Goal: Task Accomplishment & Management: Use online tool/utility

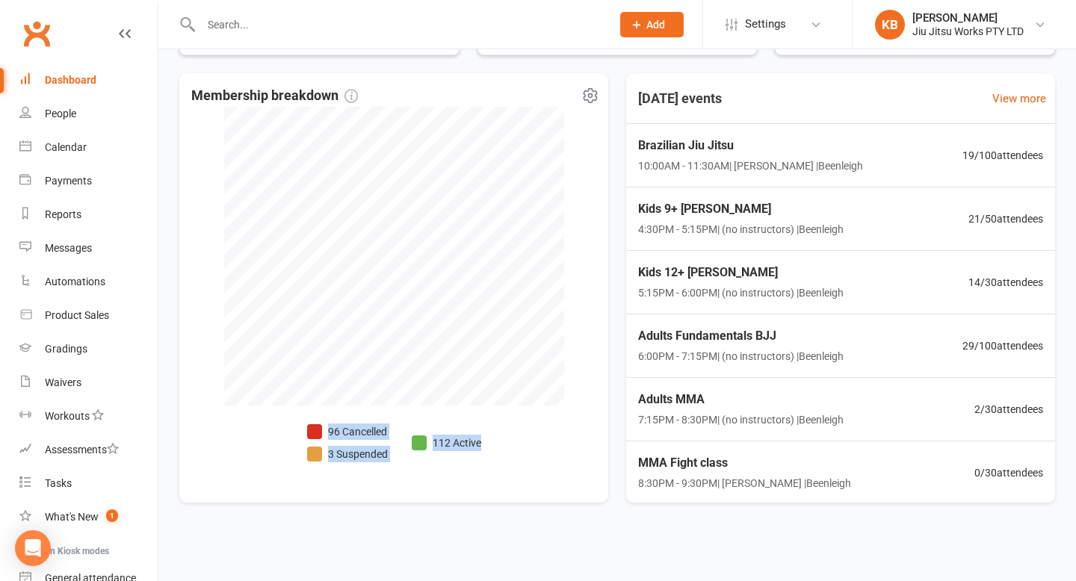
scroll to position [1, 0]
click at [56, 371] on link "Waivers" at bounding box center [88, 383] width 138 height 34
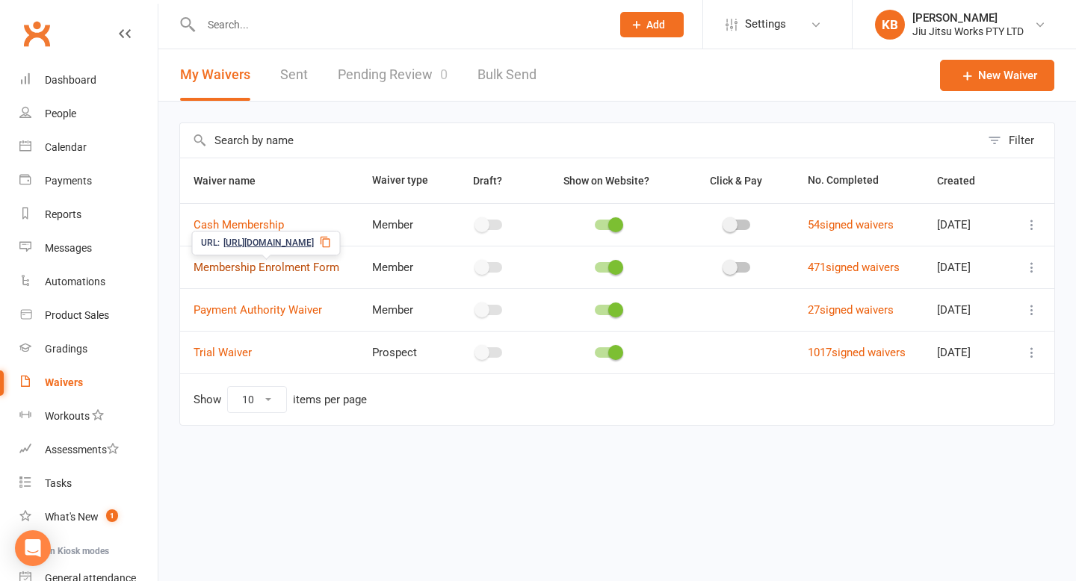
click at [249, 268] on link "Membership Enrolment Form" at bounding box center [267, 267] width 146 height 13
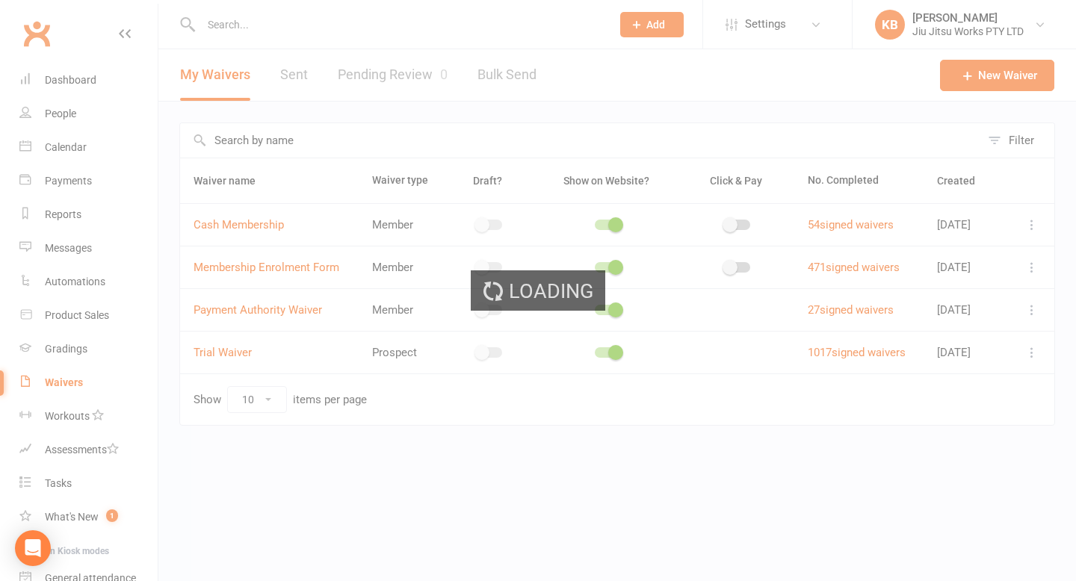
select select "applies_to_all_signees"
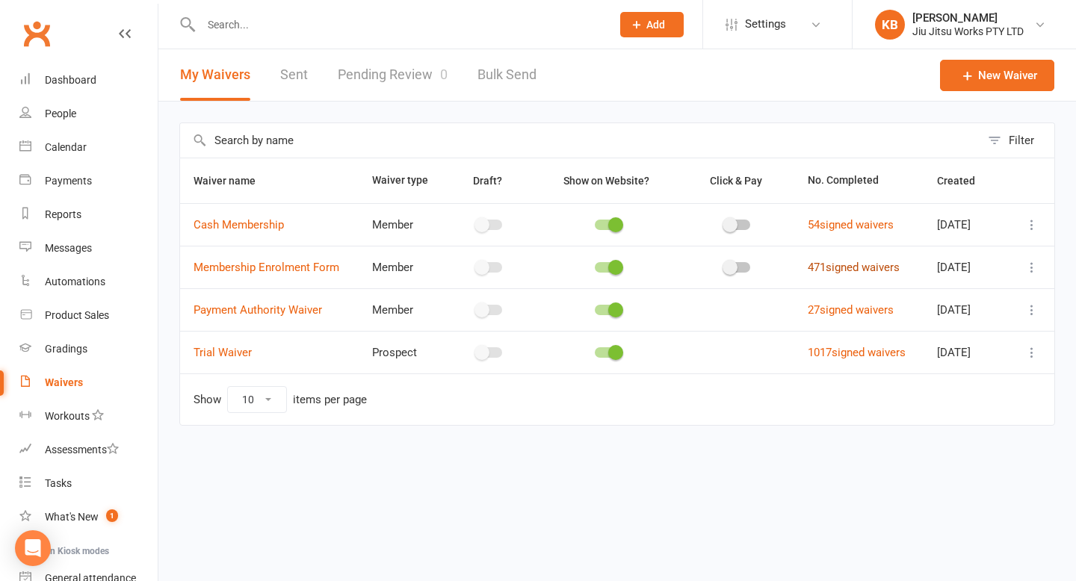
click at [848, 264] on link "471 signed waivers" at bounding box center [854, 267] width 92 height 13
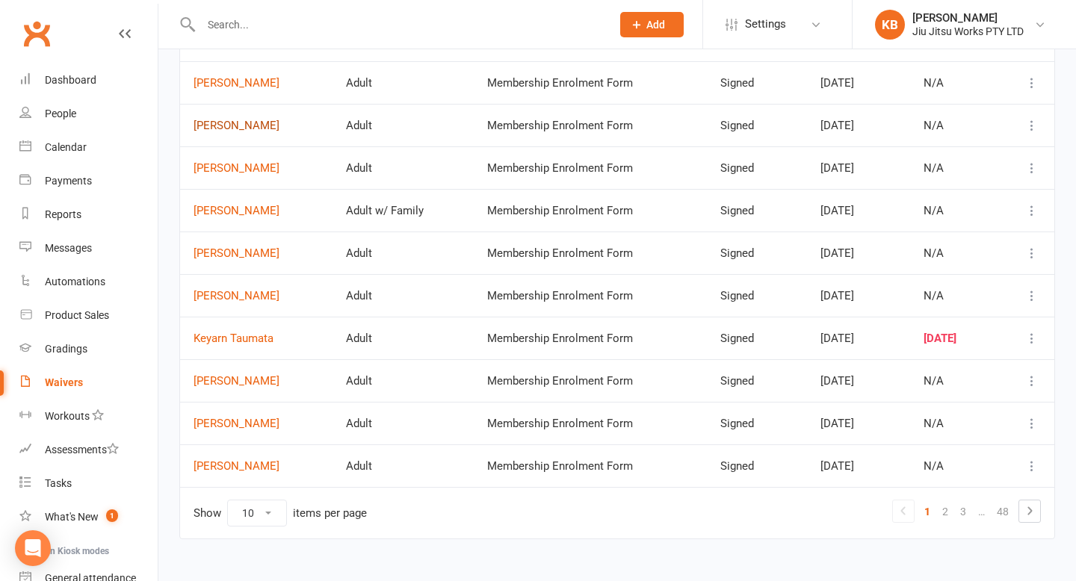
scroll to position [164, 0]
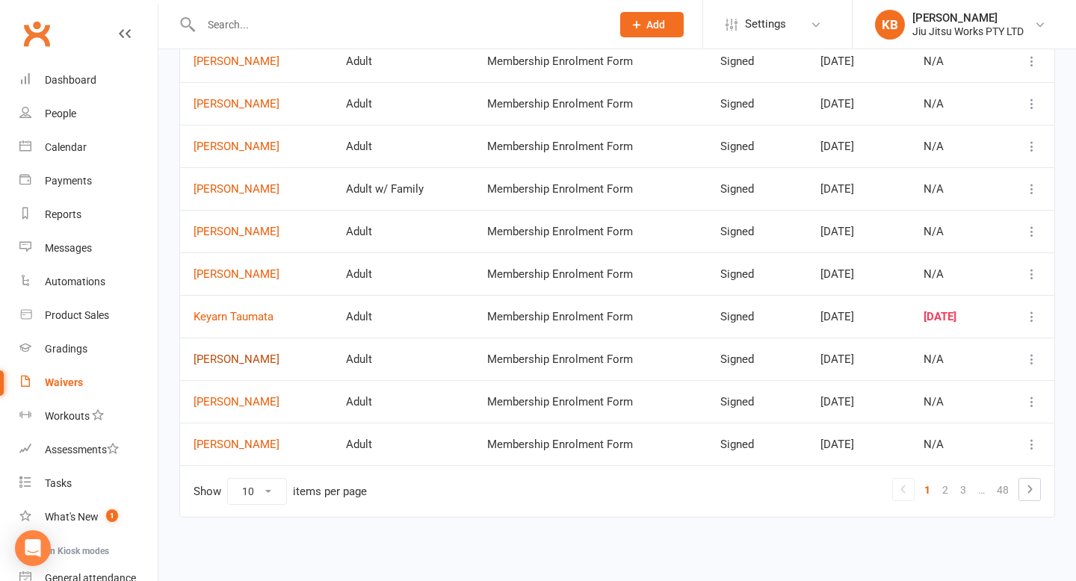
click at [235, 353] on link "[PERSON_NAME]" at bounding box center [257, 359] width 126 height 13
click at [226, 406] on link "[PERSON_NAME]" at bounding box center [257, 402] width 126 height 13
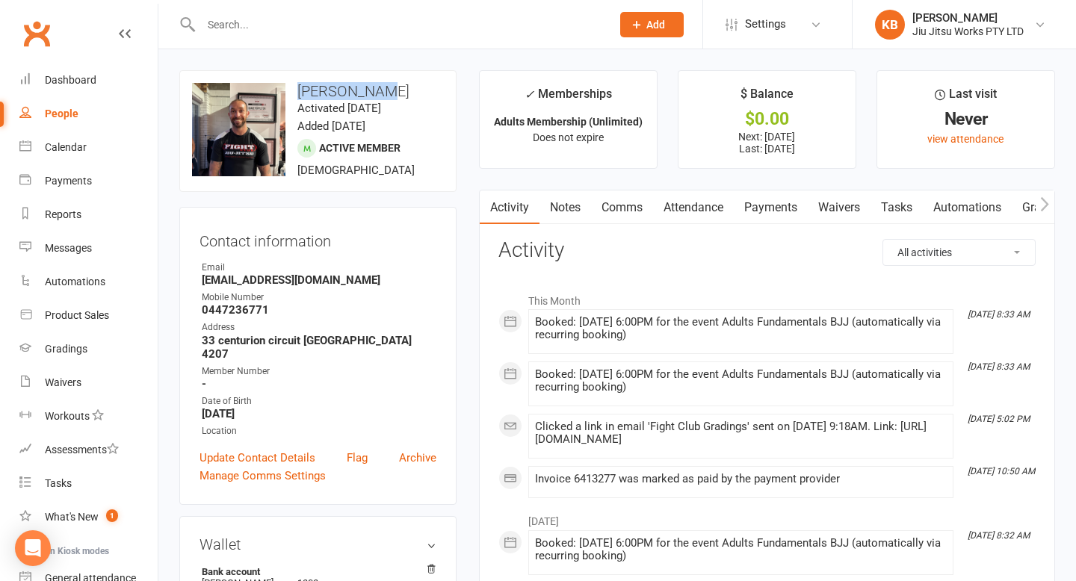
drag, startPoint x: 301, startPoint y: 90, endPoint x: 422, endPoint y: 93, distance: 121.1
click at [422, 93] on h3 "[PERSON_NAME]" at bounding box center [318, 91] width 252 height 16
copy h3 "[PERSON_NAME]"
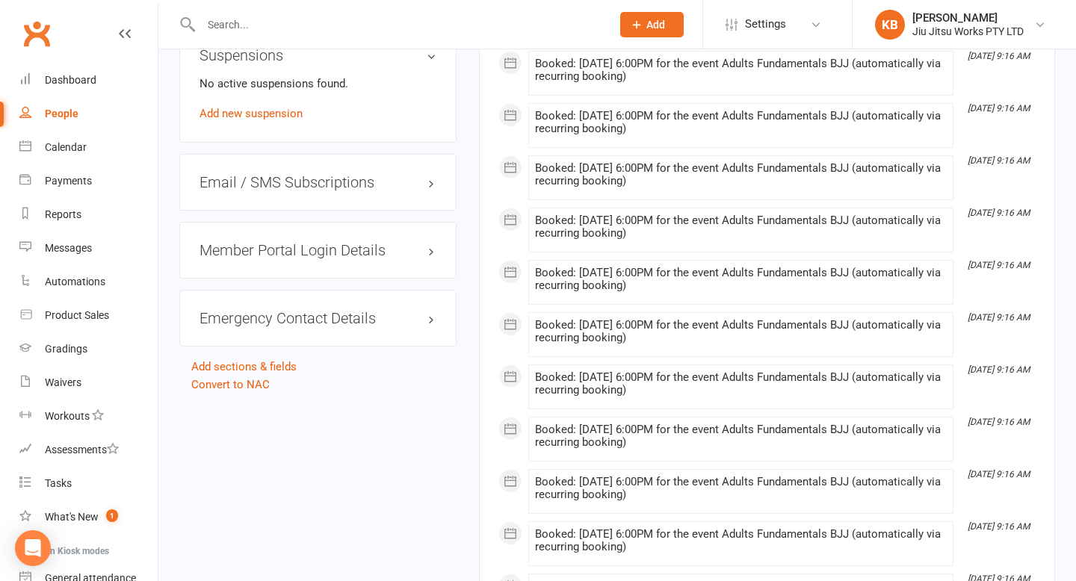
scroll to position [1335, 0]
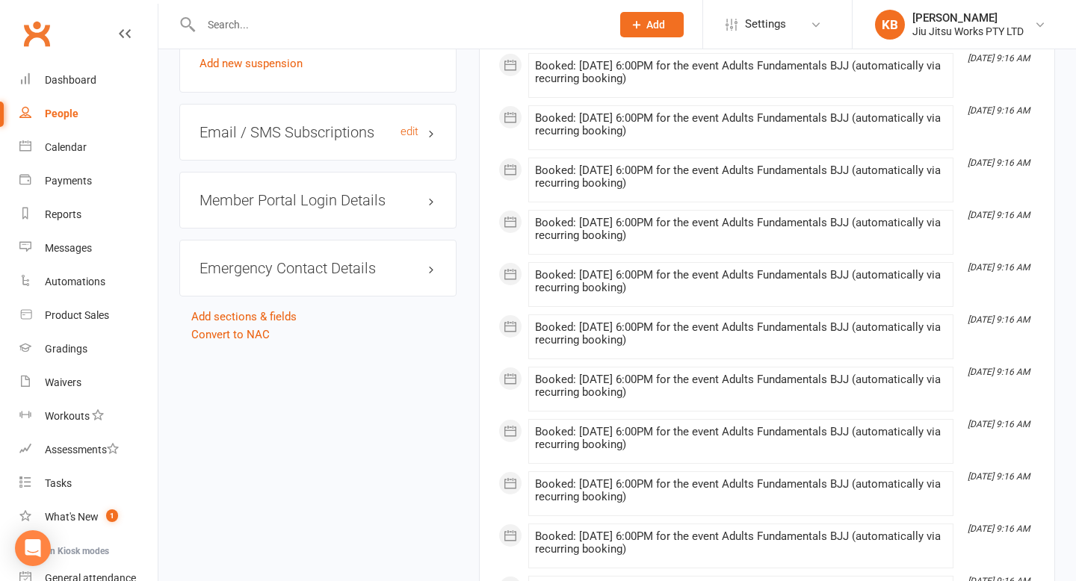
click at [359, 124] on h3 "Email / SMS Subscriptions edit" at bounding box center [318, 132] width 237 height 16
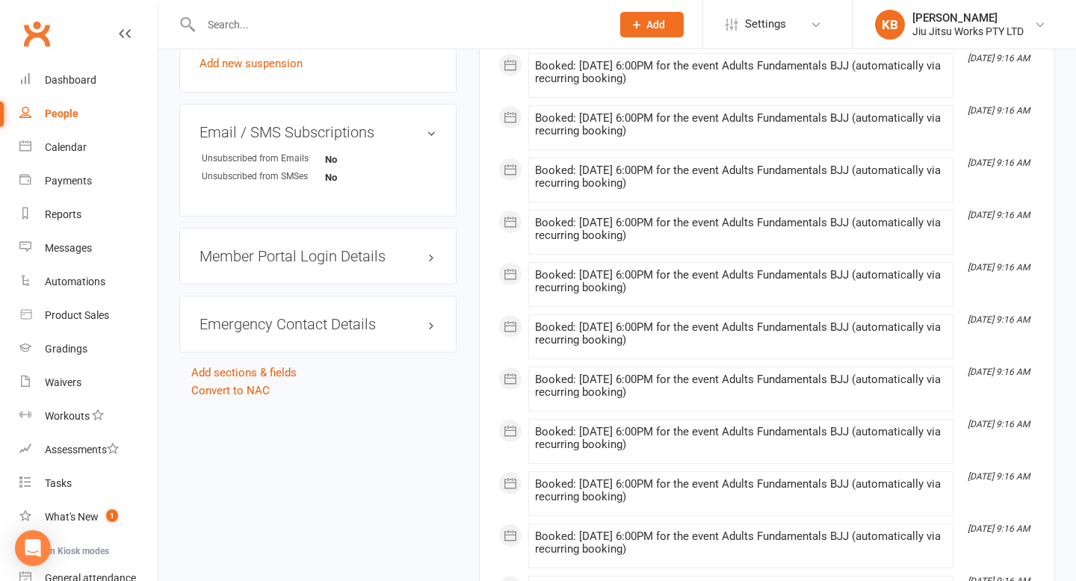
click at [327, 248] on h3 "Member Portal Login Details" at bounding box center [318, 256] width 237 height 16
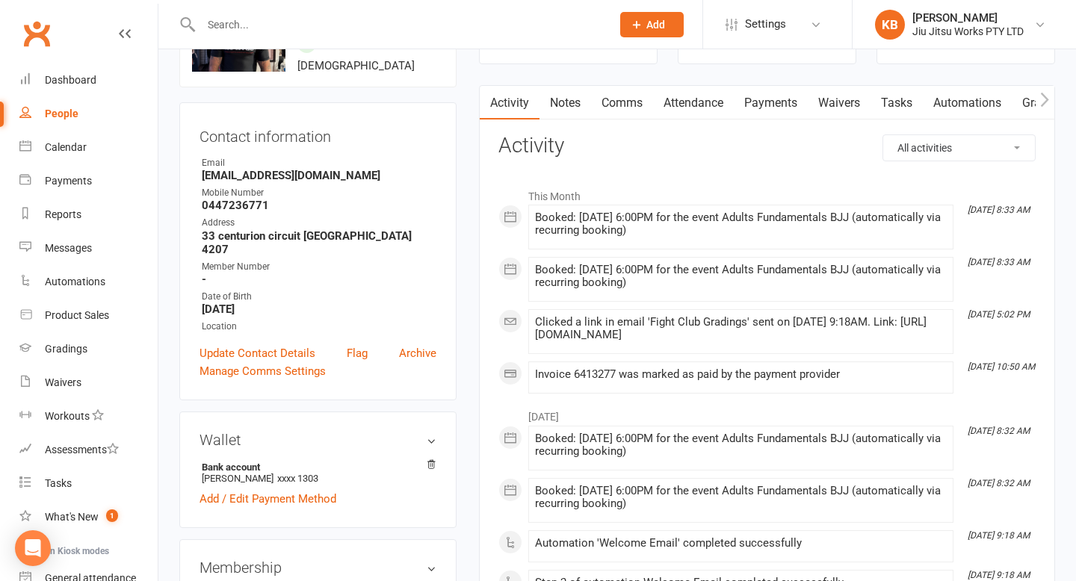
scroll to position [87, 0]
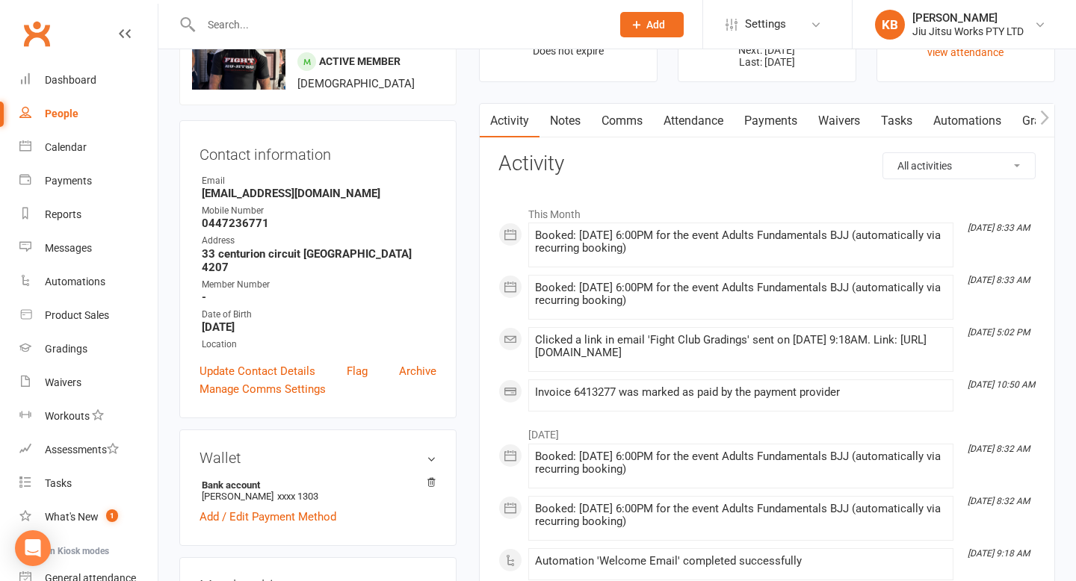
click at [228, 222] on strong "0447236771" at bounding box center [319, 223] width 235 height 13
copy render-form-field "0447236771"
click at [703, 173] on h3 "Activity" at bounding box center [766, 163] width 537 height 23
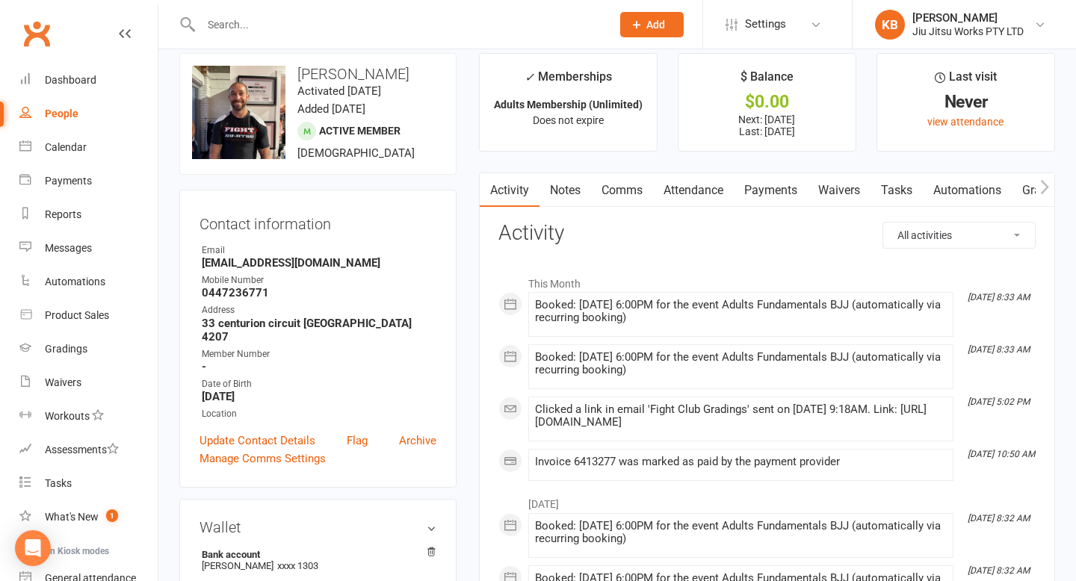
scroll to position [0, 0]
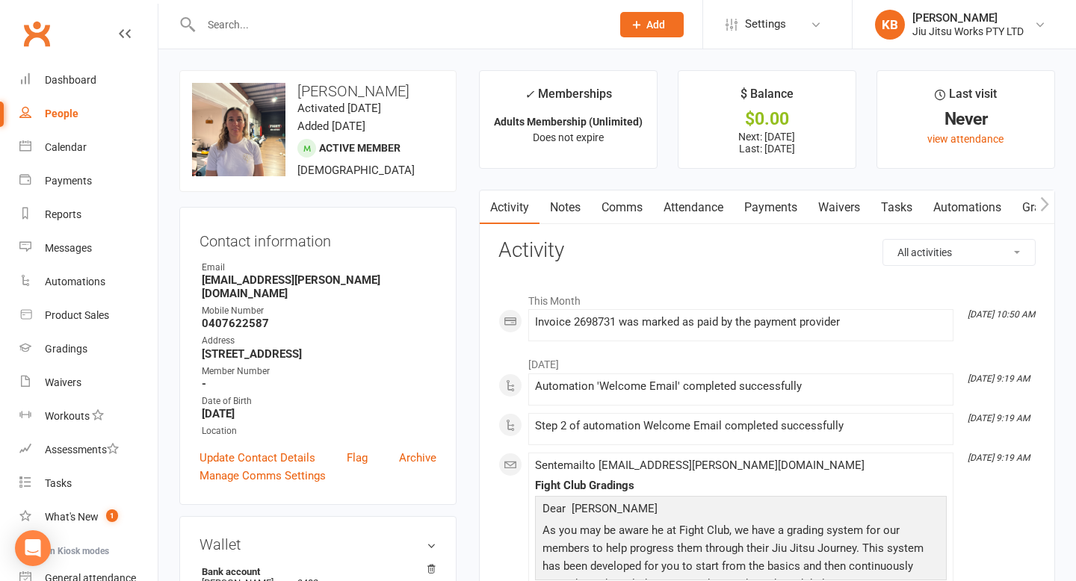
click at [55, 115] on div "People" at bounding box center [62, 114] width 34 height 12
select select "100"
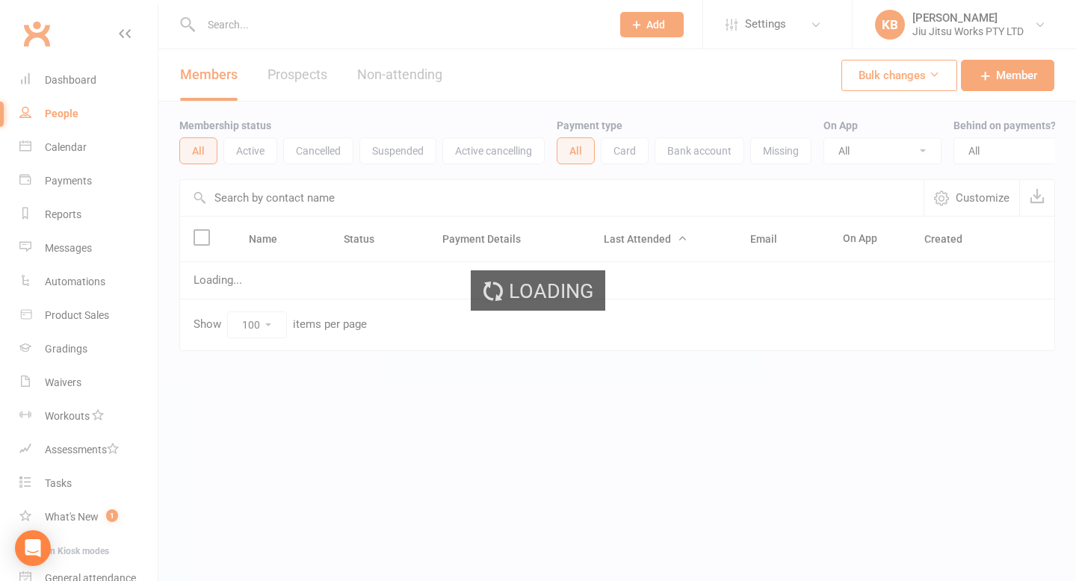
click at [55, 145] on div "Loading" at bounding box center [538, 290] width 1076 height 581
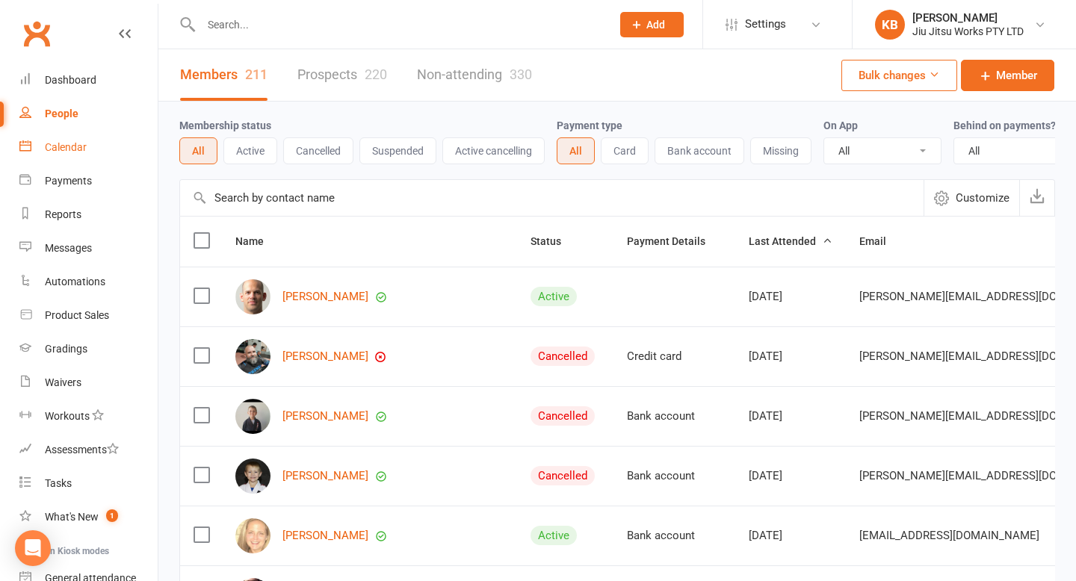
click at [55, 145] on div "Calendar" at bounding box center [66, 147] width 42 height 12
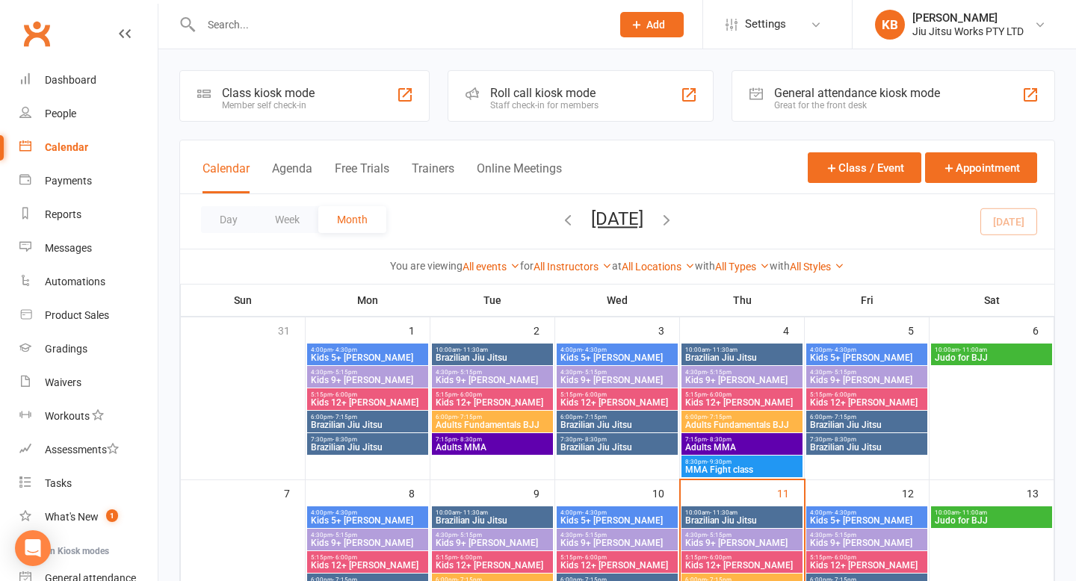
click at [276, 15] on input "text" at bounding box center [399, 24] width 404 height 21
click at [592, 108] on div "Staff check-in for members" at bounding box center [544, 105] width 108 height 10
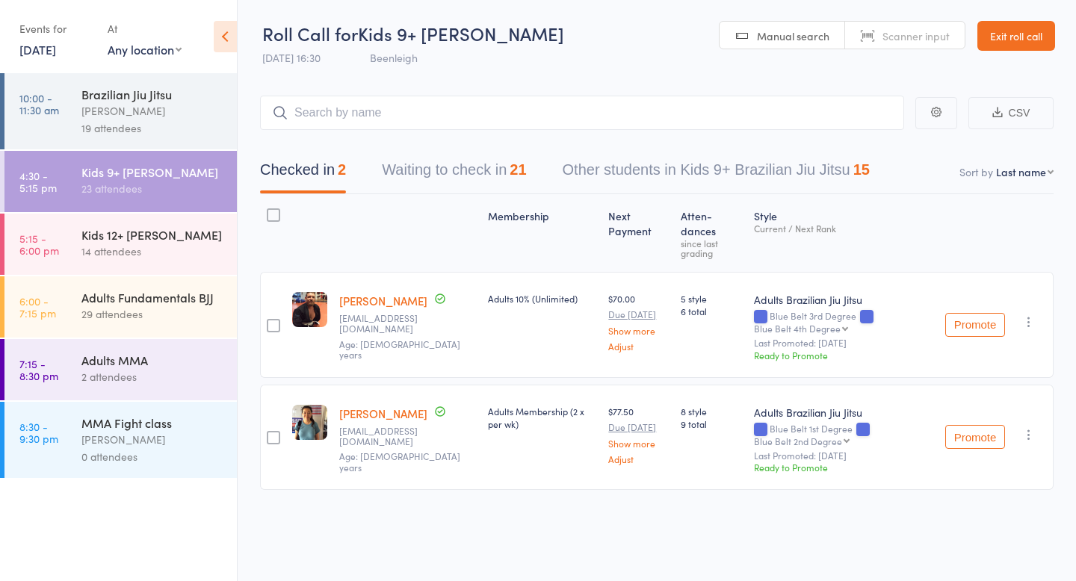
click at [178, 250] on div "14 attendees" at bounding box center [152, 251] width 143 height 17
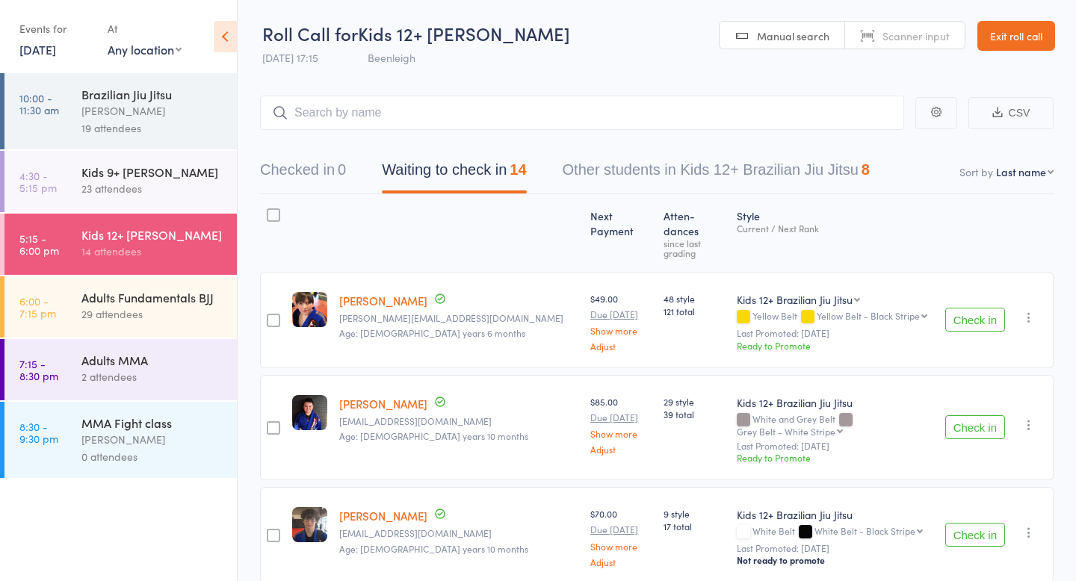
click at [182, 200] on div "Kids 9+ [PERSON_NAME] 23 attendees" at bounding box center [158, 180] width 155 height 59
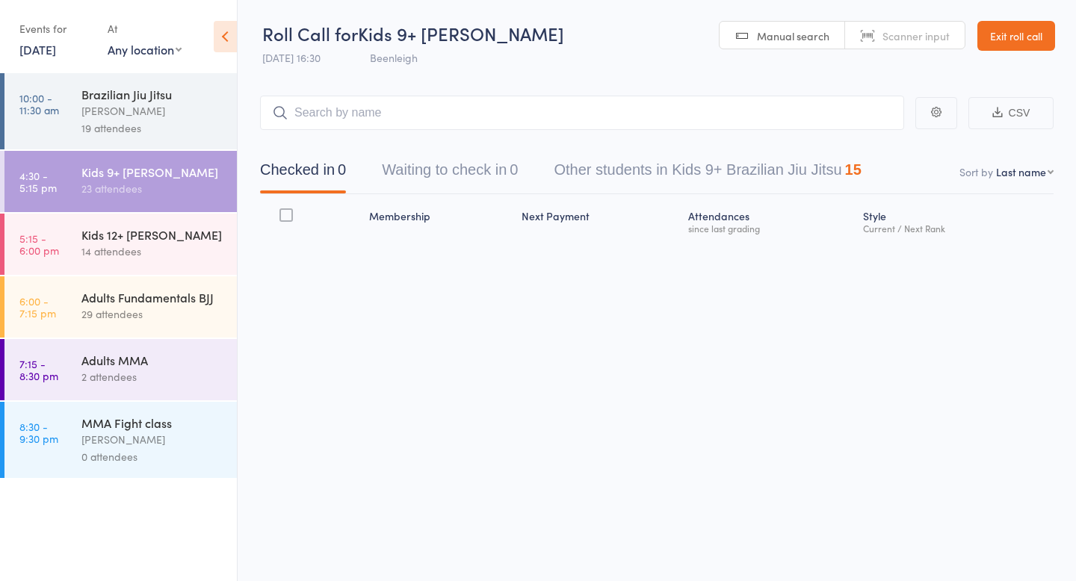
scroll to position [1, 0]
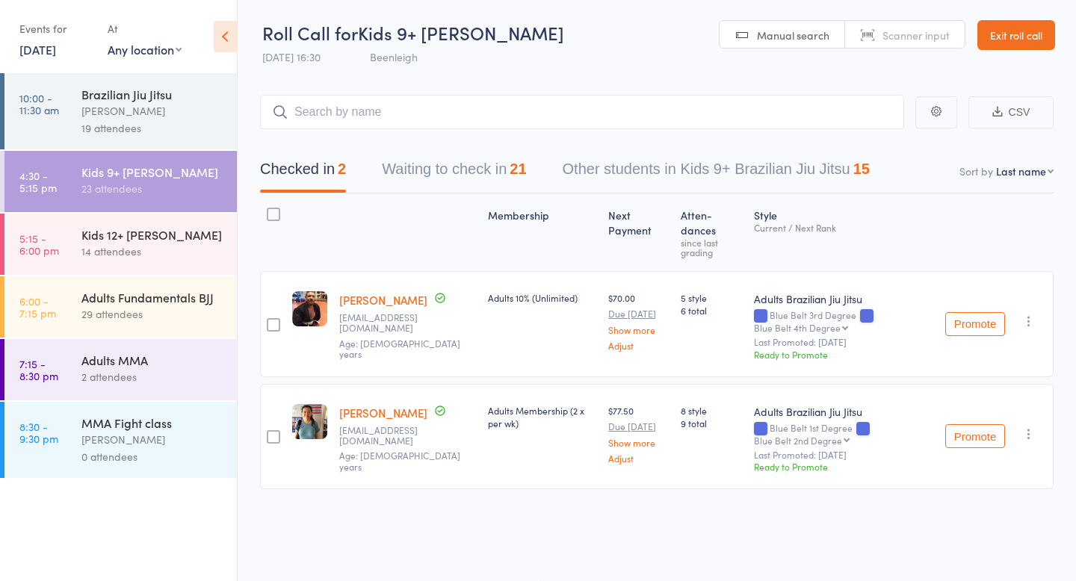
click at [132, 105] on div "[PERSON_NAME]" at bounding box center [152, 110] width 143 height 17
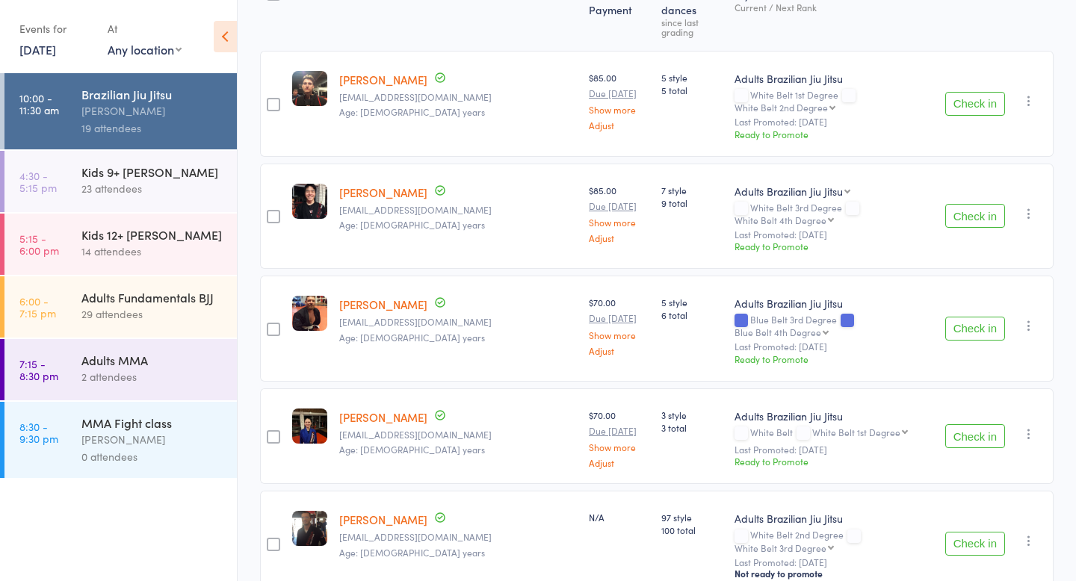
scroll to position [196, 0]
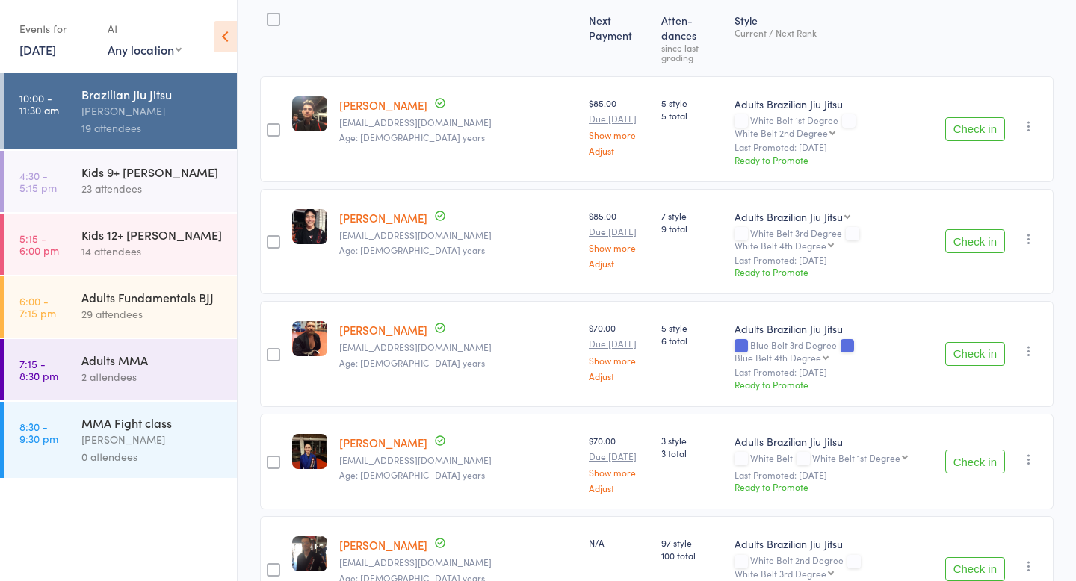
click at [988, 342] on button "Check in" at bounding box center [975, 354] width 60 height 24
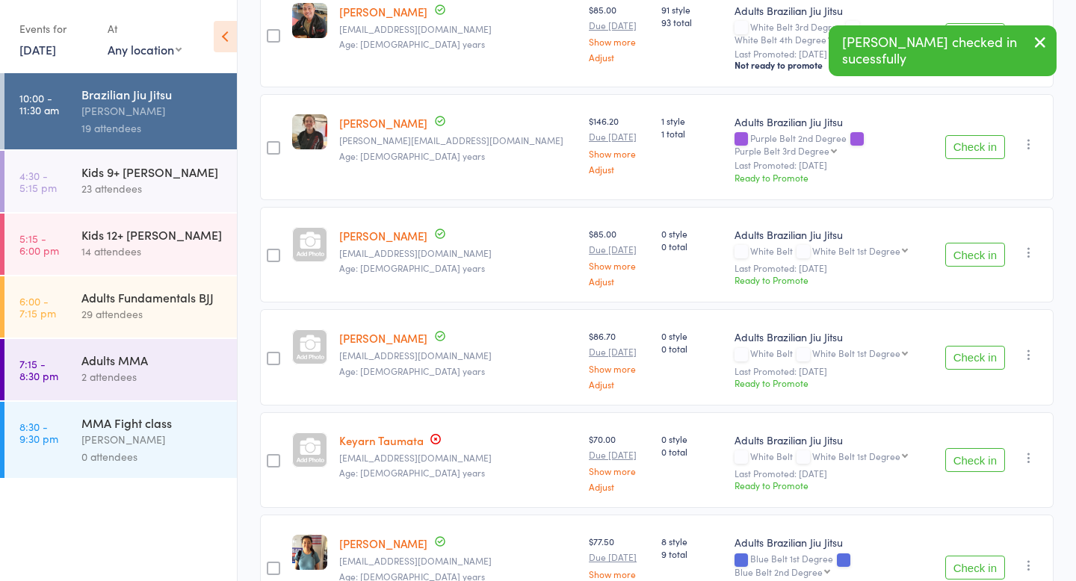
scroll to position [1566, 0]
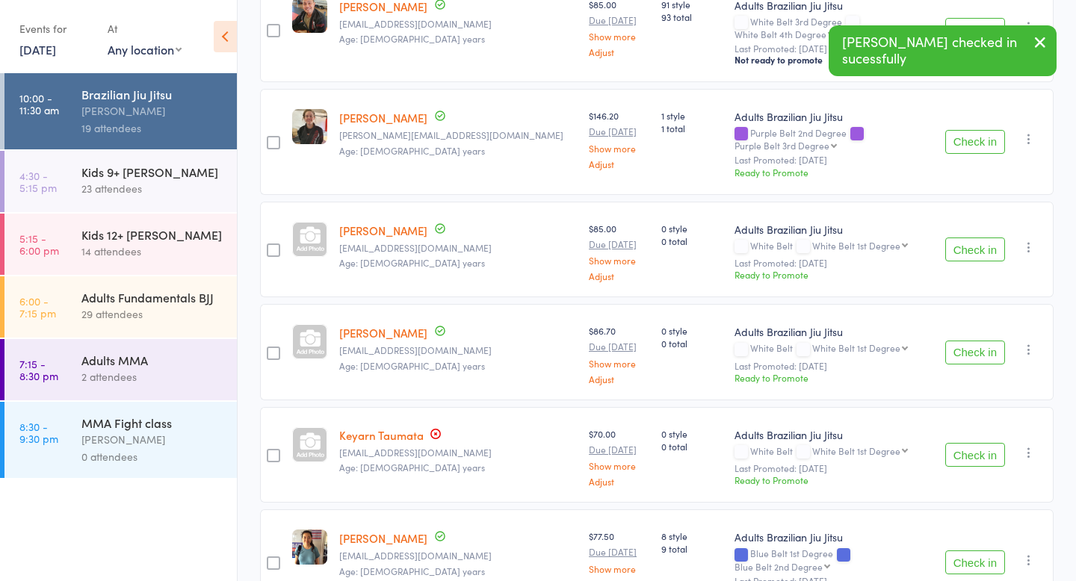
click at [984, 551] on button "Check in" at bounding box center [975, 563] width 60 height 24
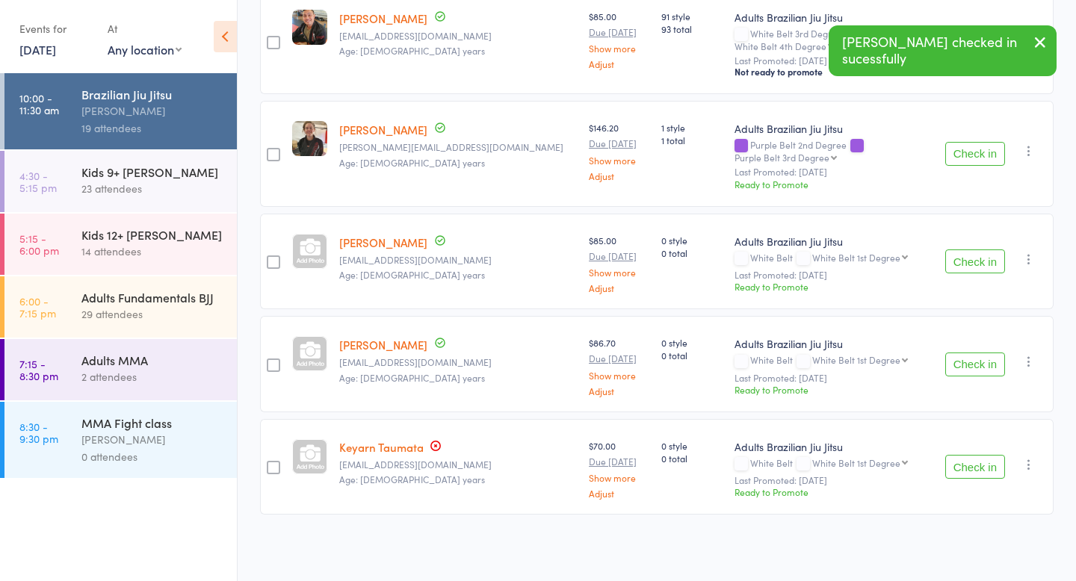
scroll to position [1464, 0]
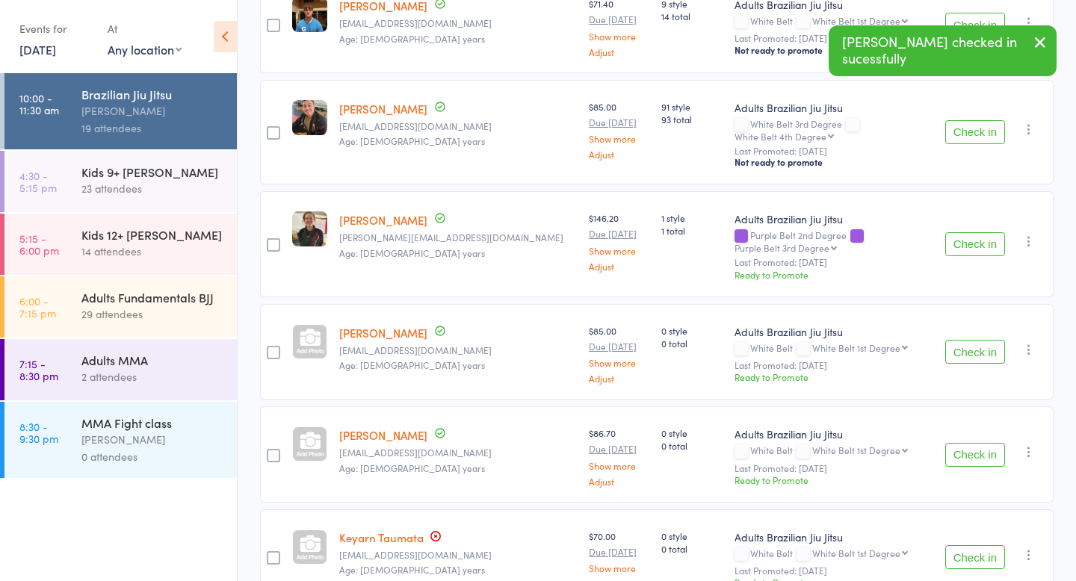
click at [222, 194] on div "23 attendees" at bounding box center [152, 188] width 143 height 17
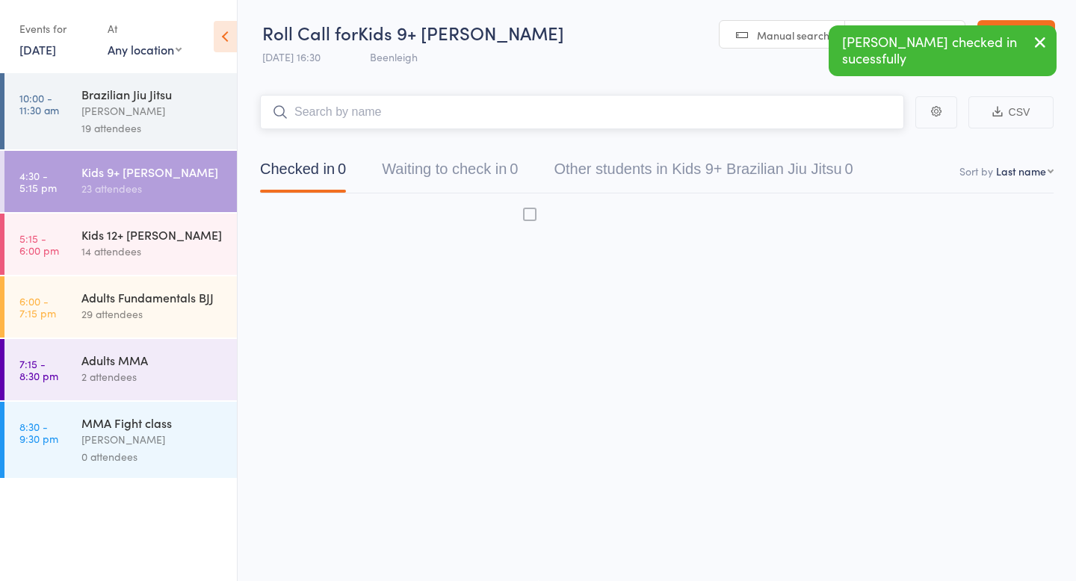
scroll to position [1, 0]
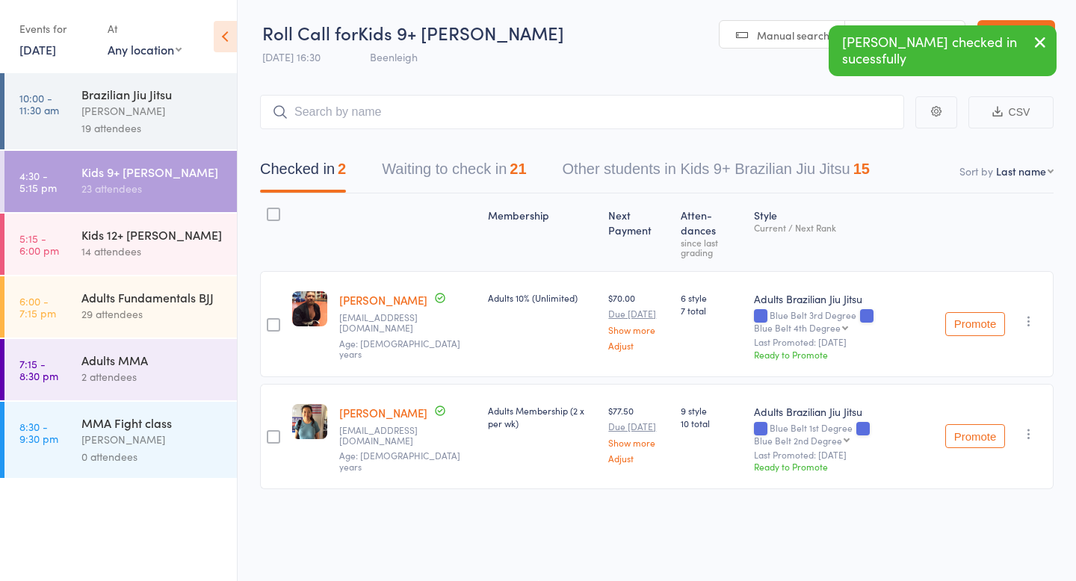
click at [1029, 314] on icon "button" at bounding box center [1029, 321] width 15 height 15
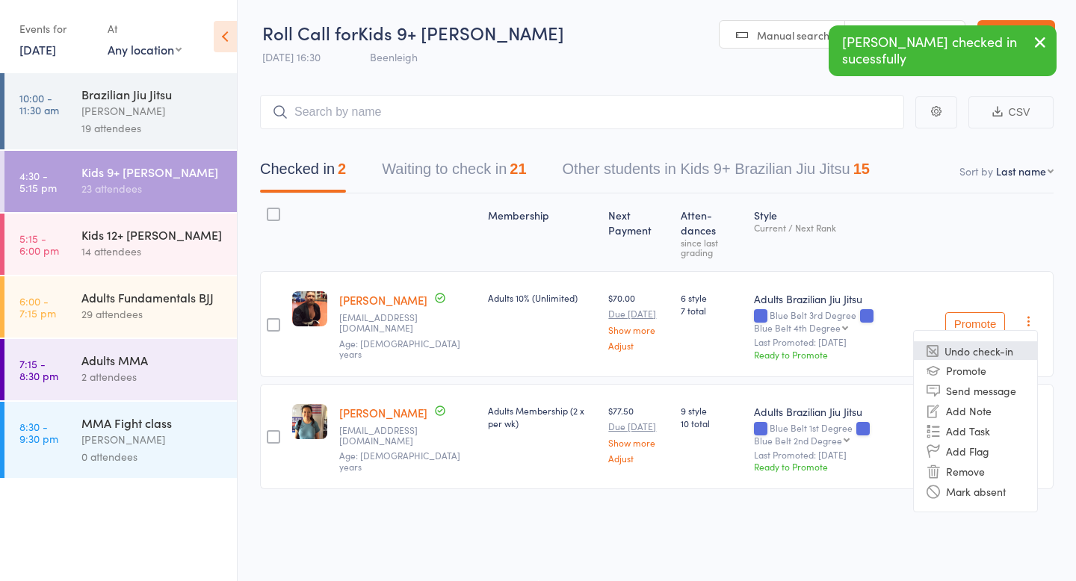
click at [962, 342] on li "Undo check-in" at bounding box center [975, 351] width 123 height 19
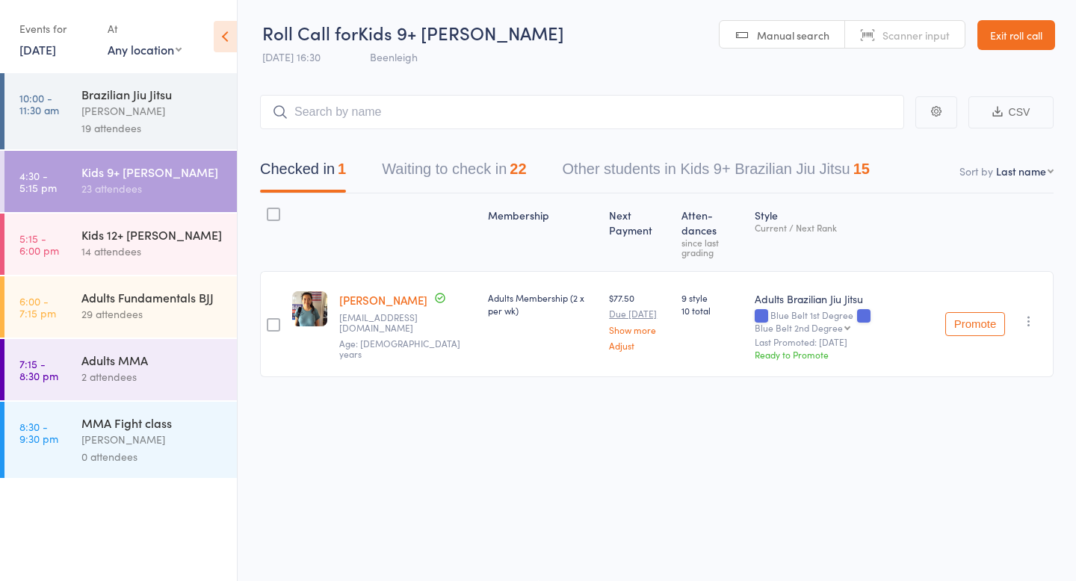
click at [1033, 321] on div "Promote Undo check-in Promote Send message Add Note Add Task Add Flag Remove Ma…" at bounding box center [996, 324] width 114 height 106
click at [1033, 314] on icon "button" at bounding box center [1029, 321] width 15 height 15
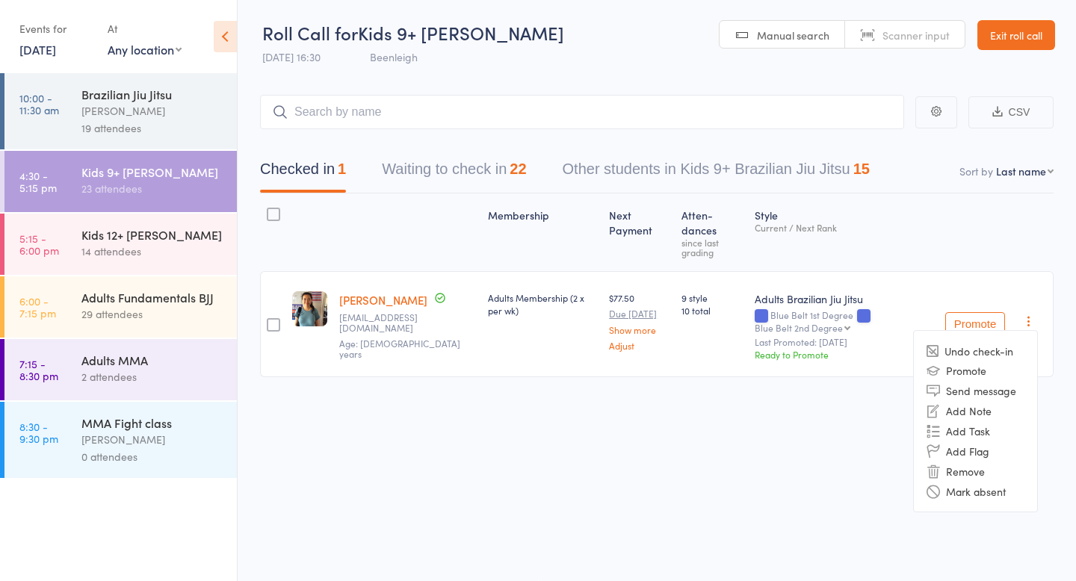
click at [980, 330] on ul "Undo check-in Promote Send message Add Note Add Task Add Flag Remove Mark absent" at bounding box center [975, 421] width 125 height 182
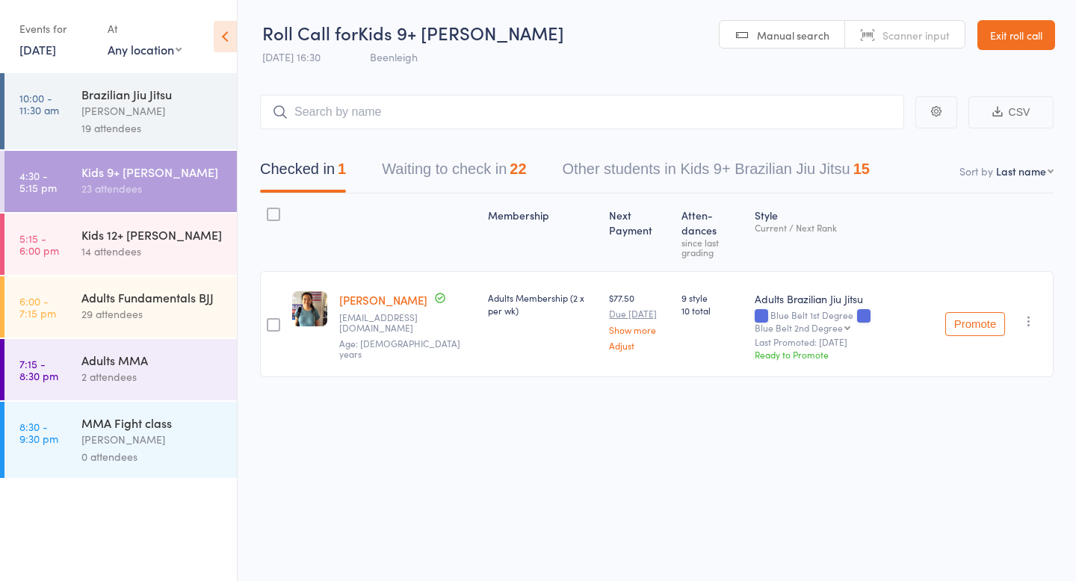
click at [1028, 314] on icon "button" at bounding box center [1029, 321] width 15 height 15
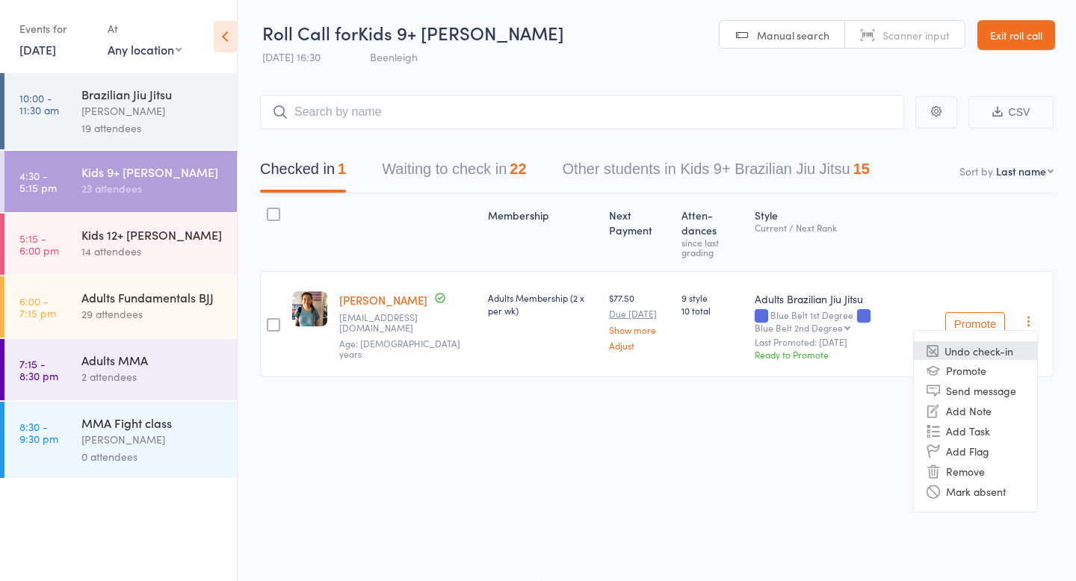
click at [1002, 342] on li "Undo check-in" at bounding box center [975, 351] width 123 height 19
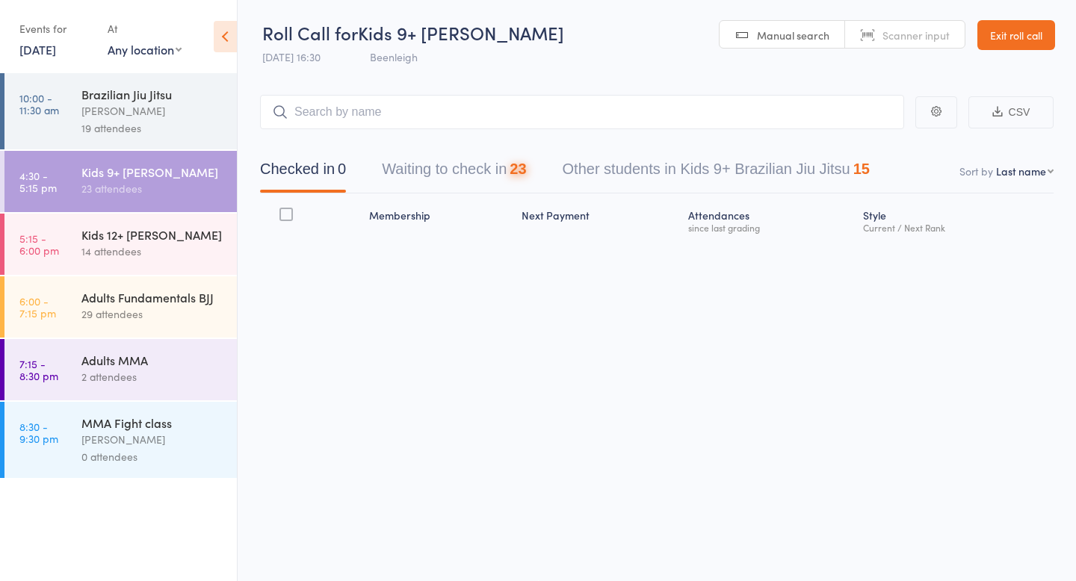
click at [547, 182] on div "Checked in 0 Waiting to check in 23 Other students in Kids 9+ Brazilian Jiu Jit…" at bounding box center [565, 173] width 646 height 40
click at [504, 175] on button "Waiting to check in 23" at bounding box center [454, 173] width 144 height 40
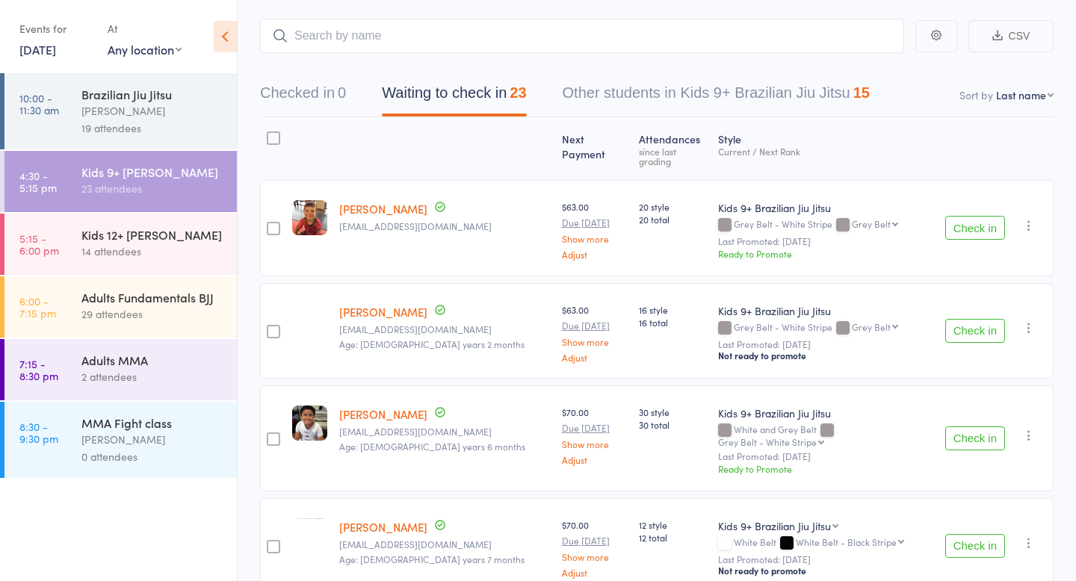
scroll to position [102, 0]
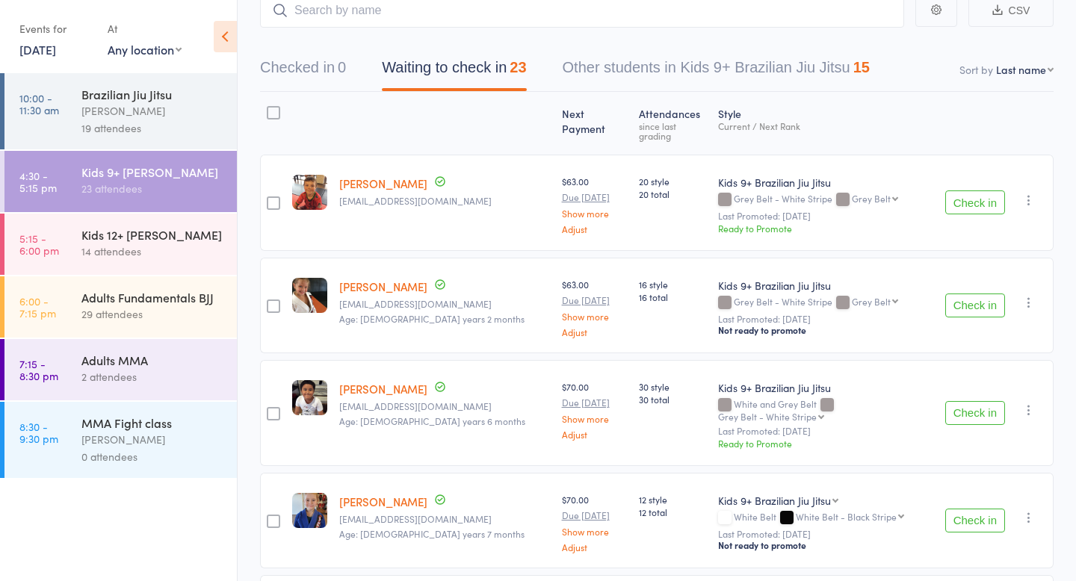
click at [562, 175] on div "$63.00 Due [DATE] Show more Adjust" at bounding box center [594, 204] width 65 height 59
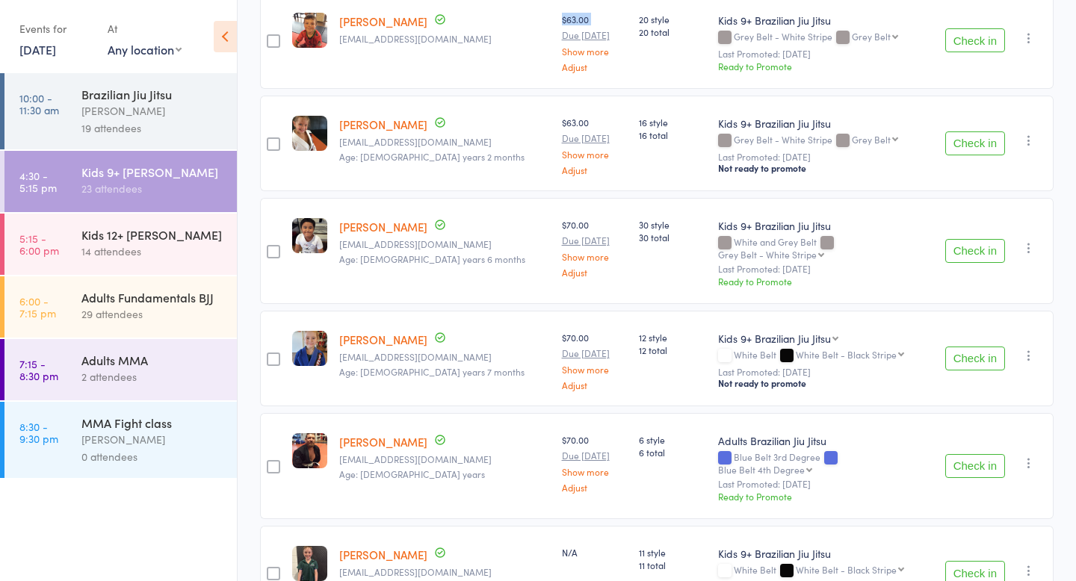
scroll to position [277, 0]
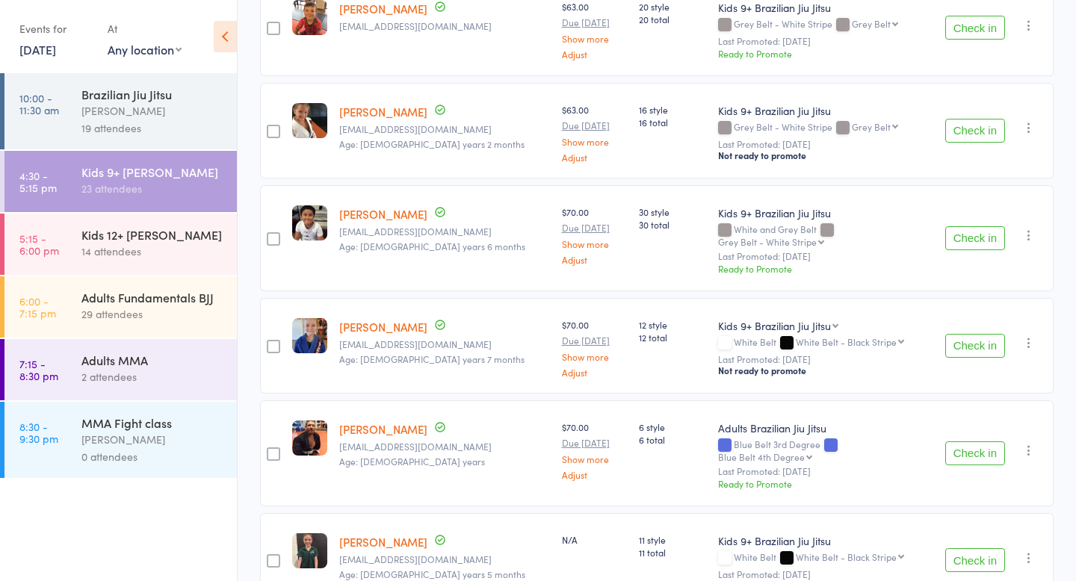
click at [1047, 422] on div "Check in Check in Promote Send message Add Note Add Task Add Flag Remove Mark a…" at bounding box center [996, 454] width 114 height 106
click at [1028, 443] on icon "button" at bounding box center [1029, 450] width 15 height 15
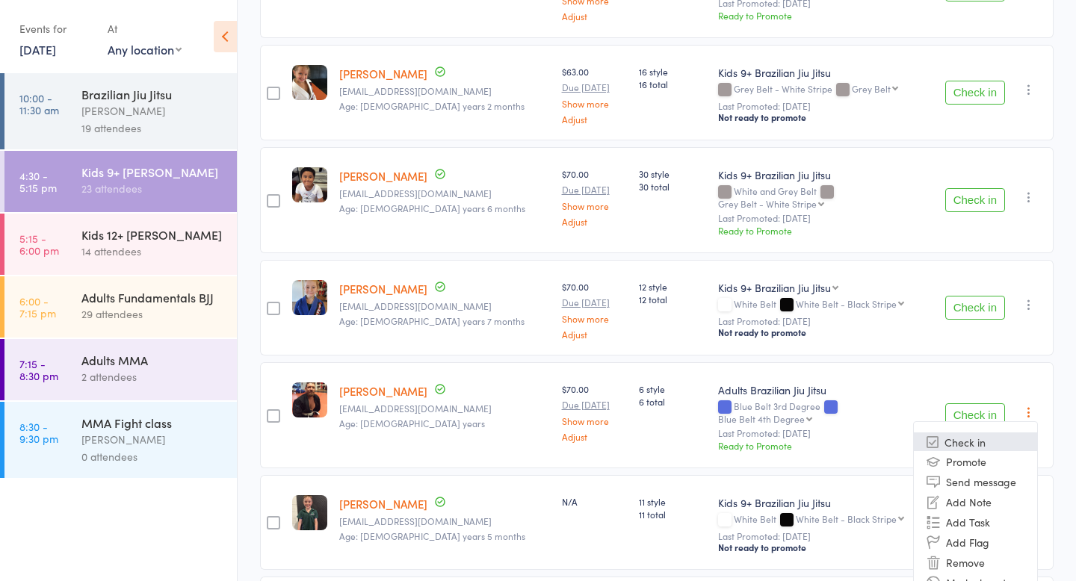
scroll to position [355, 0]
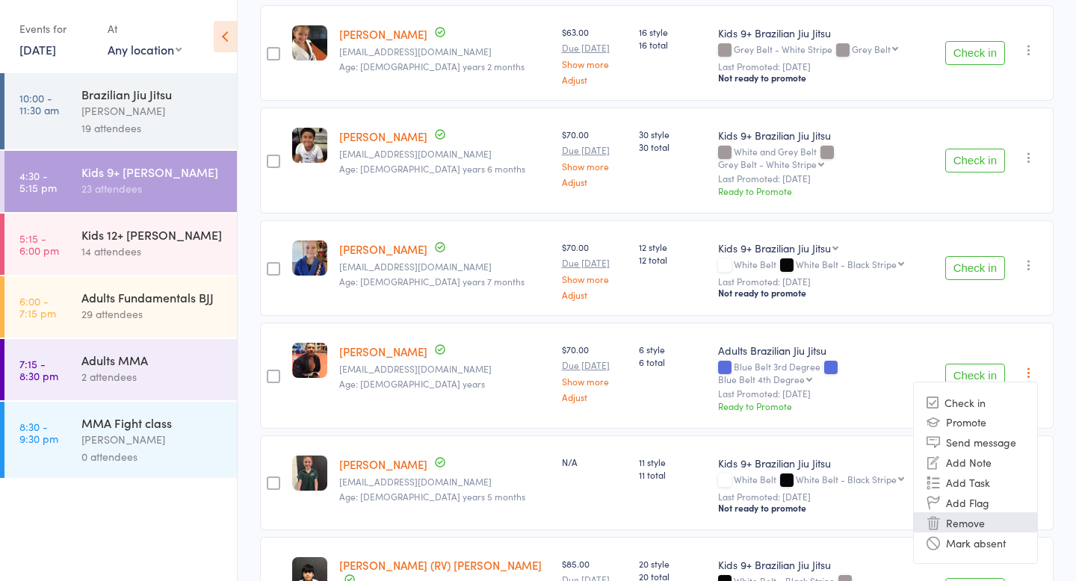
click at [981, 513] on li "Remove" at bounding box center [975, 523] width 123 height 20
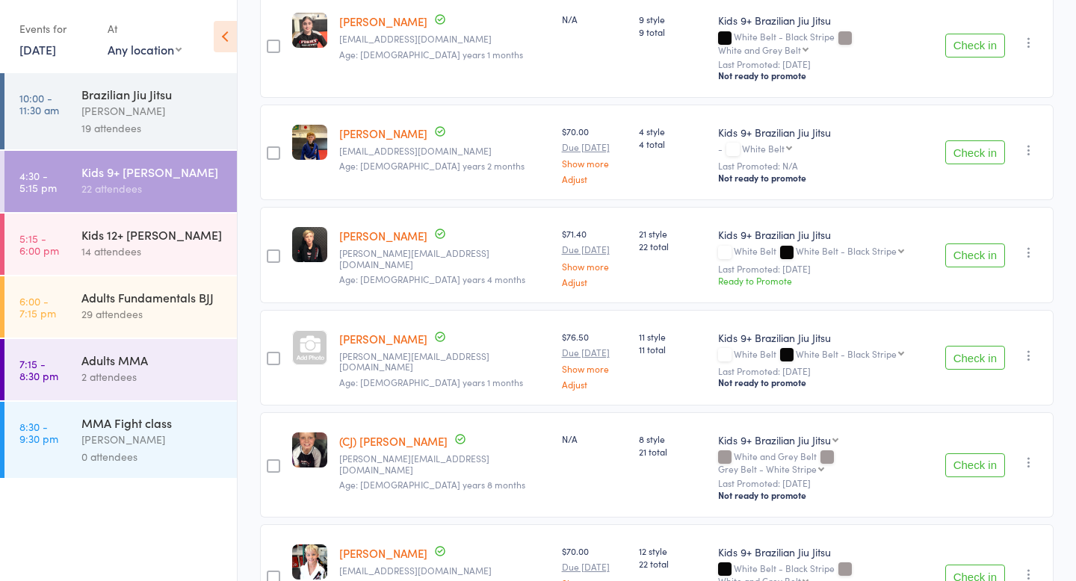
scroll to position [1976, 0]
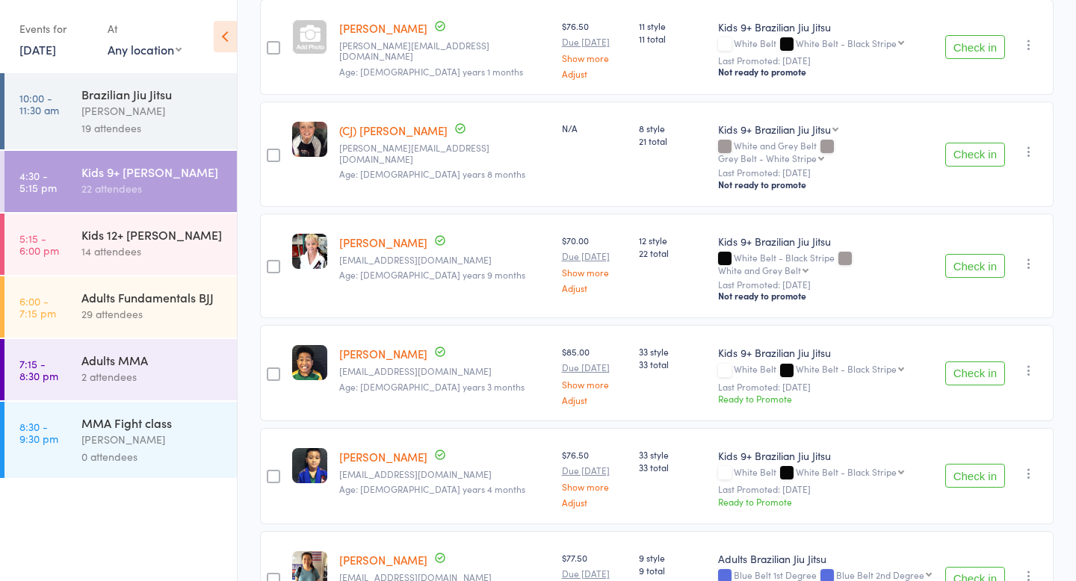
click at [1028, 567] on button "button" at bounding box center [1029, 576] width 18 height 18
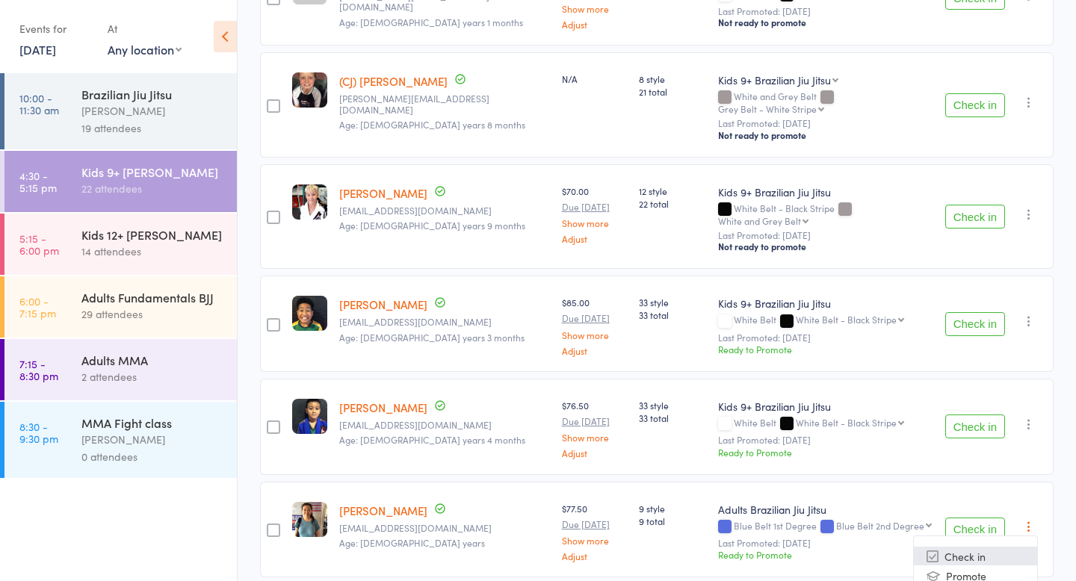
scroll to position [2050, 0]
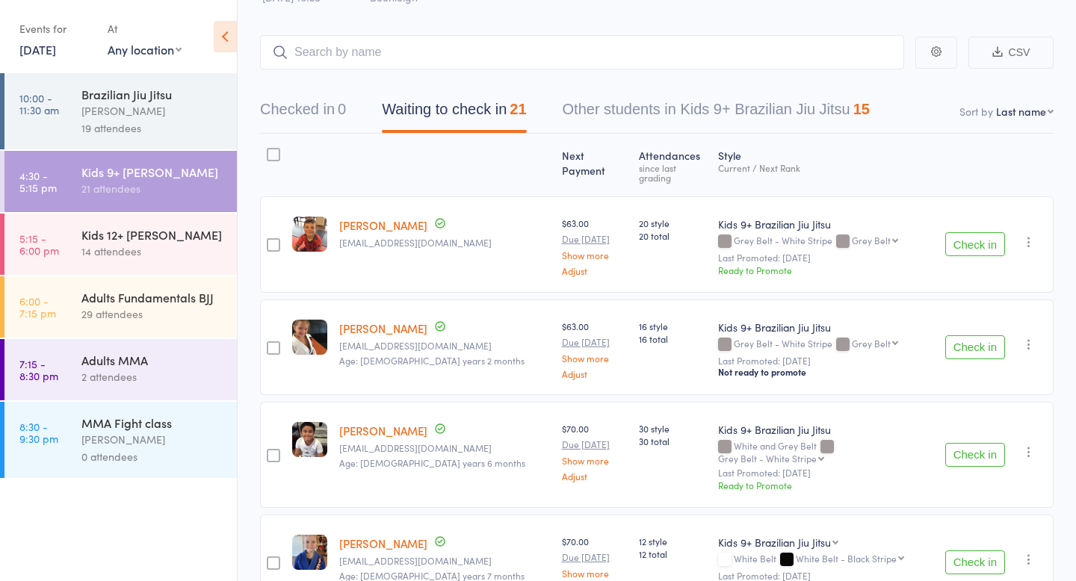
scroll to position [0, 0]
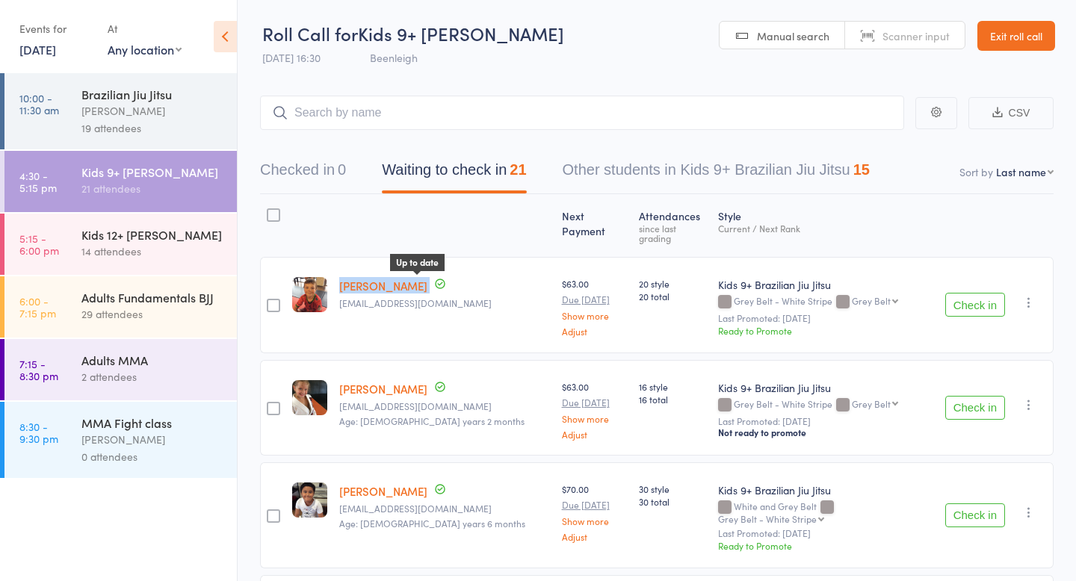
drag, startPoint x: 339, startPoint y: 276, endPoint x: 414, endPoint y: 277, distance: 75.5
click at [414, 277] on div "[PERSON_NAME] Up to date [EMAIL_ADDRESS][DOMAIN_NAME]" at bounding box center [444, 305] width 223 height 96
copy div "[PERSON_NAME]"
copy div "Grey Belt - White Stripe"
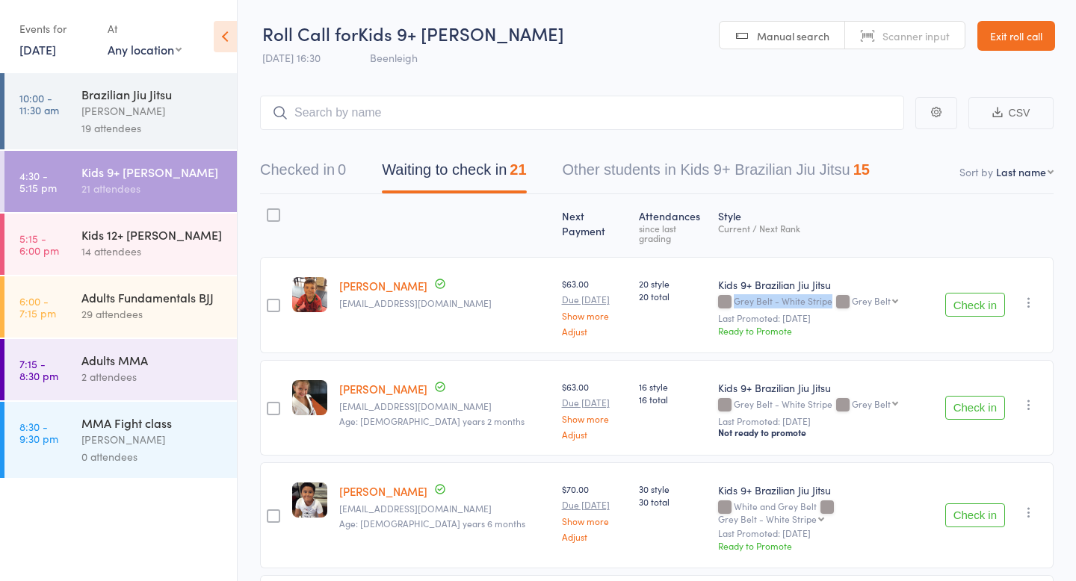
drag, startPoint x: 696, startPoint y: 291, endPoint x: 800, endPoint y: 288, distance: 103.9
click at [800, 296] on div "Grey Belt - White Stripe Grey Belt Grey Belt Grey Belt - Black Stripe Grey and …" at bounding box center [825, 302] width 214 height 13
click at [852, 296] on select "Grey Belt Grey Belt - Black Stripe Grey and Yellow Belt Yellow Belt - White str…" at bounding box center [875, 301] width 46 height 10
drag, startPoint x: 862, startPoint y: 287, endPoint x: 880, endPoint y: 134, distance: 154.2
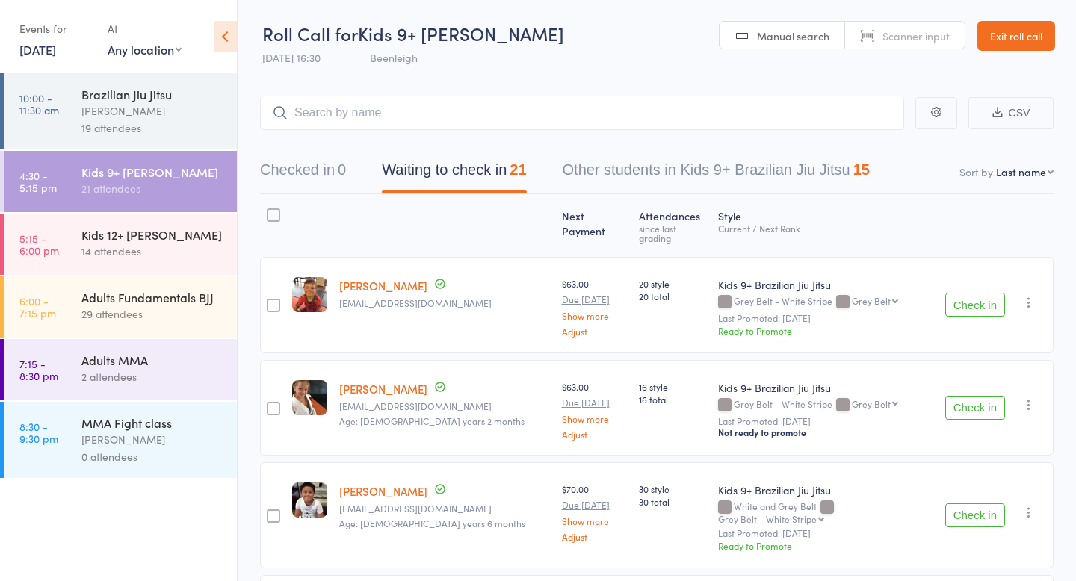
click at [862, 284] on div "Kids 9+ Brazilian Jiu Jitsu Grey Belt - White Stripe Grey Belt Grey Belt Grey B…" at bounding box center [825, 292] width 214 height 31
drag, startPoint x: 339, startPoint y: 378, endPoint x: 422, endPoint y: 377, distance: 82.2
click at [422, 377] on div "[PERSON_NAME] [EMAIL_ADDRESS][DOMAIN_NAME] Age: [DEMOGRAPHIC_DATA] years 2 mont…" at bounding box center [444, 408] width 223 height 96
copy div "[PERSON_NAME]"
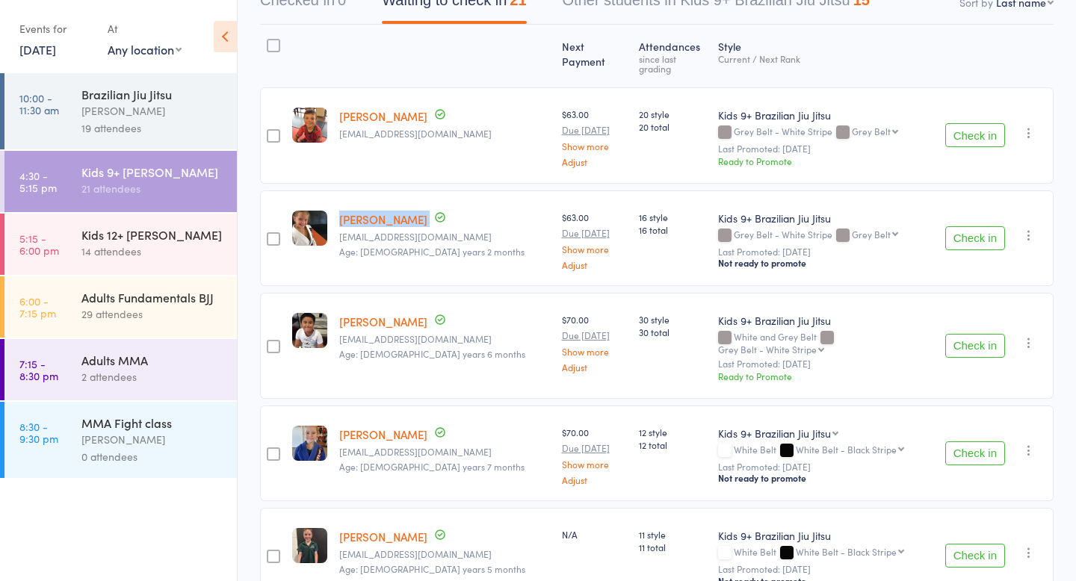
scroll to position [225, 0]
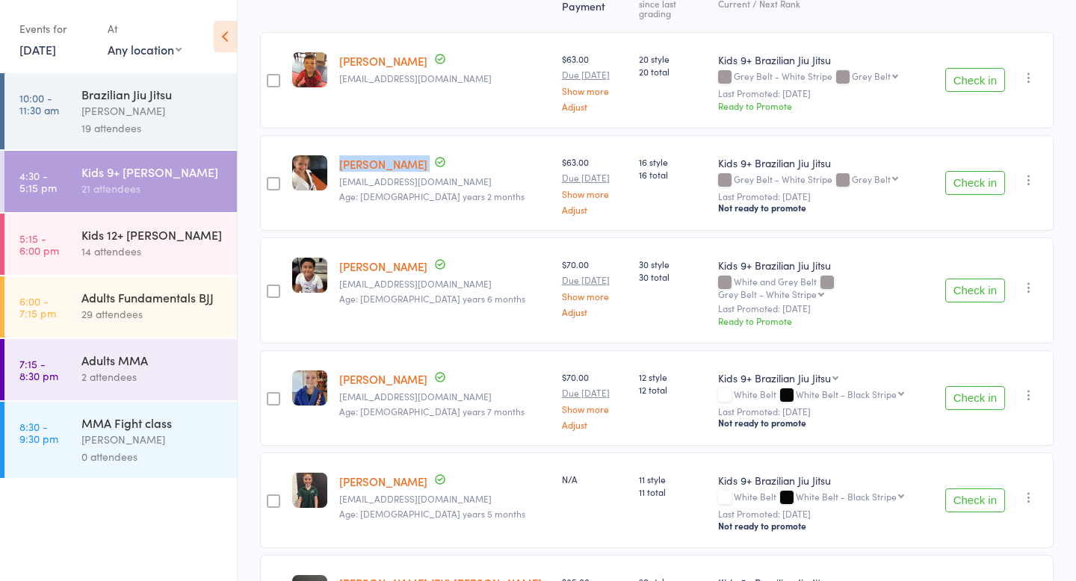
copy link "[PERSON_NAME]"
drag, startPoint x: 339, startPoint y: 257, endPoint x: 415, endPoint y: 255, distance: 75.5
click at [415, 255] on div "[PERSON_NAME] [EMAIL_ADDRESS][DOMAIN_NAME] Age: [DEMOGRAPHIC_DATA] years 6 mont…" at bounding box center [444, 291] width 223 height 106
click at [824, 289] on select "Grey Belt - White Stripe Grey Belt Grey Belt - Black Stripe Grey and Yellow Bel…" at bounding box center [771, 294] width 106 height 10
select select "1"
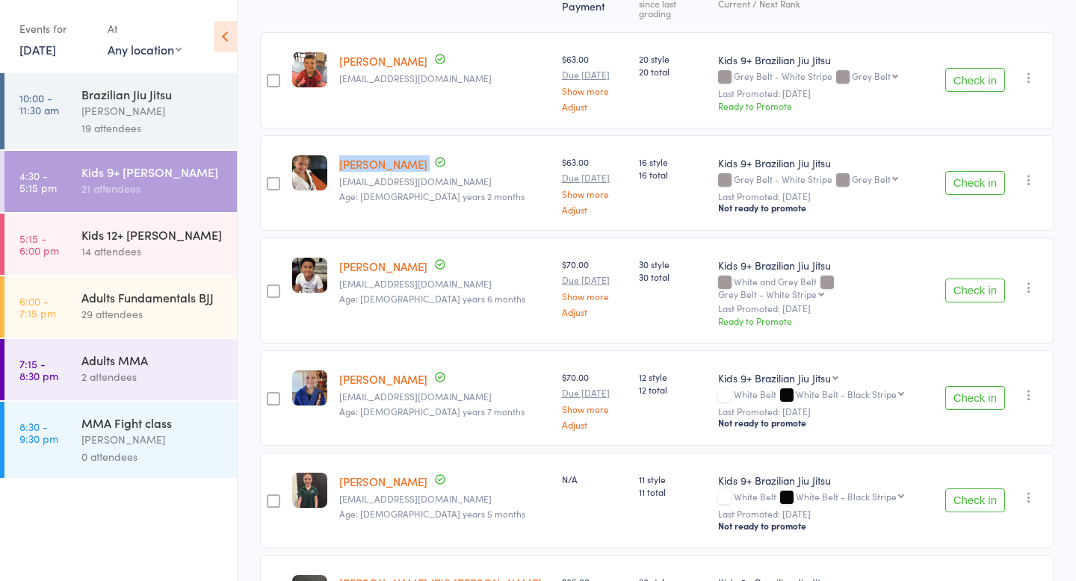
click at [801, 289] on select "Grey Belt - White Stripe Grey Belt Grey Belt - Black Stripe Grey and Yellow Bel…" at bounding box center [771, 294] width 106 height 10
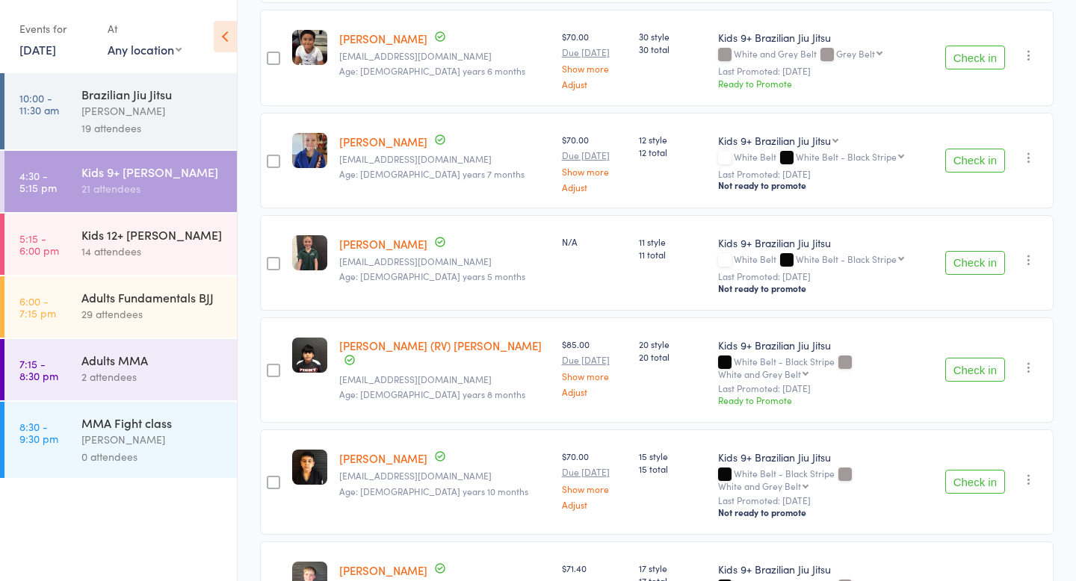
scroll to position [462, 0]
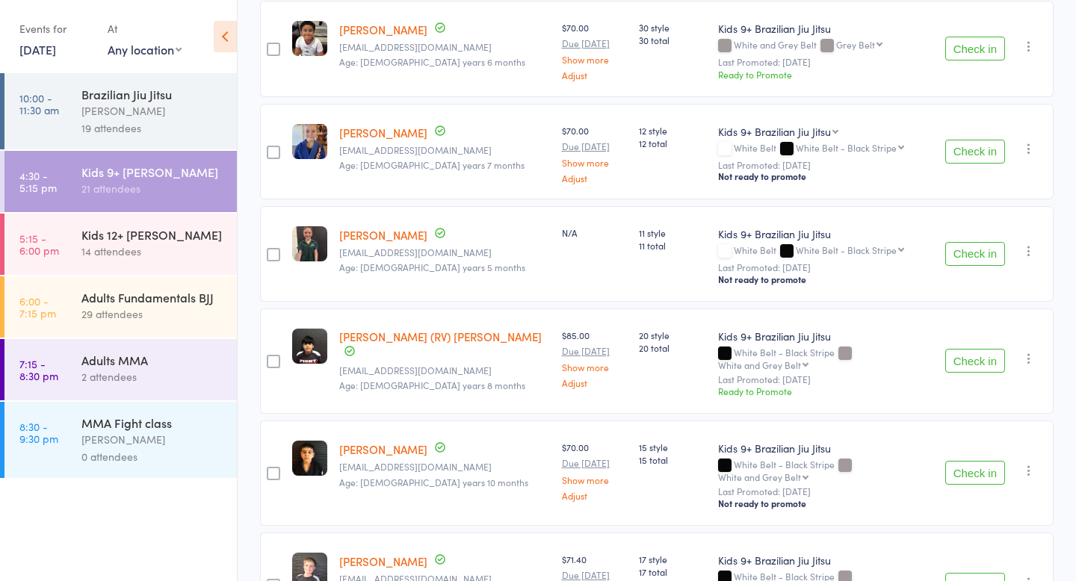
click at [859, 245] on select "White Belt - Black Stripe White and Grey Belt Grey Belt - White Stripe Grey Bel…" at bounding box center [850, 250] width 108 height 10
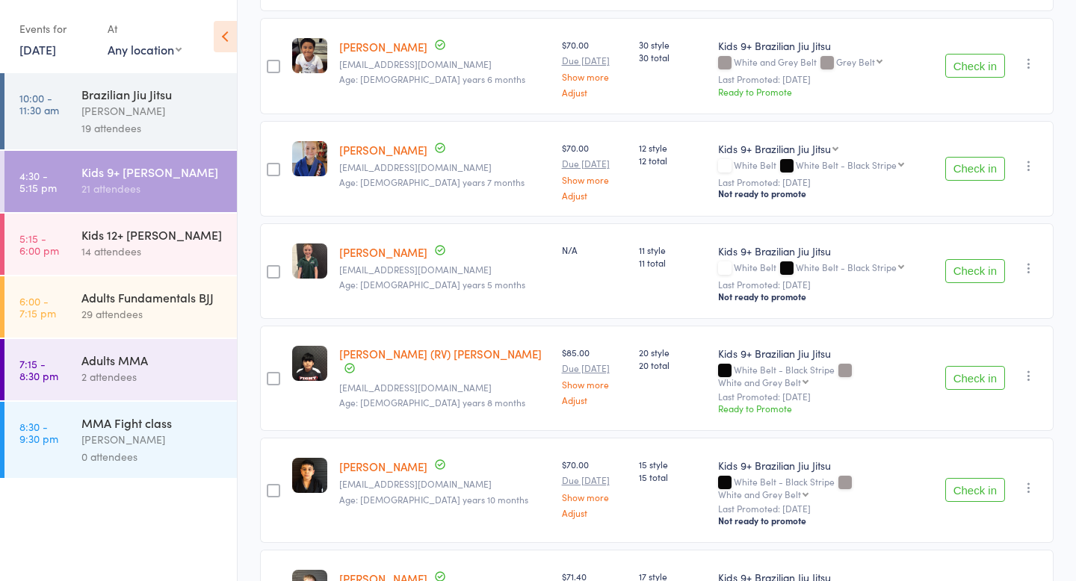
scroll to position [442, 0]
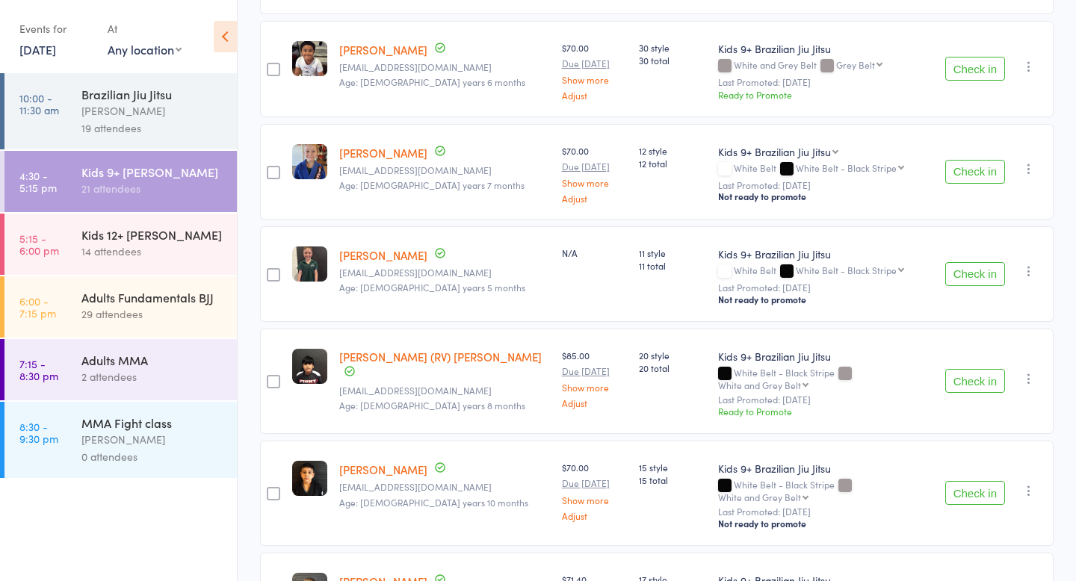
click at [807, 265] on select "White Belt - Black Stripe White and Grey Belt Grey Belt - White Stripe Grey Bel…" at bounding box center [850, 270] width 108 height 10
copy div "[PERSON_NAME]"
drag, startPoint x: 339, startPoint y: 143, endPoint x: 442, endPoint y: 144, distance: 103.1
click at [442, 144] on div "[PERSON_NAME] Up to date [EMAIL_ADDRESS][DOMAIN_NAME] Age: [DEMOGRAPHIC_DATA] y…" at bounding box center [444, 172] width 223 height 96
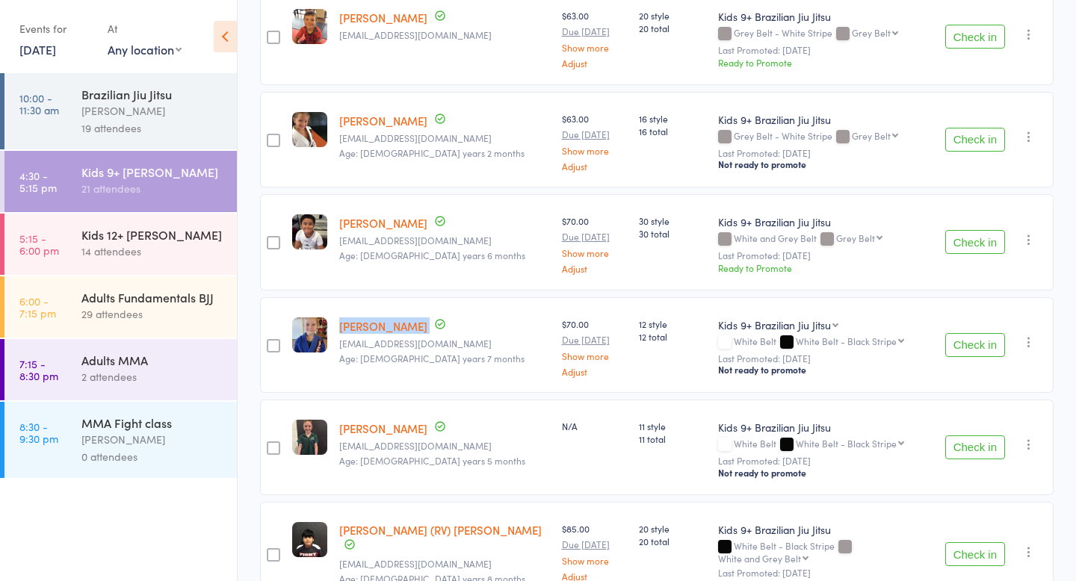
scroll to position [282, 0]
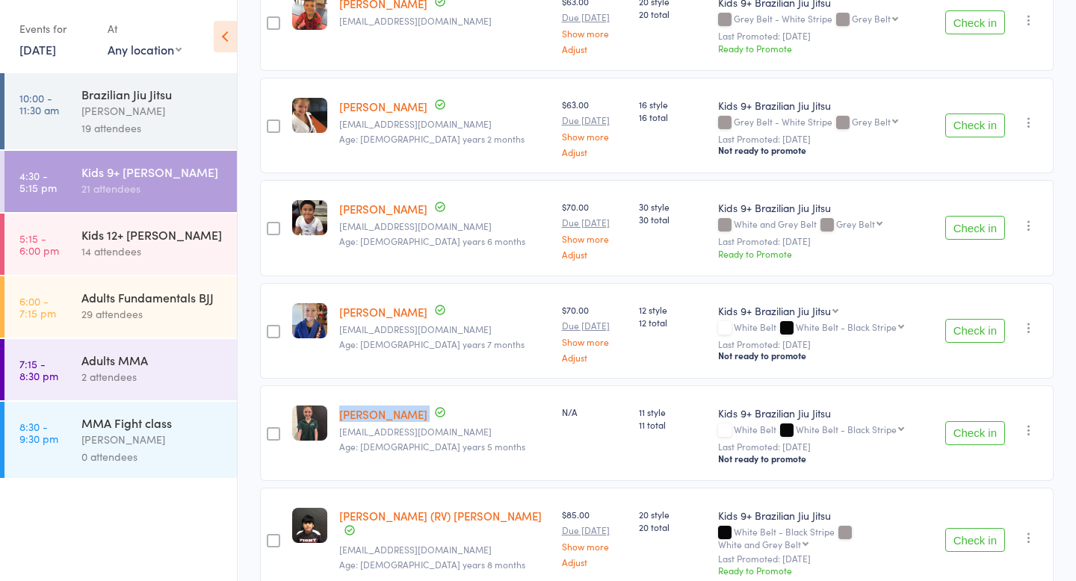
copy div "[PERSON_NAME]"
drag, startPoint x: 338, startPoint y: 403, endPoint x: 404, endPoint y: 402, distance: 65.8
click at [404, 402] on div "[PERSON_NAME] [EMAIL_ADDRESS][DOMAIN_NAME] Age: [DEMOGRAPHIC_DATA] years 5 mont…" at bounding box center [444, 434] width 223 height 96
click at [718, 424] on div "White Belt White Belt - Black Stripe White Belt - Black Stripe White and Grey B…" at bounding box center [825, 430] width 214 height 13
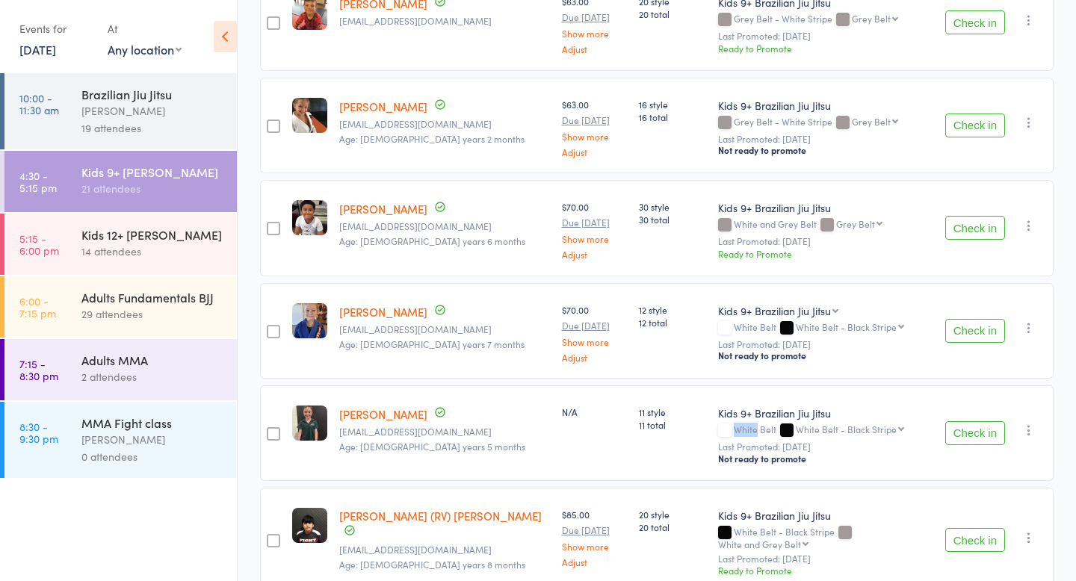
click at [718, 424] on div "White Belt White Belt - Black Stripe White Belt - Black Stripe White and Grey B…" at bounding box center [825, 430] width 214 height 13
drag, startPoint x: 695, startPoint y: 419, endPoint x: 742, endPoint y: 416, distance: 47.2
click at [741, 424] on div "White Belt White Belt - Black Stripe White Belt - Black Stripe White and Grey B…" at bounding box center [825, 430] width 214 height 13
copy div "White Belt"
click at [796, 424] on select "White Belt - Black Stripe White and Grey Belt Grey Belt - White Stripe Grey Bel…" at bounding box center [850, 429] width 108 height 10
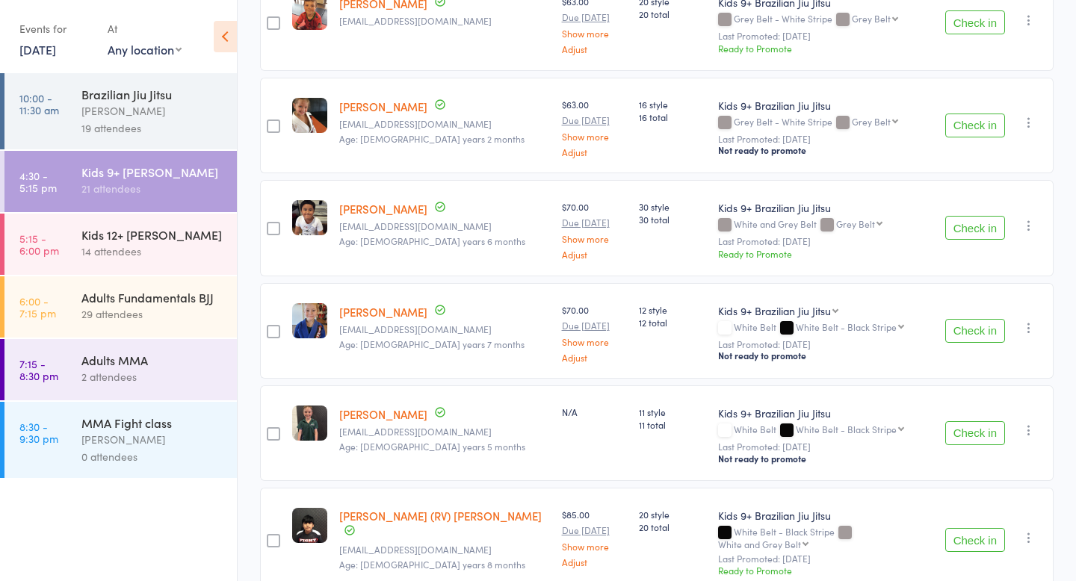
click at [796, 424] on select "White Belt - Black Stripe White and Grey Belt Grey Belt - White Stripe Grey Bel…" at bounding box center [850, 429] width 108 height 10
drag, startPoint x: 859, startPoint y: 430, endPoint x: 762, endPoint y: 410, distance: 99.2
click at [762, 410] on div "Kids 9+ Brazilian Jiu Jitsu White Belt White Belt - Black Stripe White Belt - B…" at bounding box center [825, 435] width 214 height 59
click at [796, 424] on select "White Belt - Black Stripe White and Grey Belt Grey Belt - White Stripe Grey Bel…" at bounding box center [850, 429] width 108 height 10
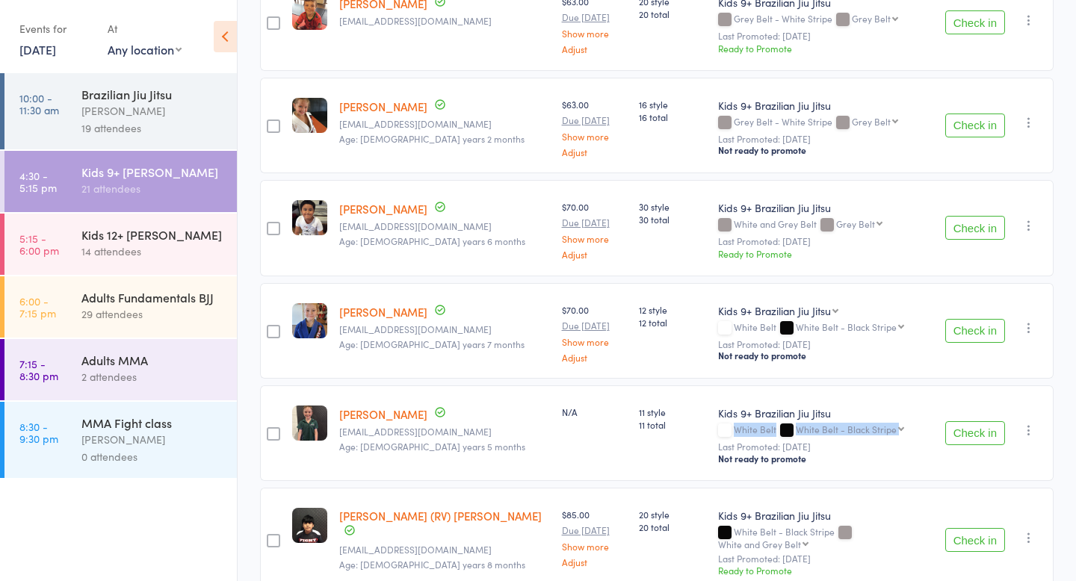
click at [796, 424] on select "White Belt - Black Stripe White and Grey Belt Grey Belt - White Stripe Grey Bel…" at bounding box center [850, 429] width 108 height 10
copy div "White Belt White Belt - Black Stripe White Belt - Black Stripe White and Grey B…"
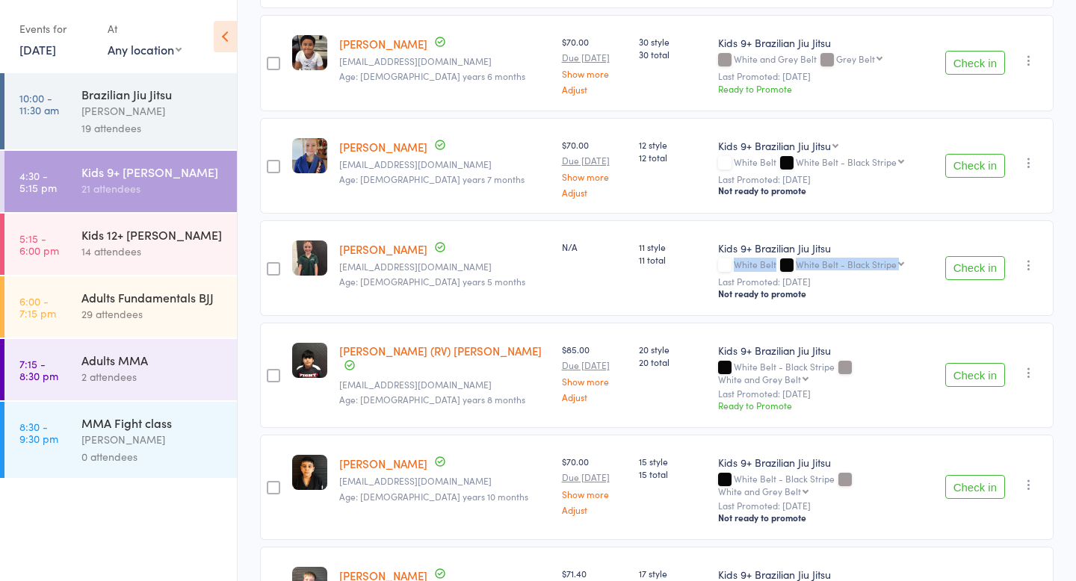
scroll to position [498, 0]
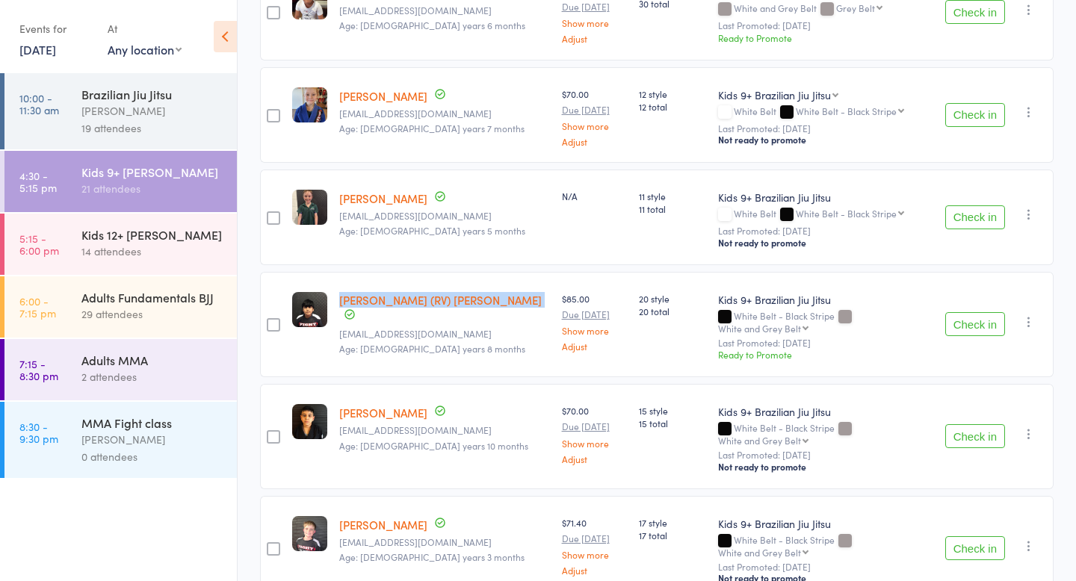
drag, startPoint x: 338, startPoint y: 291, endPoint x: 465, endPoint y: 294, distance: 127.1
click at [465, 294] on div "[PERSON_NAME] (RV) [PERSON_NAME] [EMAIL_ADDRESS][DOMAIN_NAME] Age: [DEMOGRAPHIC…" at bounding box center [444, 325] width 223 height 106
copy div "[PERSON_NAME] (RV) [PERSON_NAME]"
drag, startPoint x: 703, startPoint y: 306, endPoint x: 809, endPoint y: 306, distance: 106.1
click at [809, 311] on div "White Belt - Black Stripe White and Grey Belt White and Grey Belt Grey Belt - W…" at bounding box center [825, 322] width 214 height 22
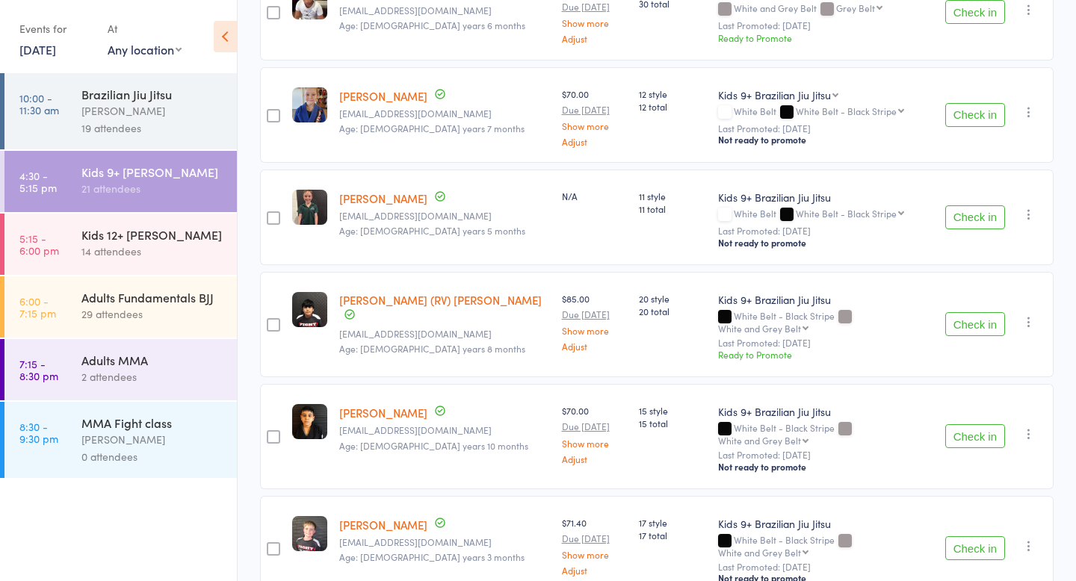
click at [718, 311] on div "White Belt - Black Stripe White and Grey Belt White and Grey Belt Grey Belt - W…" at bounding box center [825, 322] width 214 height 22
drag, startPoint x: 697, startPoint y: 305, endPoint x: 802, endPoint y: 303, distance: 104.6
click at [802, 311] on div "White Belt - Black Stripe White and Grey Belt White and Grey Belt Grey Belt - W…" at bounding box center [825, 322] width 214 height 22
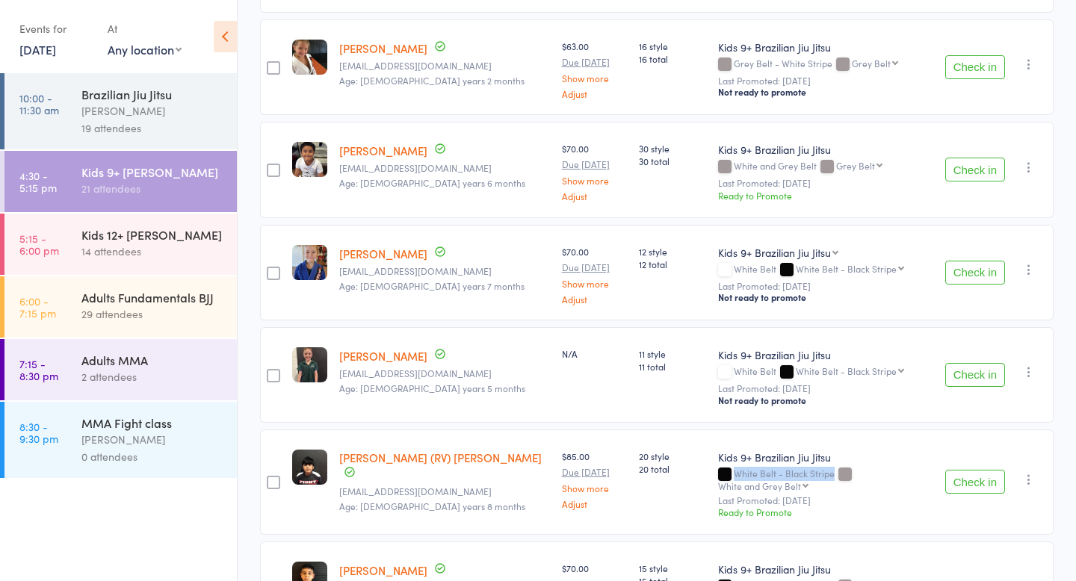
scroll to position [0, 0]
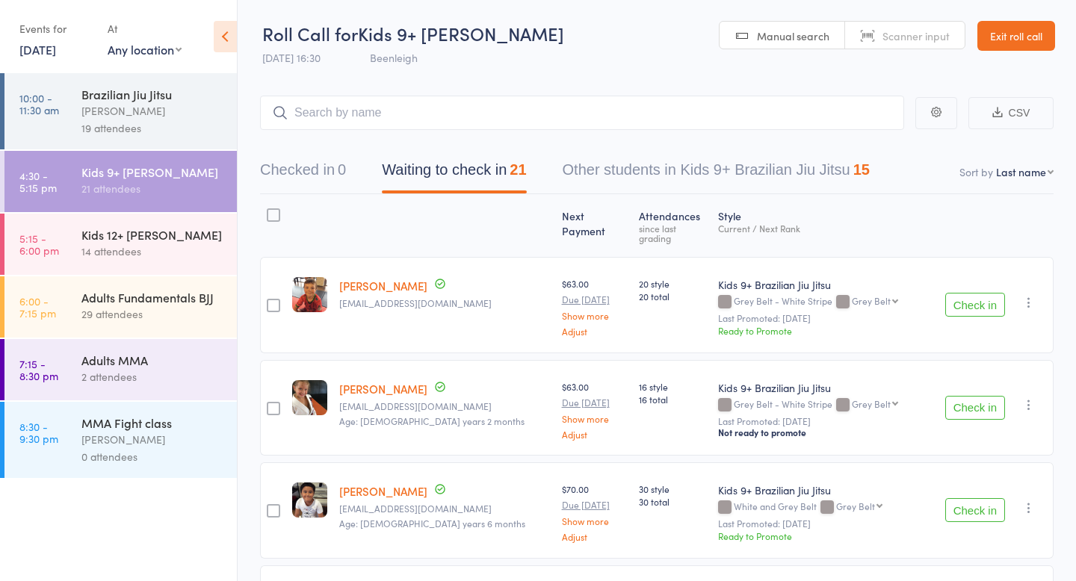
click at [1009, 115] on button "CSV" at bounding box center [1011, 113] width 85 height 32
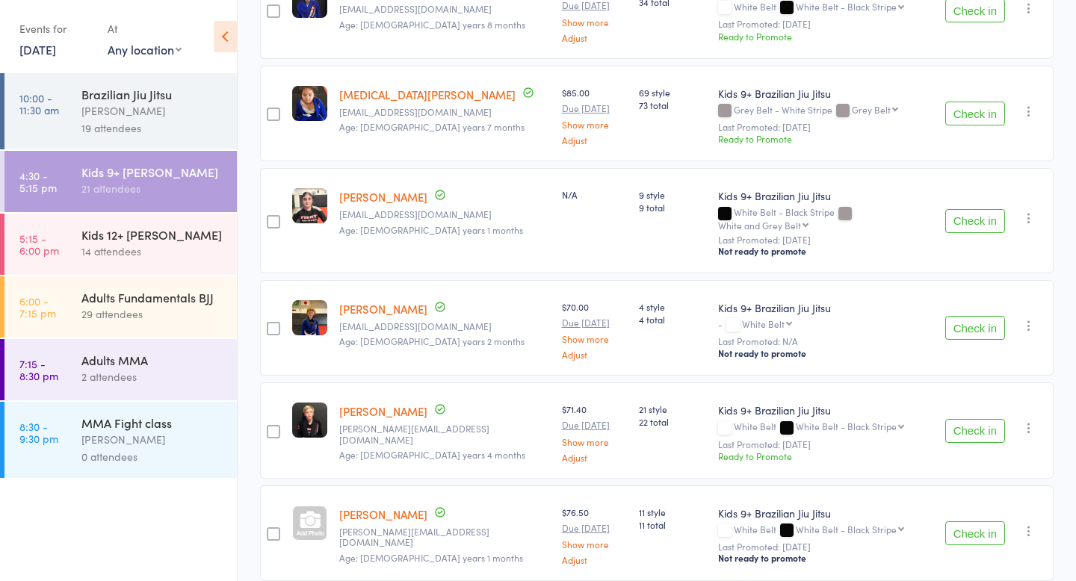
scroll to position [1474, 0]
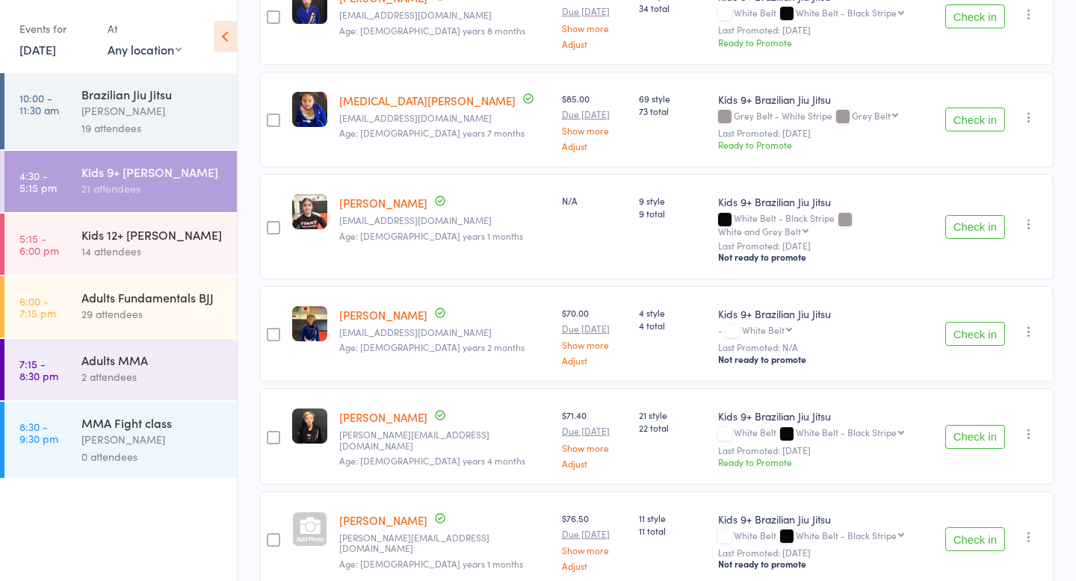
click at [742, 325] on select "White Belt White Belt - Black Stripe White and Grey Belt Grey Belt - White Stri…" at bounding box center [767, 330] width 50 height 10
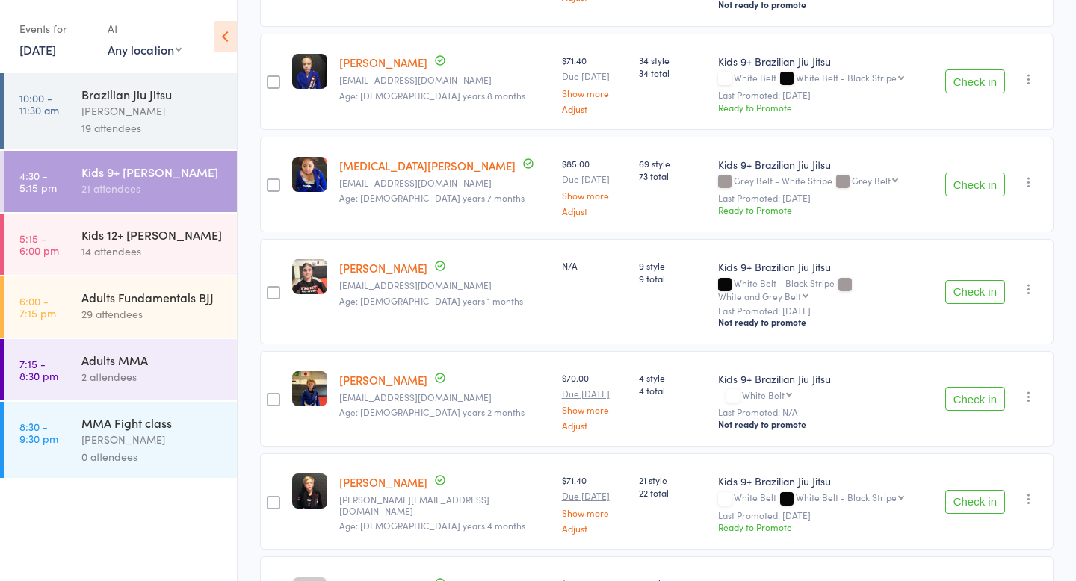
scroll to position [1400, 0]
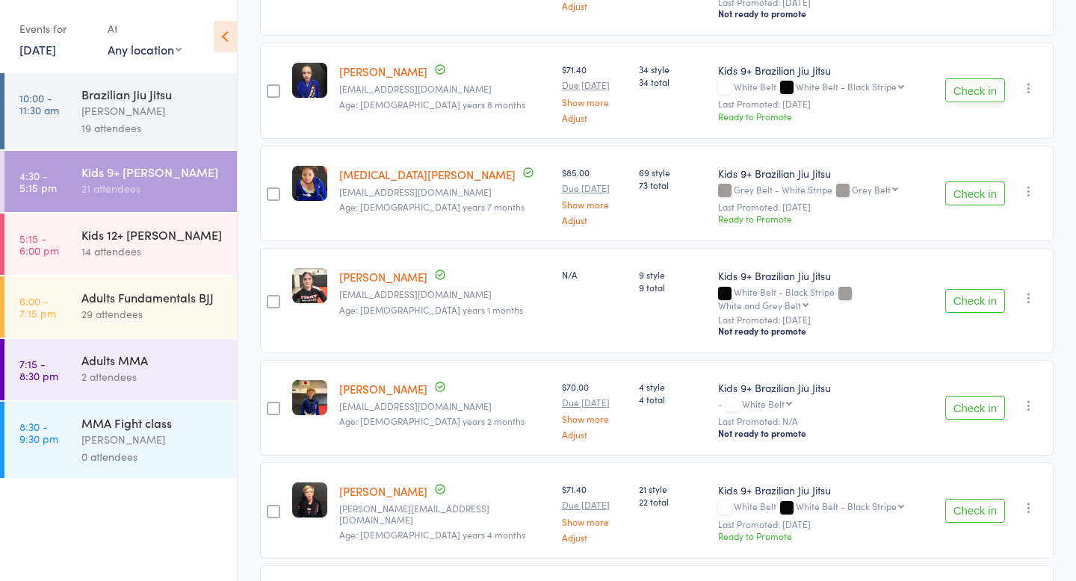
click at [141, 235] on div "Kids 12+ [PERSON_NAME]" at bounding box center [152, 234] width 143 height 16
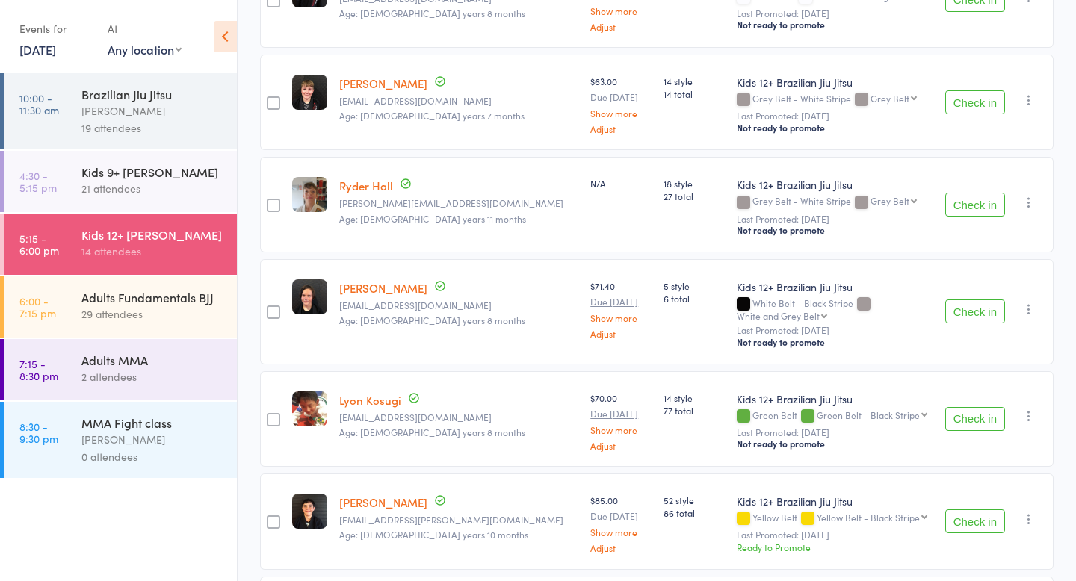
scroll to position [670, 0]
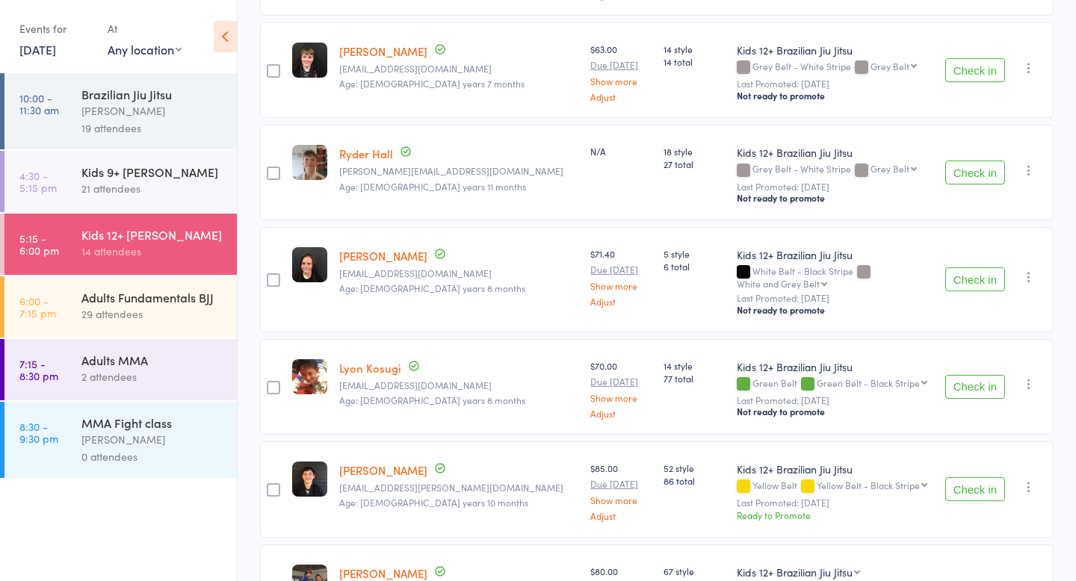
click at [200, 191] on div "21 attendees" at bounding box center [152, 188] width 143 height 17
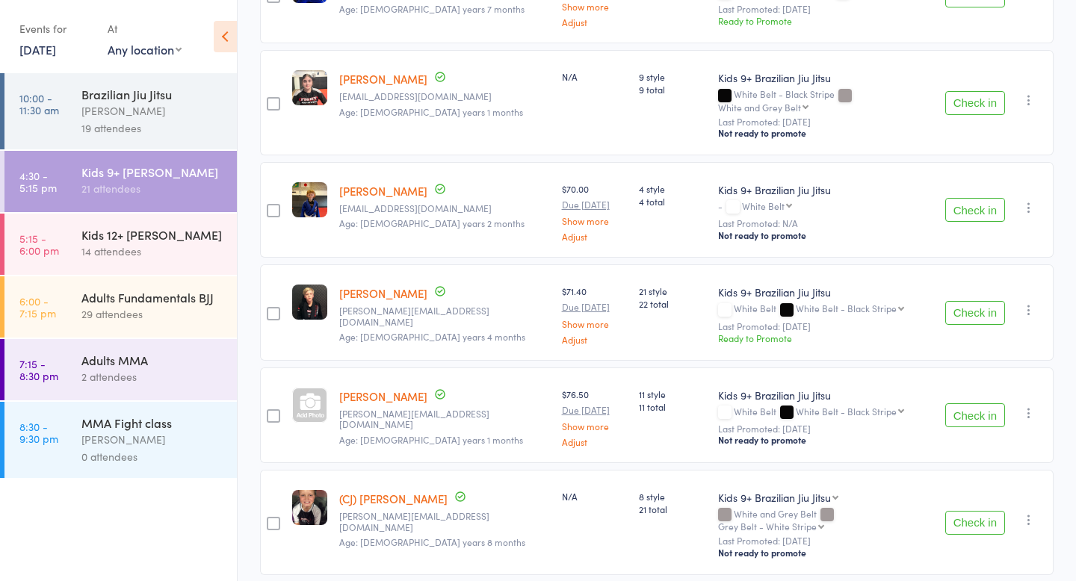
scroll to position [1643, 0]
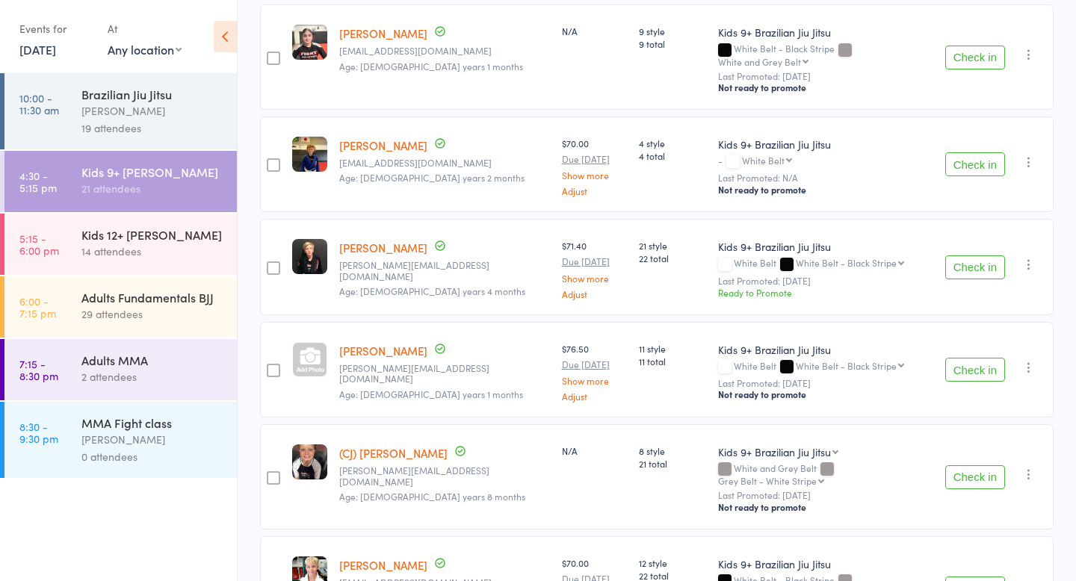
click at [1039, 424] on div "Check in Check in Promote Send message Add Note Add Task Add Flag Remove Mark a…" at bounding box center [996, 476] width 114 height 105
click at [1038, 424] on div "Check in Check in Promote Send message Add Note Add Task Add Flag Remove Mark a…" at bounding box center [996, 476] width 114 height 105
click at [1027, 467] on icon "button" at bounding box center [1029, 474] width 15 height 15
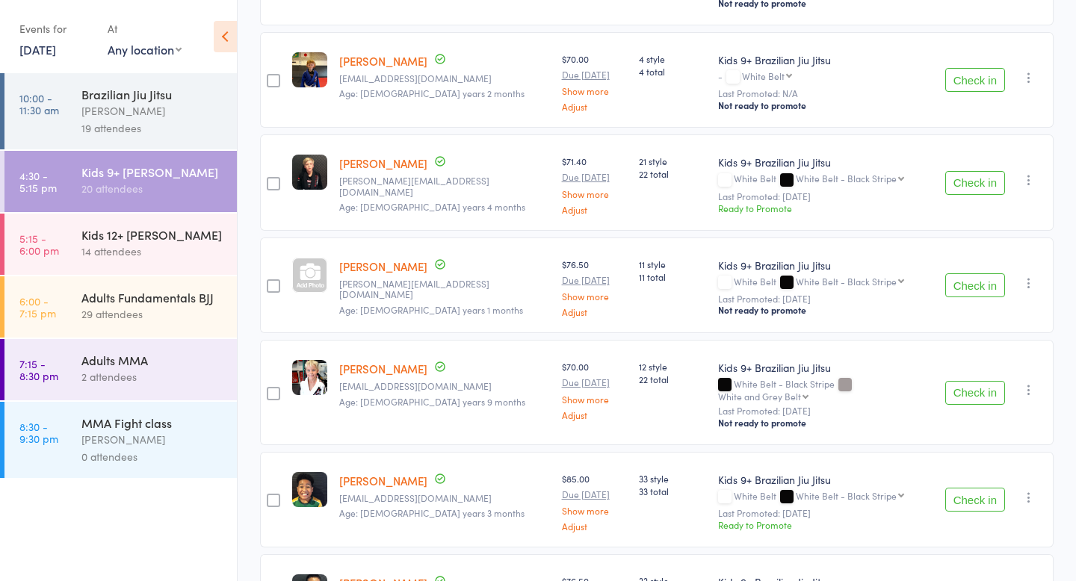
scroll to position [1679, 0]
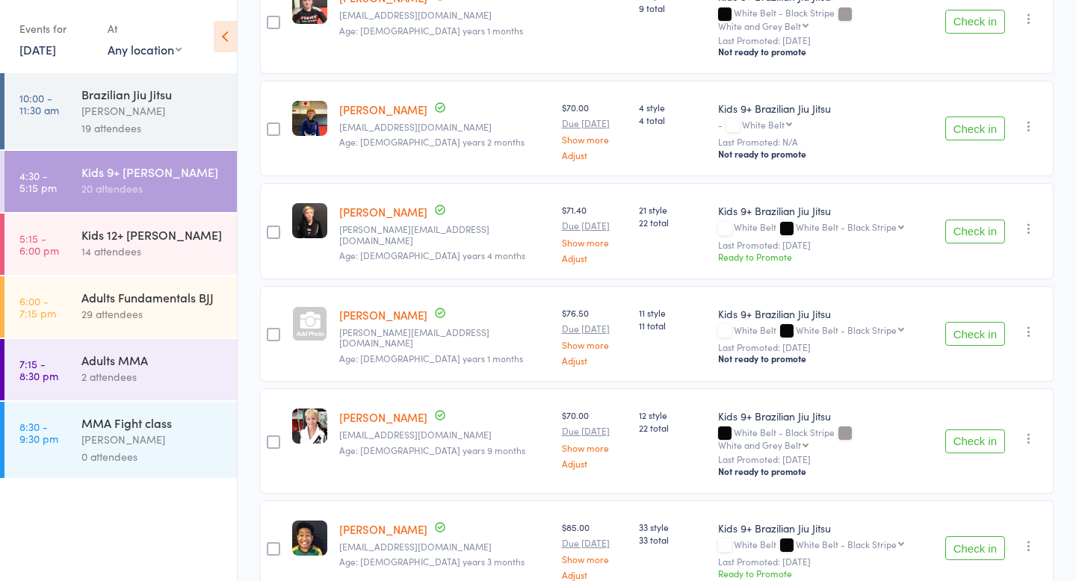
click at [1021, 286] on div "Check in Check in Promote Send message Add Note Add Task Add Flag Remove Mark a…" at bounding box center [996, 334] width 114 height 96
click at [1028, 323] on button "button" at bounding box center [1029, 332] width 18 height 18
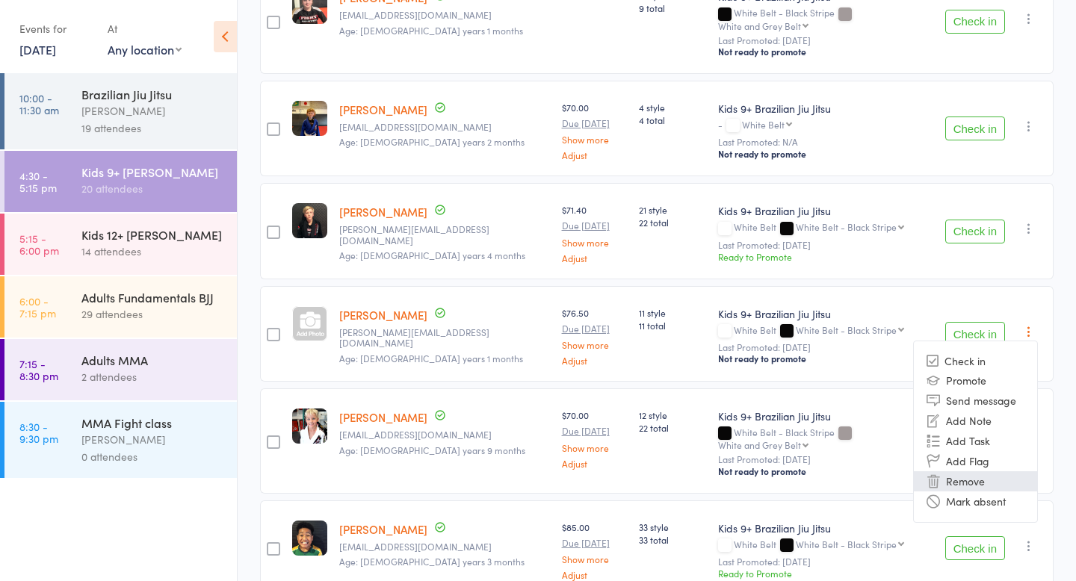
click at [1009, 472] on li "Remove" at bounding box center [975, 482] width 123 height 20
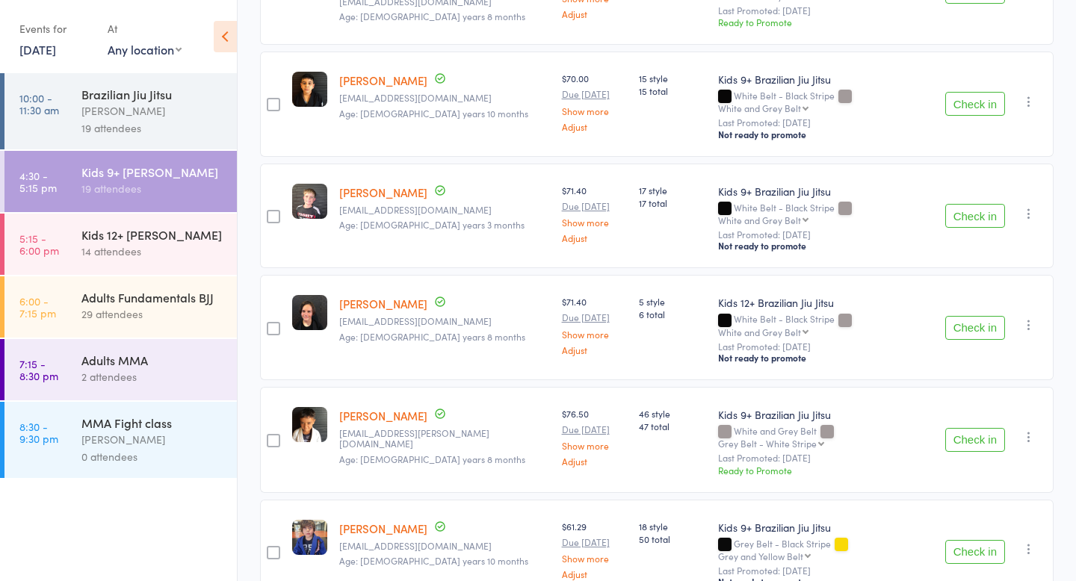
scroll to position [721, 0]
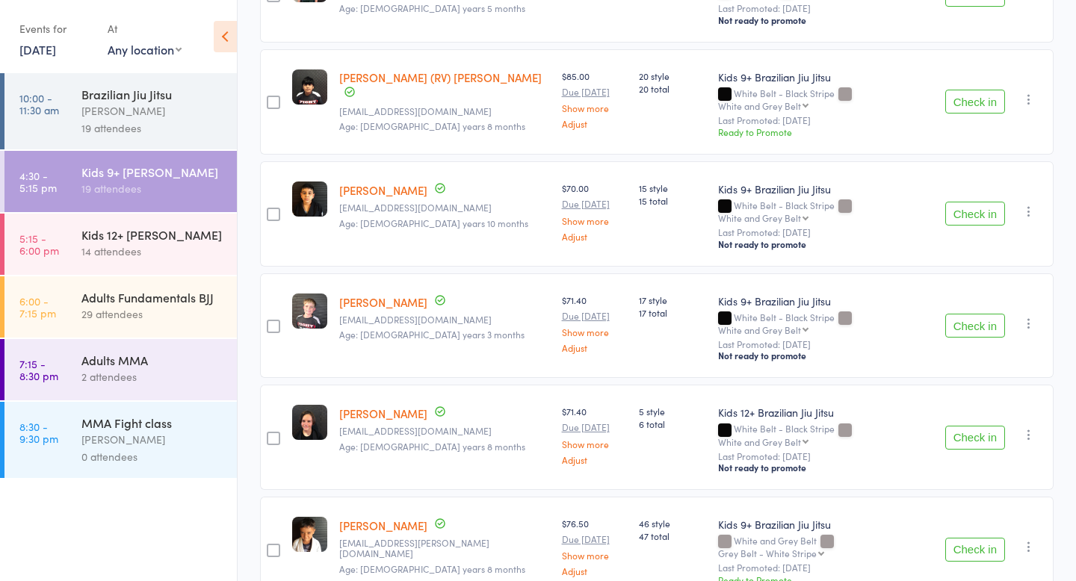
click at [1031, 427] on icon "button" at bounding box center [1029, 434] width 15 height 15
click at [982, 575] on li "Remove" at bounding box center [975, 585] width 123 height 20
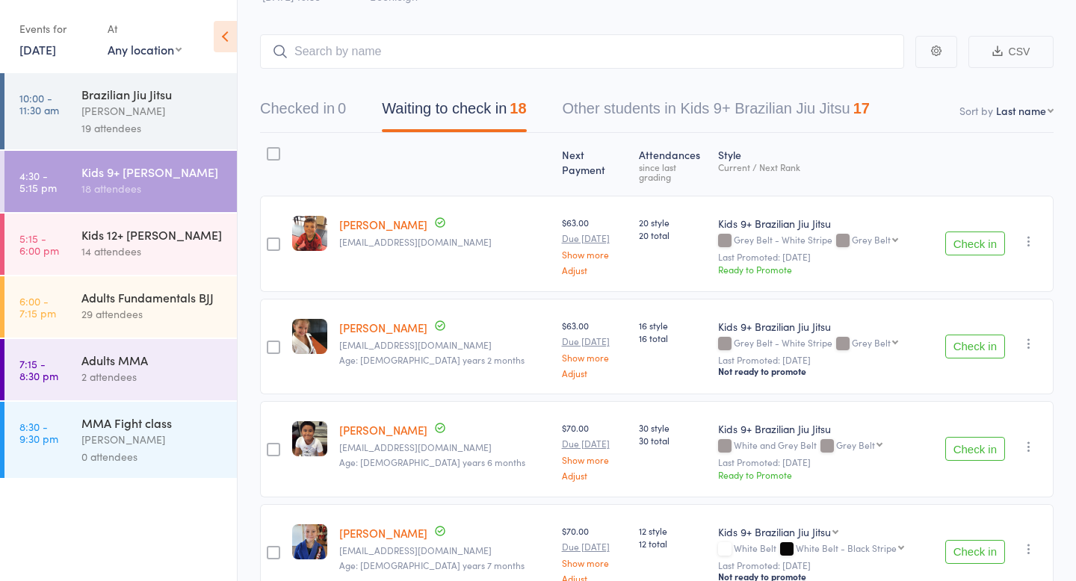
click at [223, 257] on div "14 attendees" at bounding box center [152, 251] width 143 height 17
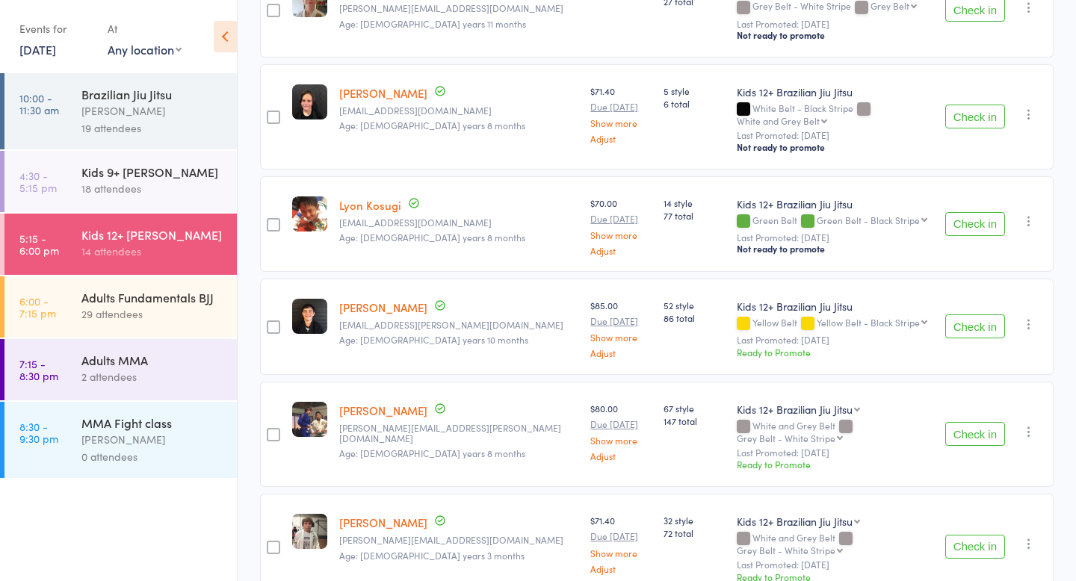
scroll to position [942, 0]
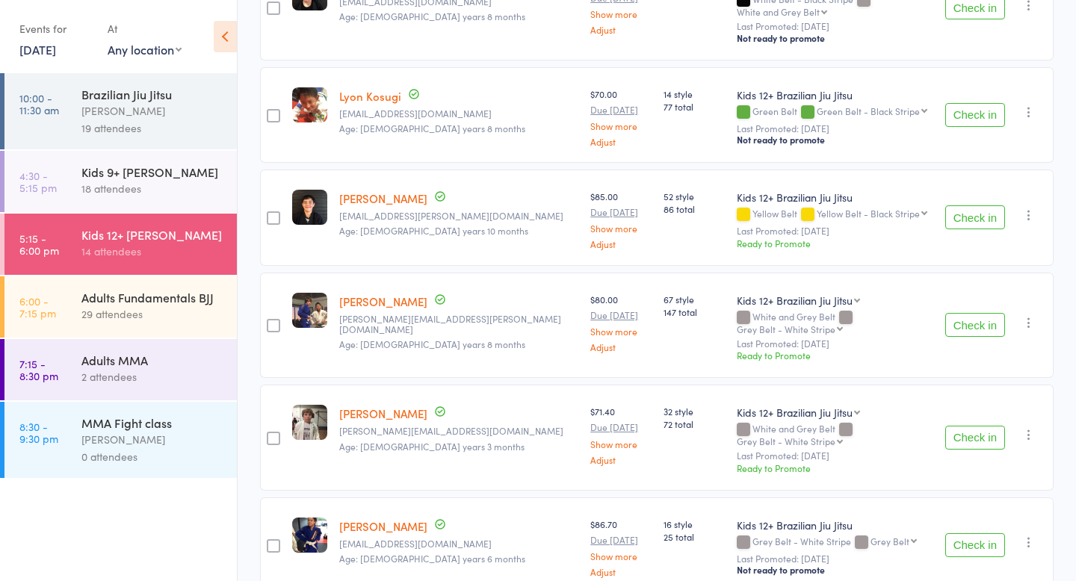
click at [1041, 385] on div "Check in Check in Promote Send message Add Note Add Task Add Flag Remove Mark a…" at bounding box center [996, 438] width 114 height 106
click at [1037, 427] on icon "button" at bounding box center [1029, 434] width 15 height 15
click at [992, 575] on li "Remove" at bounding box center [975, 585] width 123 height 20
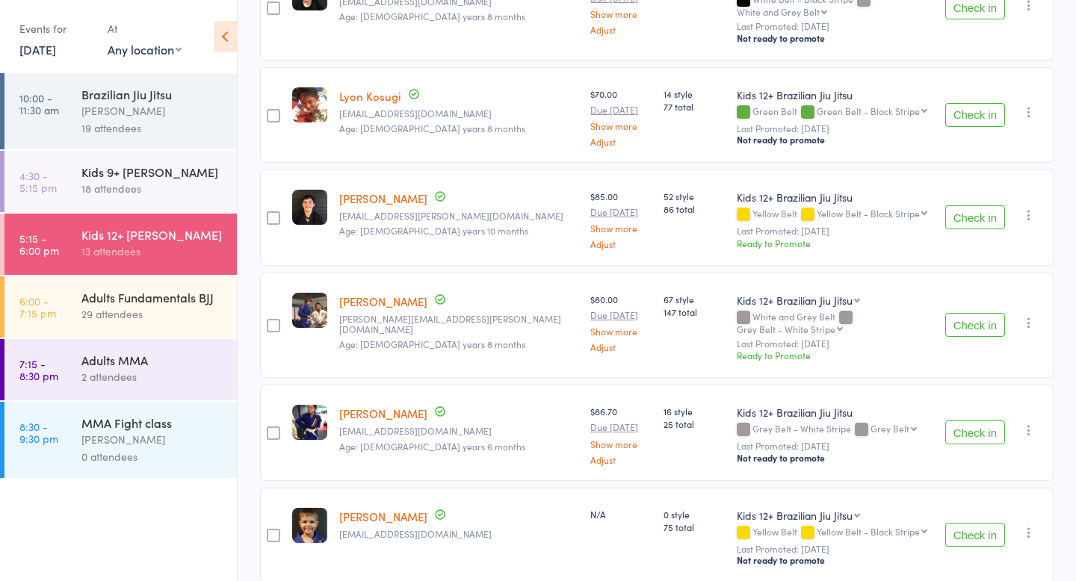
click at [1027, 423] on icon "button" at bounding box center [1029, 430] width 15 height 15
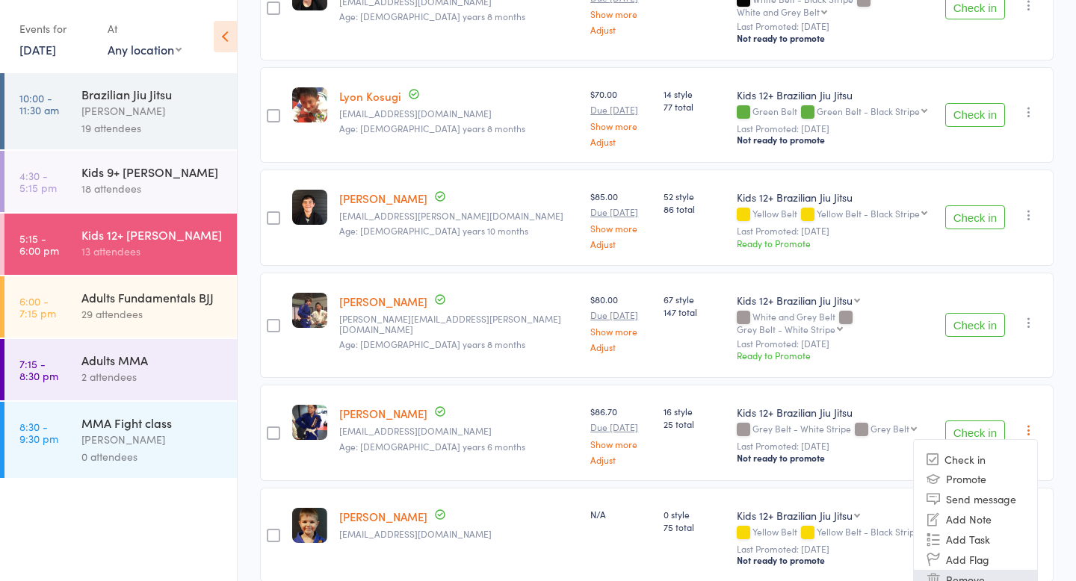
click at [964, 570] on li "Remove" at bounding box center [975, 580] width 123 height 20
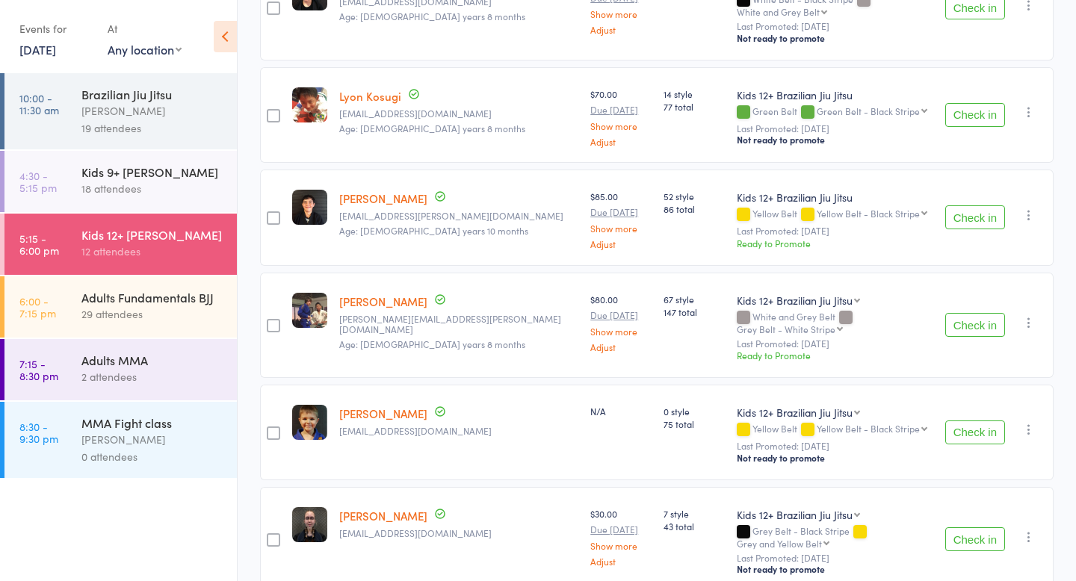
click at [1034, 422] on icon "button" at bounding box center [1029, 429] width 15 height 15
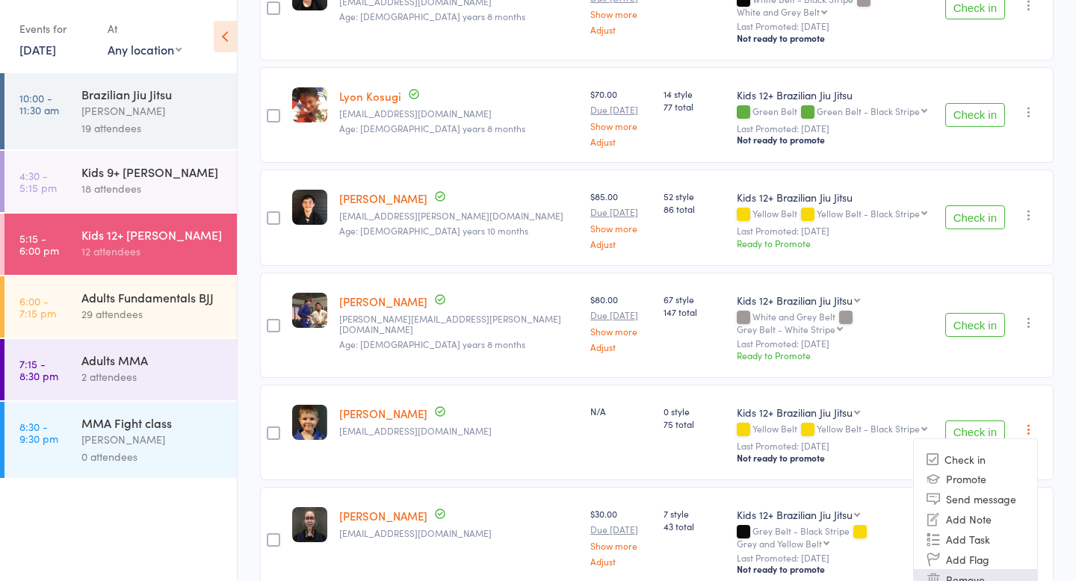
click at [948, 569] on li "Remove" at bounding box center [975, 579] width 123 height 20
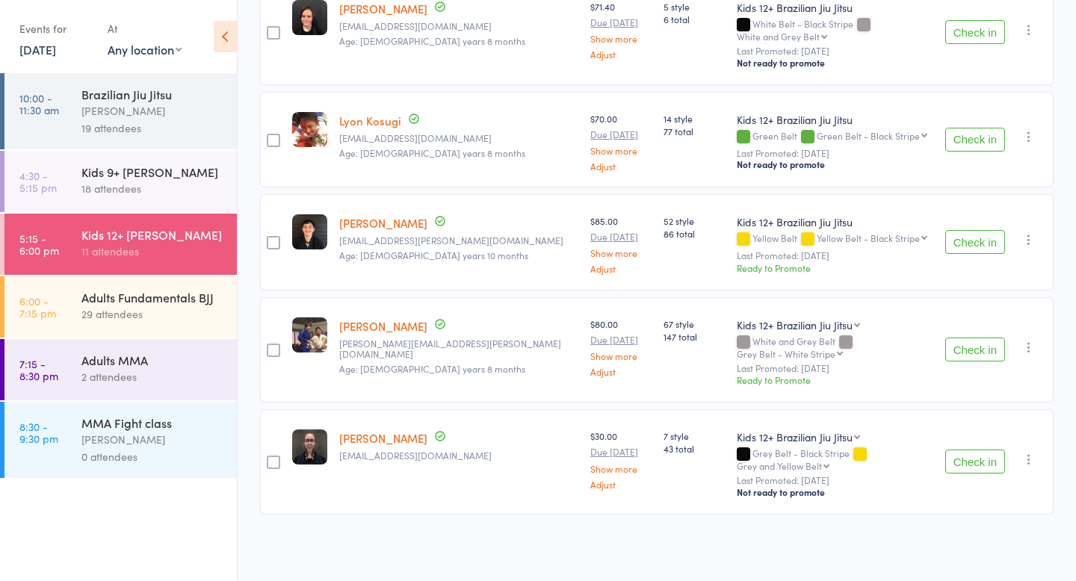
scroll to position [850, 0]
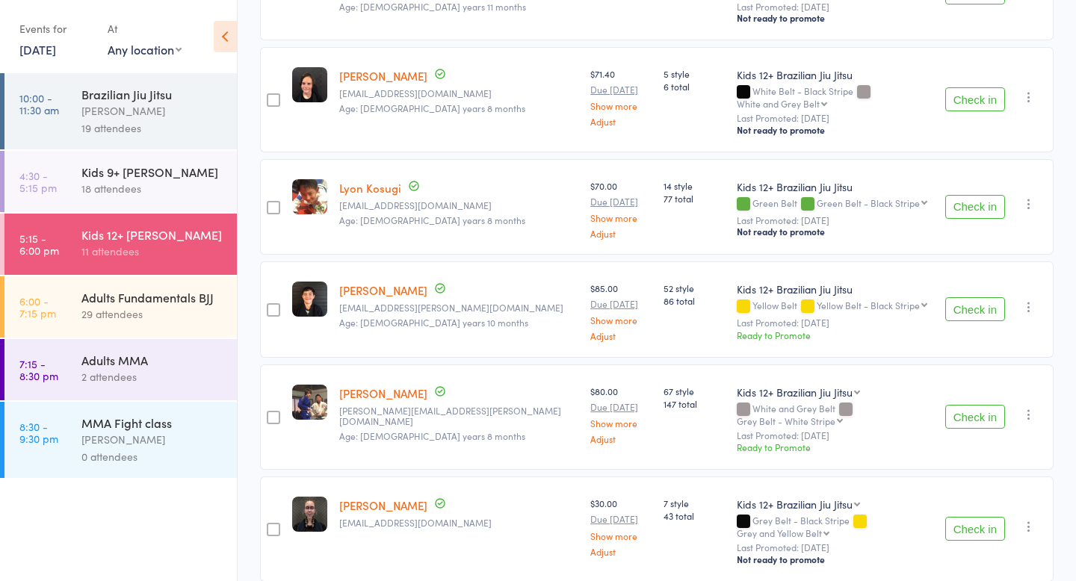
click at [1020, 406] on button "button" at bounding box center [1029, 415] width 18 height 18
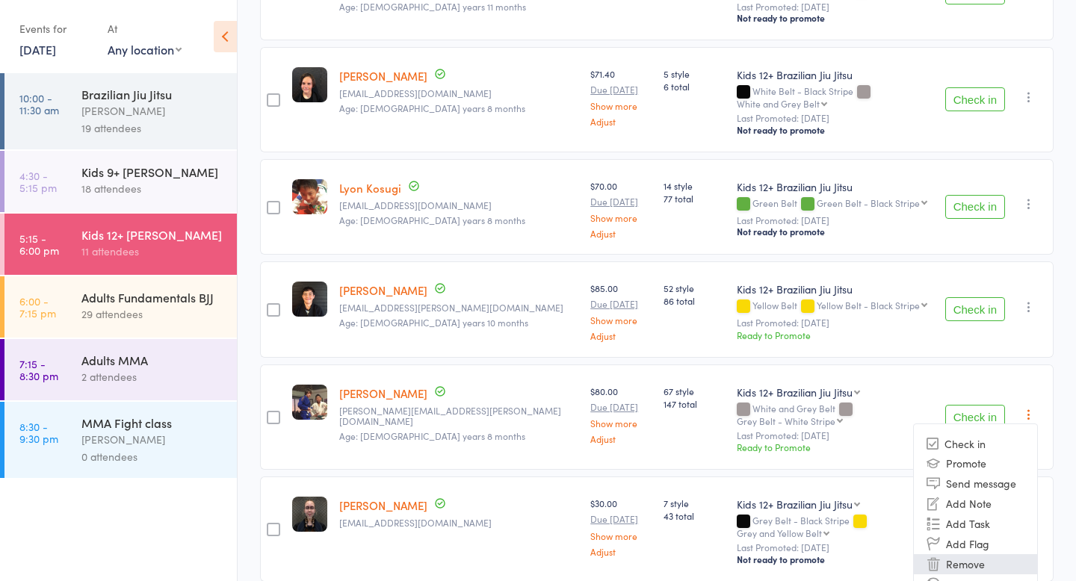
click at [975, 555] on li "Remove" at bounding box center [975, 565] width 123 height 20
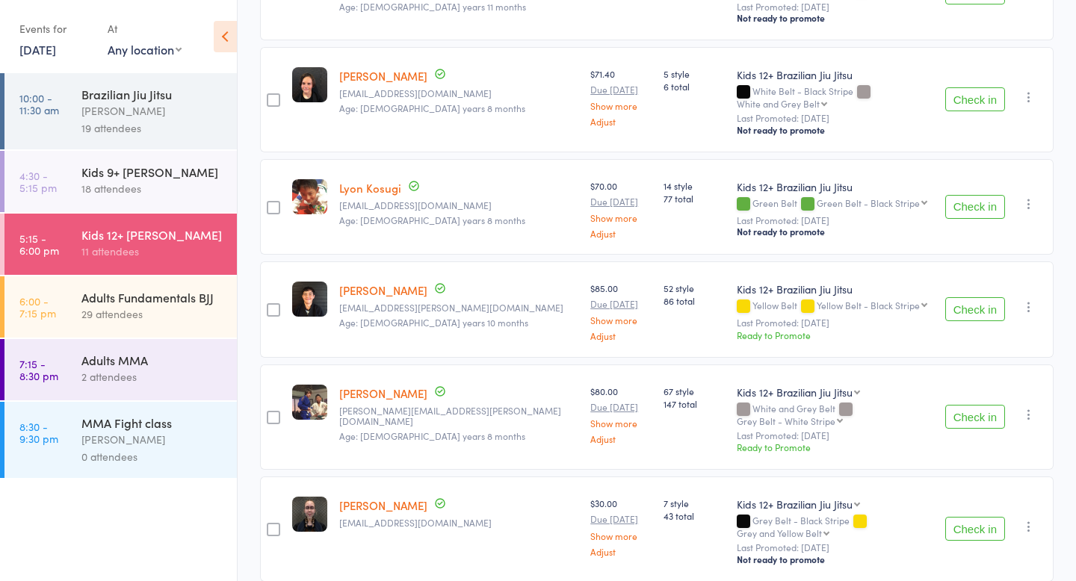
scroll to position [748, 0]
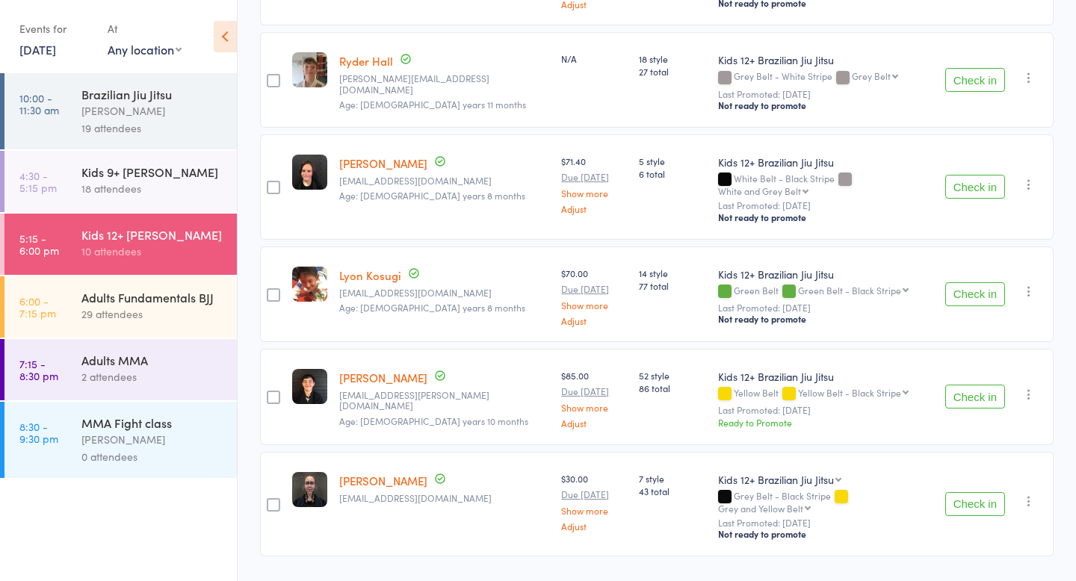
click at [1025, 494] on icon "button" at bounding box center [1029, 501] width 15 height 15
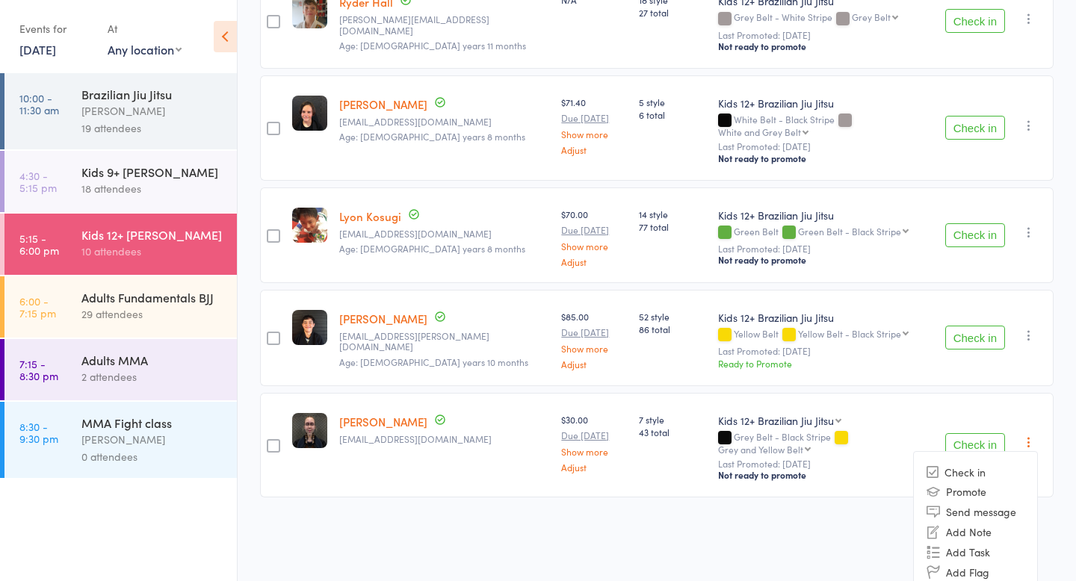
scroll to position [823, 0]
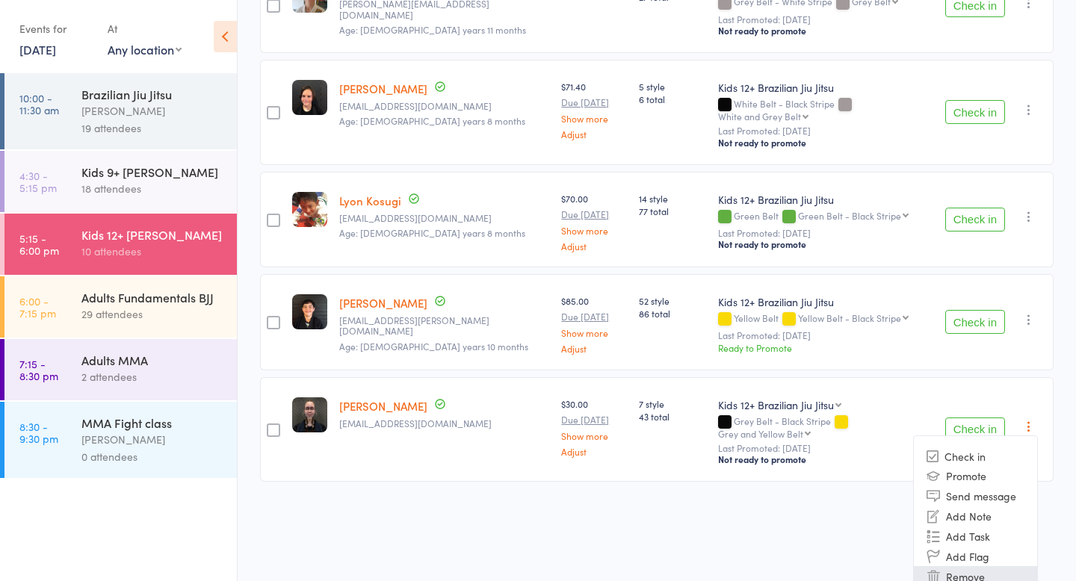
click at [983, 566] on li "Remove" at bounding box center [975, 576] width 123 height 20
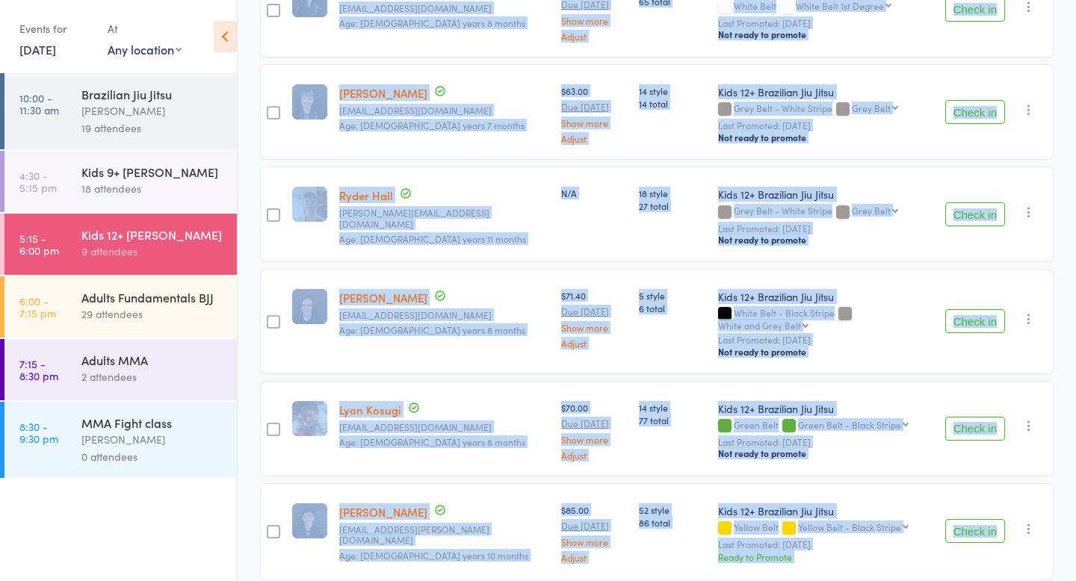
scroll to position [646, 0]
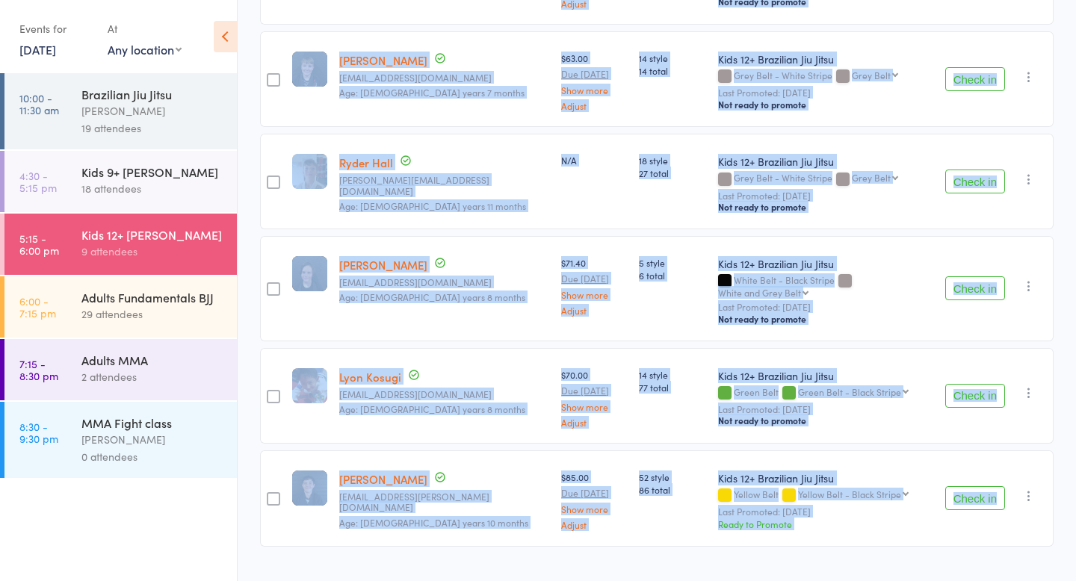
drag, startPoint x: 244, startPoint y: 176, endPoint x: 809, endPoint y: 581, distance: 694.8
click at [810, 581] on main "CSV Checked in 0 Waiting to check in 9 Other students in Kids 12+ Brazilian Jiu…" at bounding box center [657, 20] width 839 height 1187
click at [1028, 386] on icon "button" at bounding box center [1029, 393] width 15 height 15
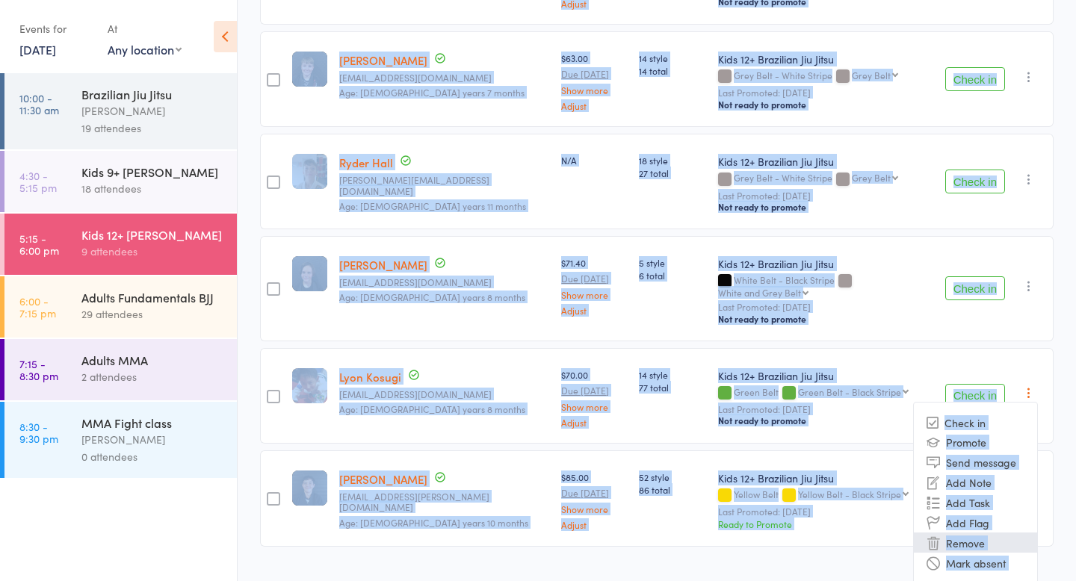
click at [969, 533] on li "Remove" at bounding box center [975, 543] width 123 height 20
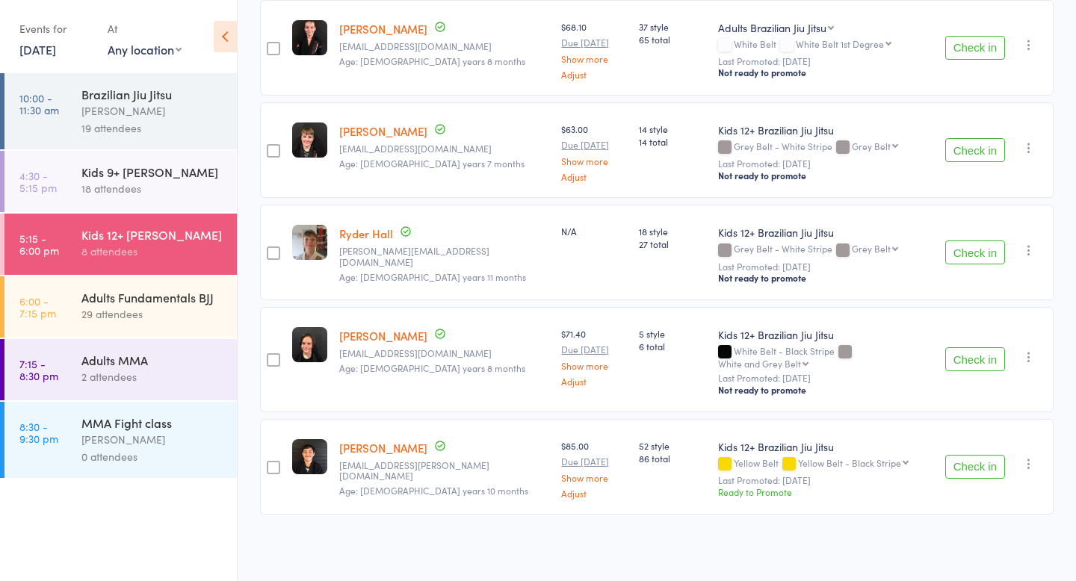
scroll to position [544, 0]
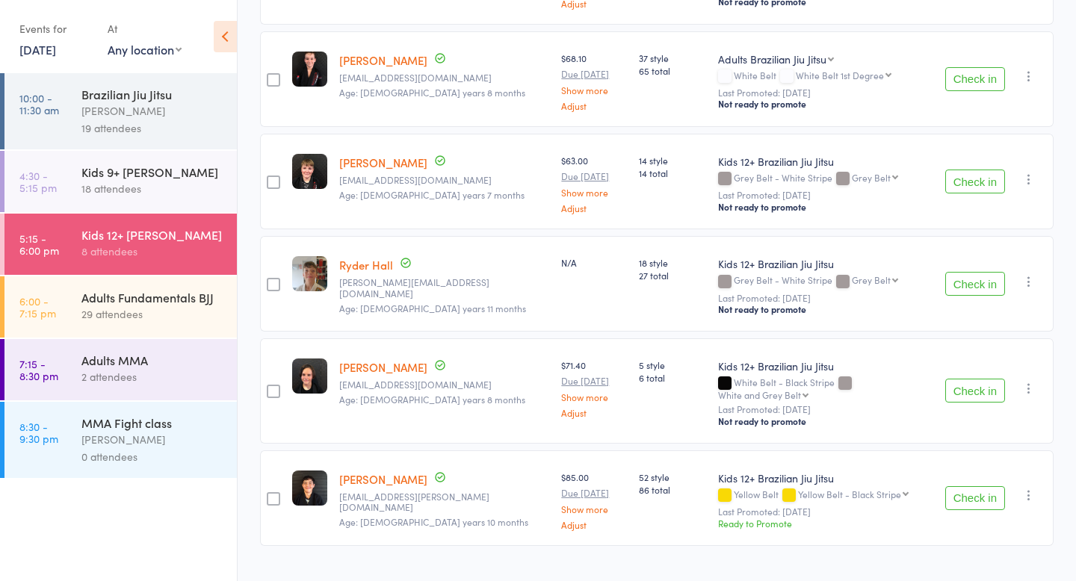
click at [1025, 273] on button "button" at bounding box center [1029, 282] width 18 height 18
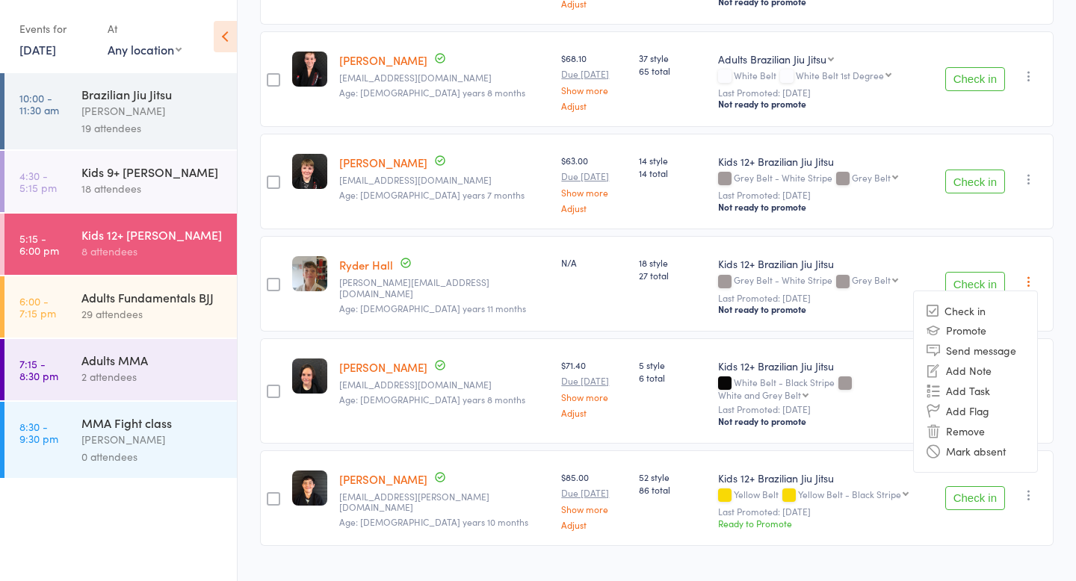
click at [563, 532] on div "Next Payment Atten­dances since last grading Style Current / Next Rank edit [PE…" at bounding box center [657, 131] width 794 height 963
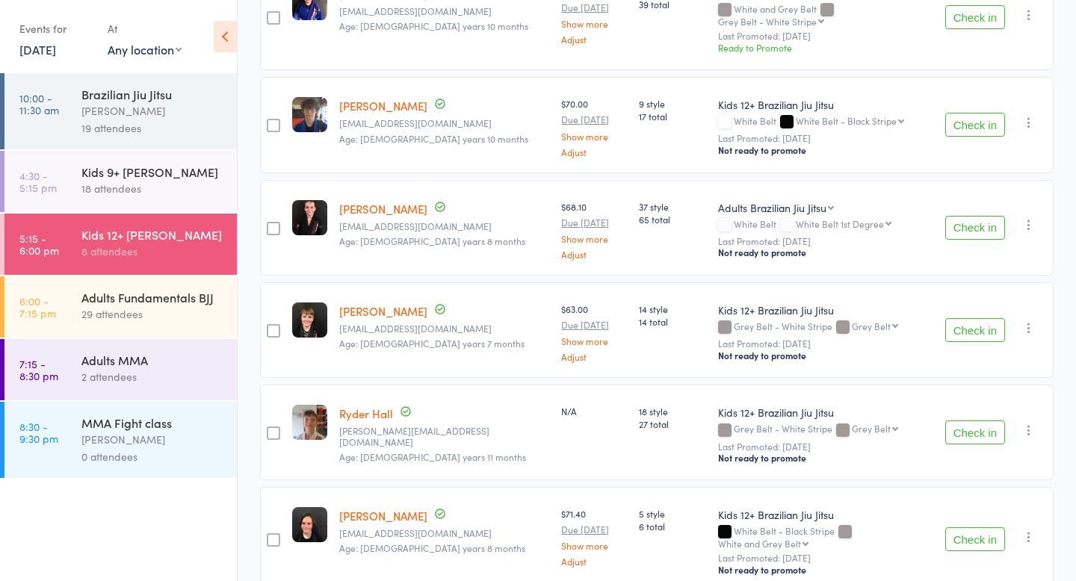
scroll to position [0, 0]
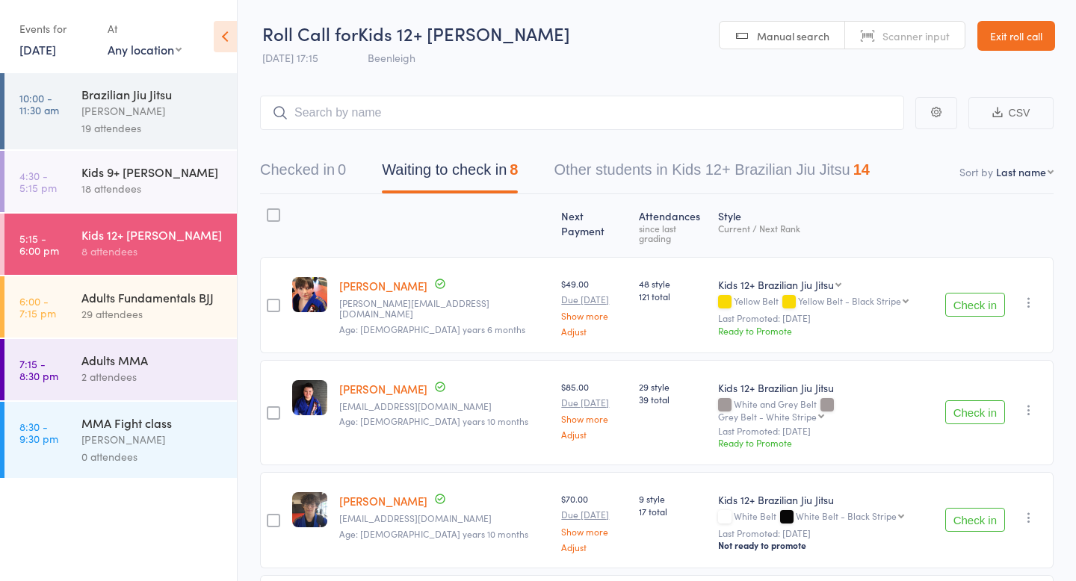
click at [1006, 113] on button "CSV" at bounding box center [1011, 113] width 85 height 32
click at [433, 120] on input "search" at bounding box center [582, 113] width 644 height 34
type input "Dexter"
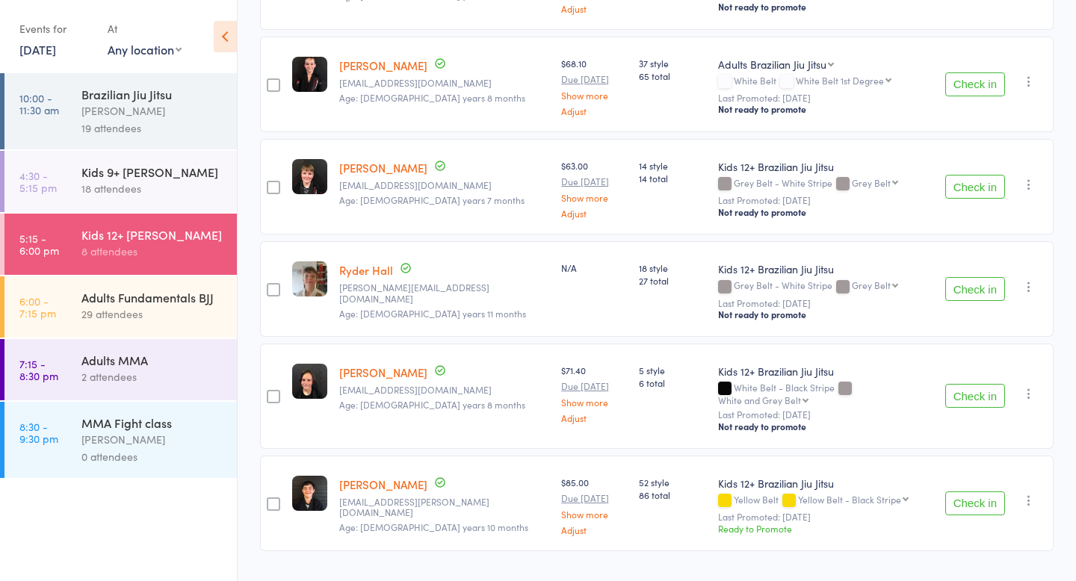
scroll to position [541, 0]
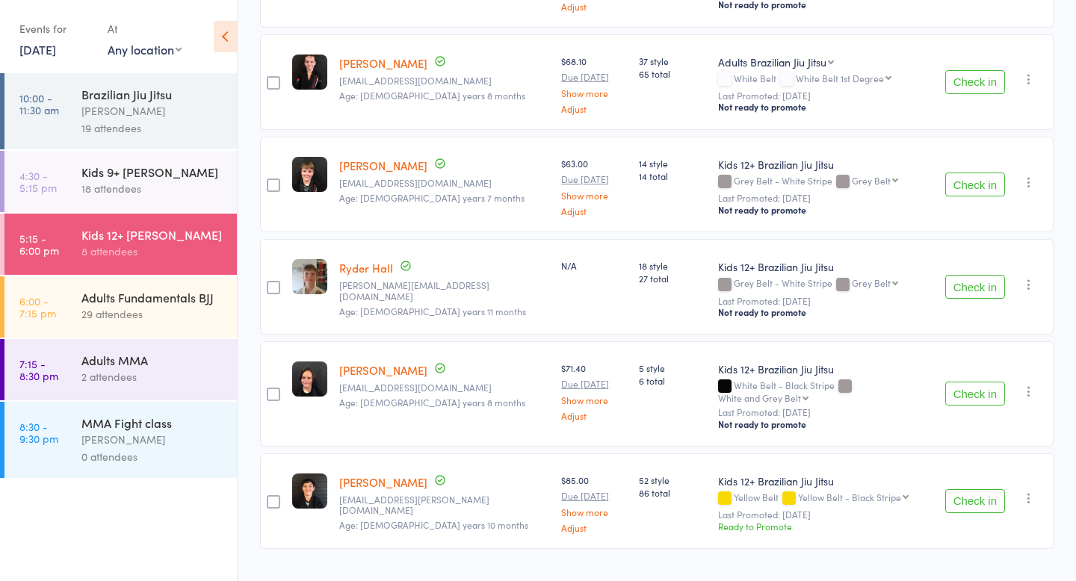
click at [1035, 384] on icon "button" at bounding box center [1029, 391] width 15 height 15
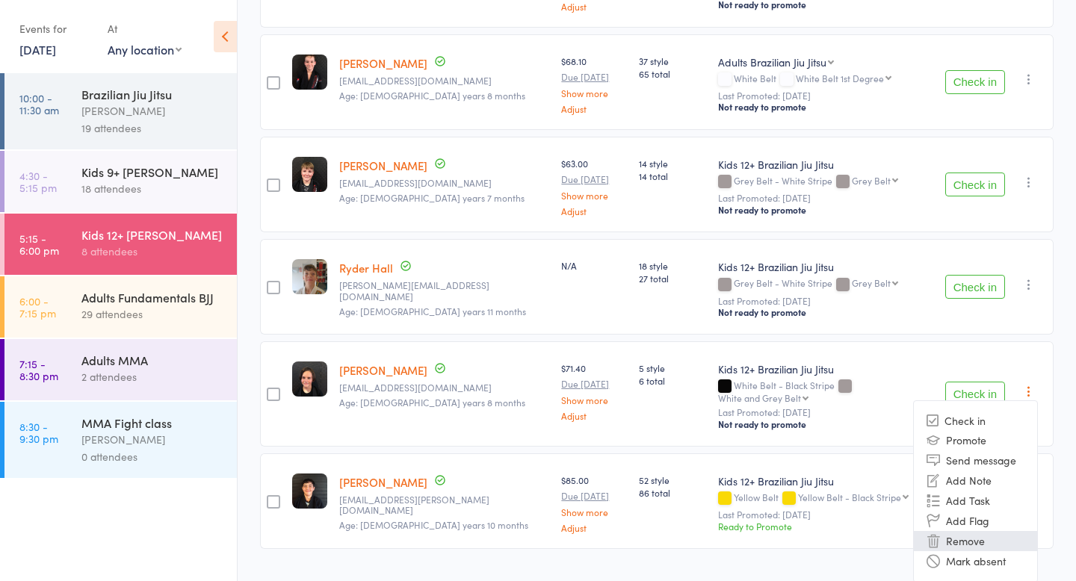
click at [938, 534] on icon at bounding box center [933, 540] width 13 height 13
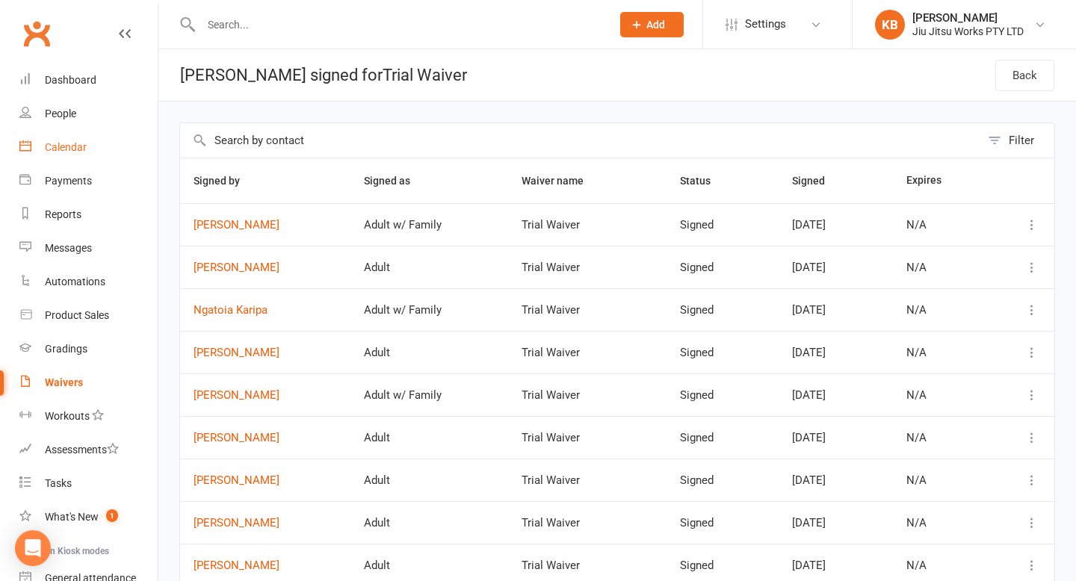
click at [55, 153] on link "Calendar" at bounding box center [88, 148] width 138 height 34
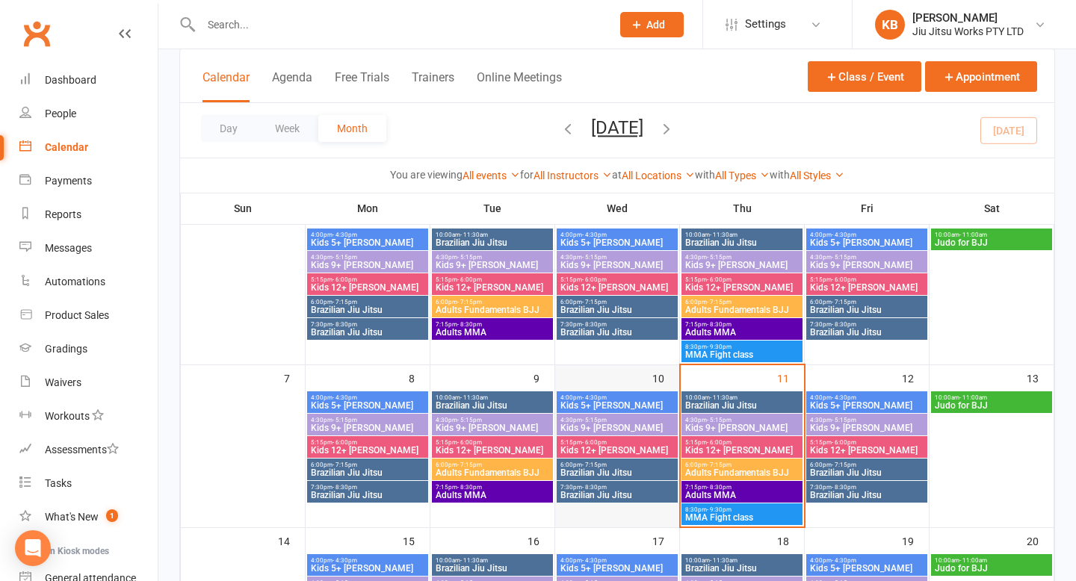
scroll to position [132, 0]
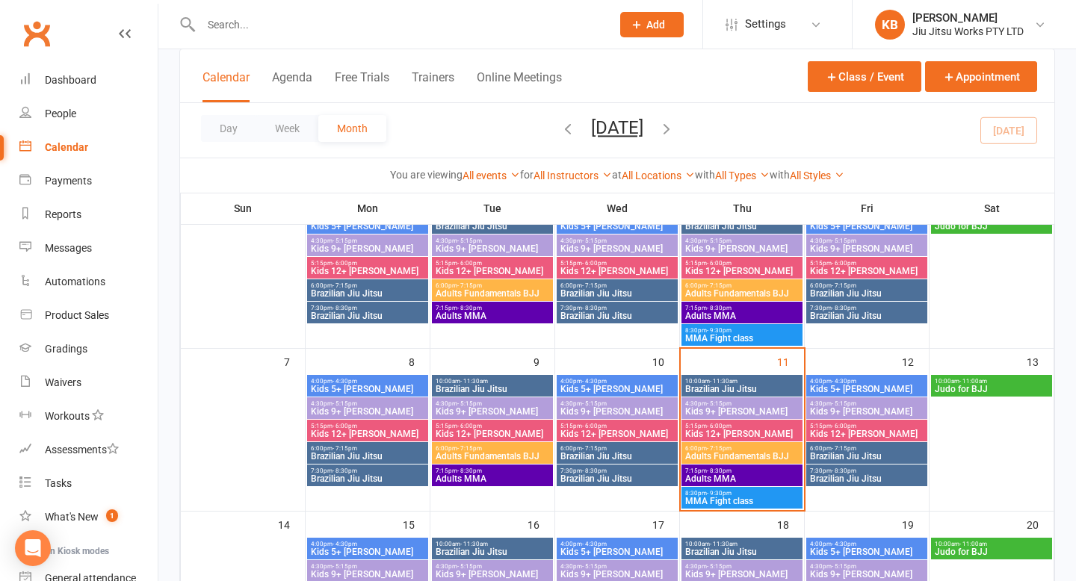
click at [725, 430] on span "Kids 12+ [PERSON_NAME]" at bounding box center [742, 434] width 115 height 9
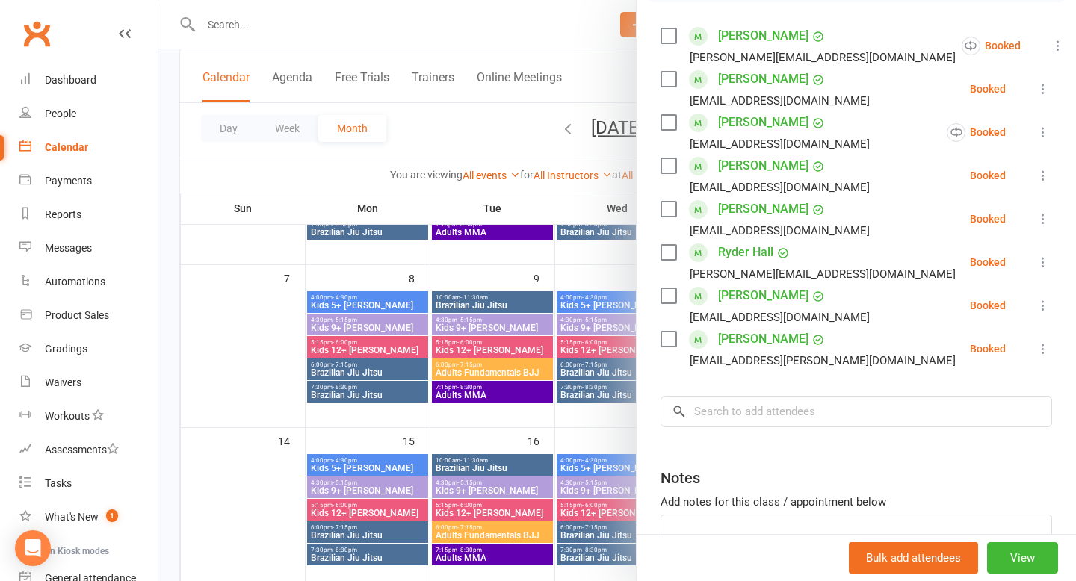
scroll to position [249, 0]
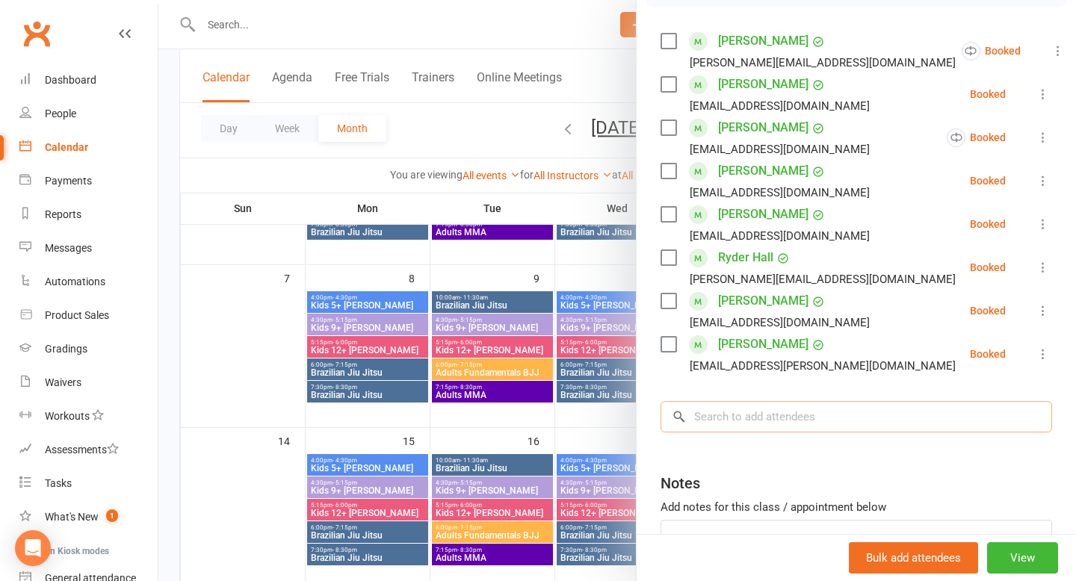
click at [774, 418] on input "search" at bounding box center [857, 416] width 392 height 31
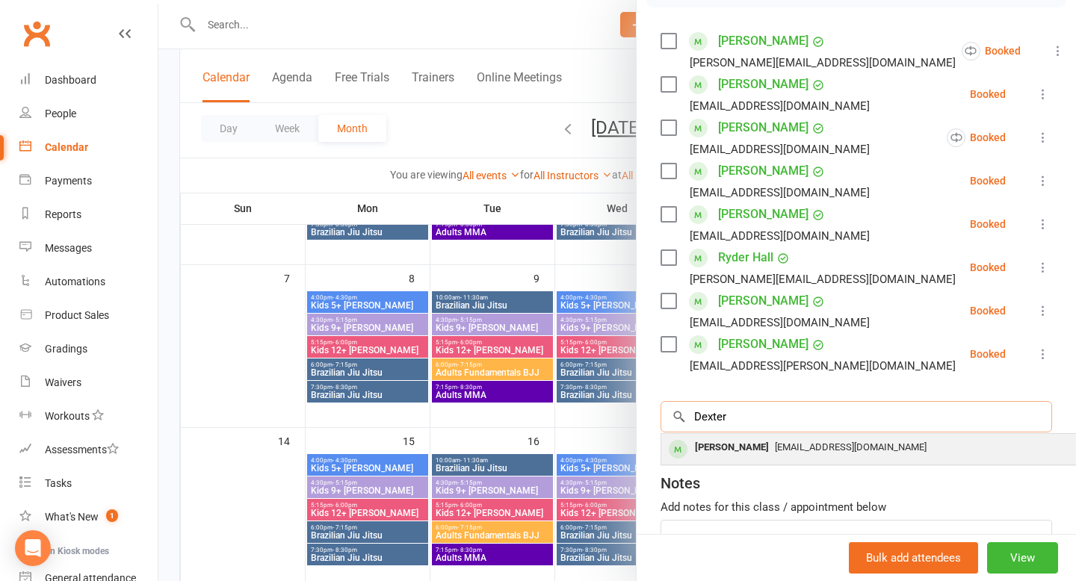
type input "Dexter"
click at [775, 448] on span "[EMAIL_ADDRESS][DOMAIN_NAME]" at bounding box center [851, 447] width 152 height 11
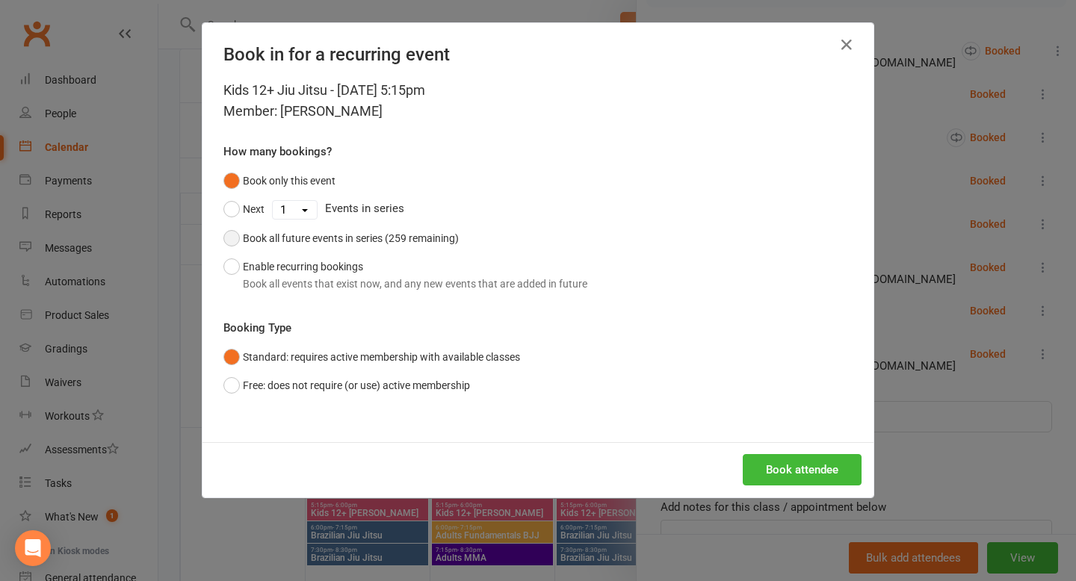
click at [410, 232] on div "Book all future events in series (259 remaining)" at bounding box center [351, 238] width 216 height 16
click at [817, 481] on button "Book attendee" at bounding box center [802, 469] width 119 height 31
click at [796, 475] on div "Loading..." at bounding box center [538, 469] width 671 height 55
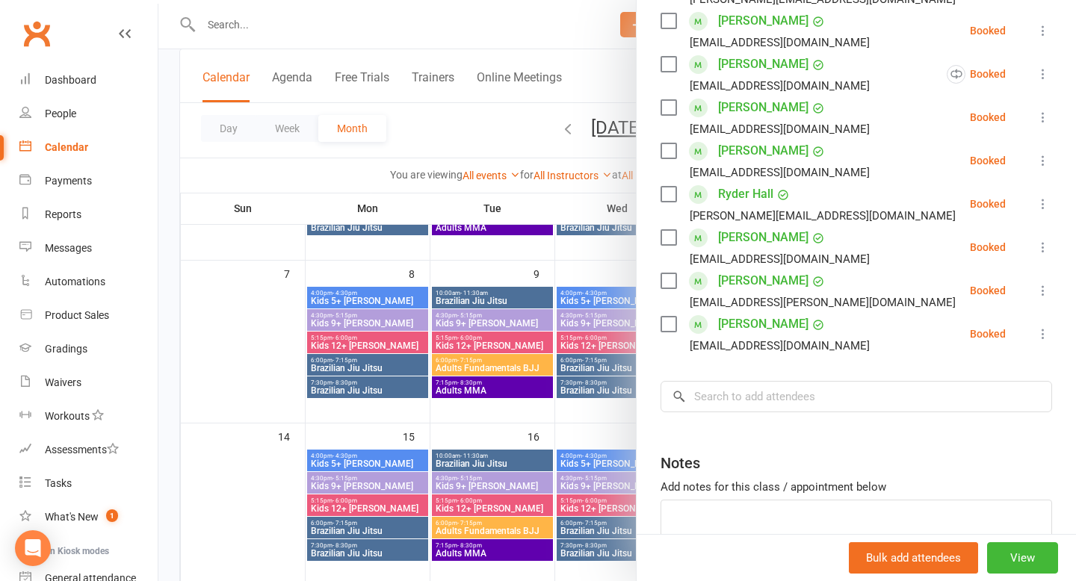
scroll to position [402, 0]
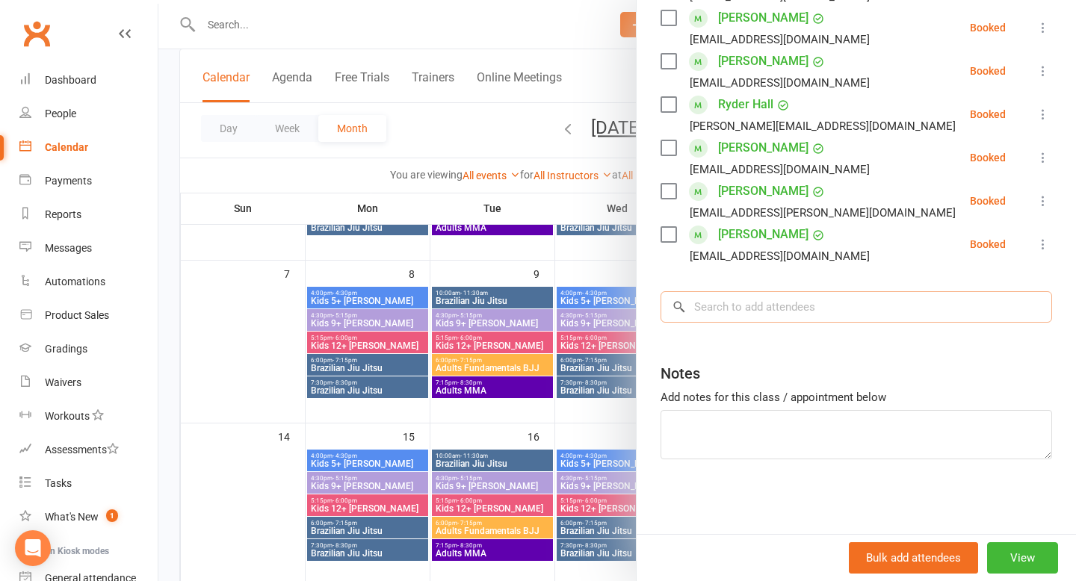
click at [765, 298] on input "search" at bounding box center [857, 306] width 392 height 31
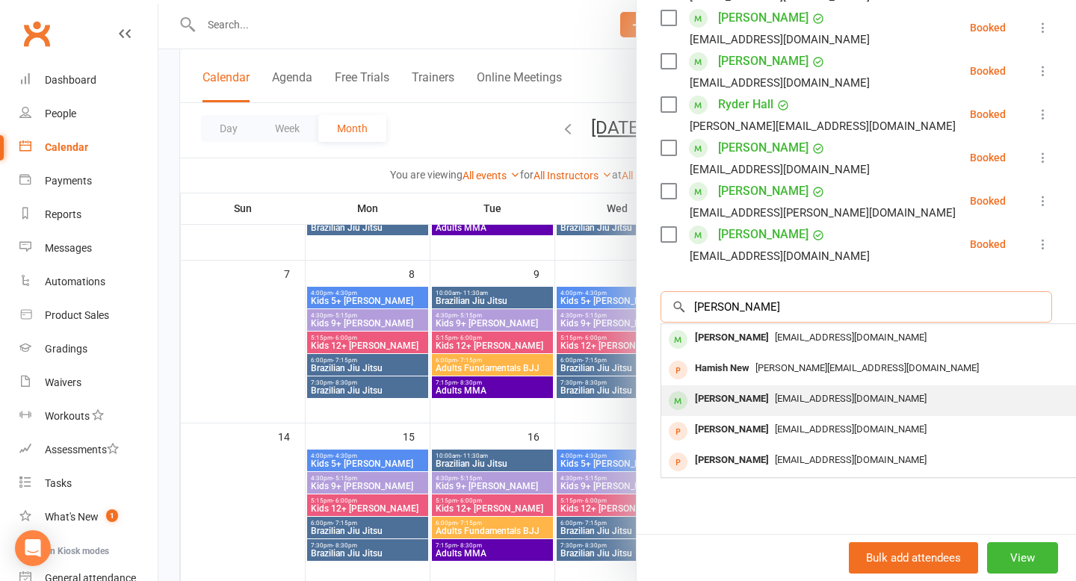
type input "James"
click at [759, 389] on div "[PERSON_NAME]" at bounding box center [732, 400] width 86 height 22
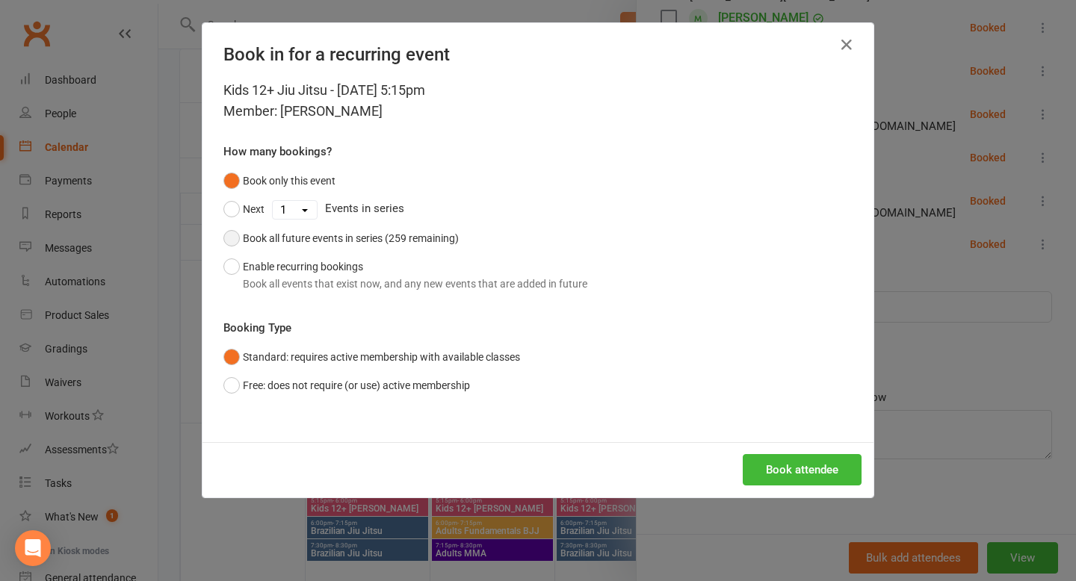
click at [398, 248] on button "Book all future events in series (259 remaining)" at bounding box center [340, 238] width 235 height 28
click at [832, 461] on button "Book attendee" at bounding box center [802, 469] width 119 height 31
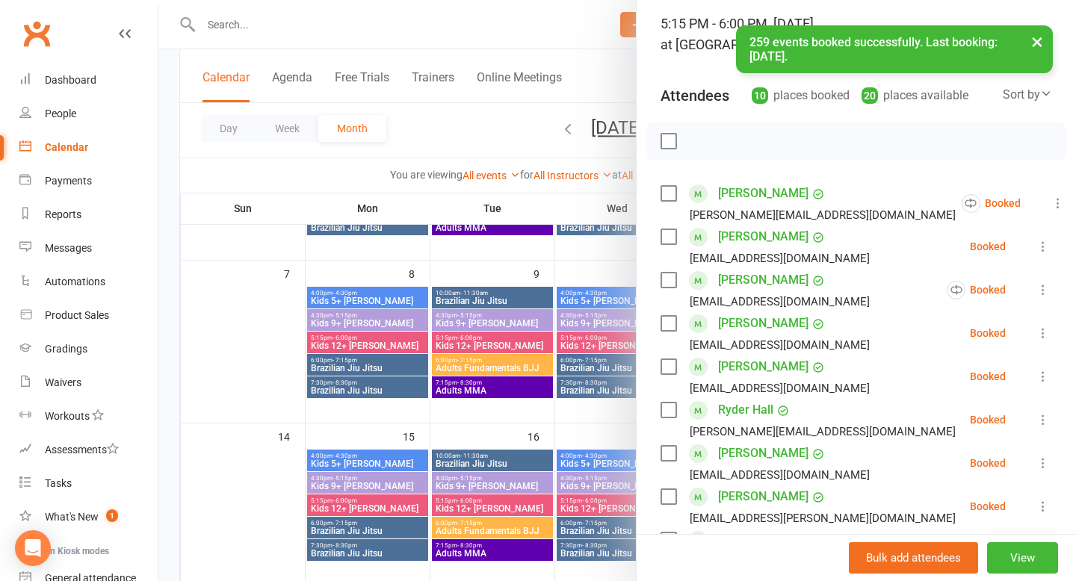
scroll to position [83, 0]
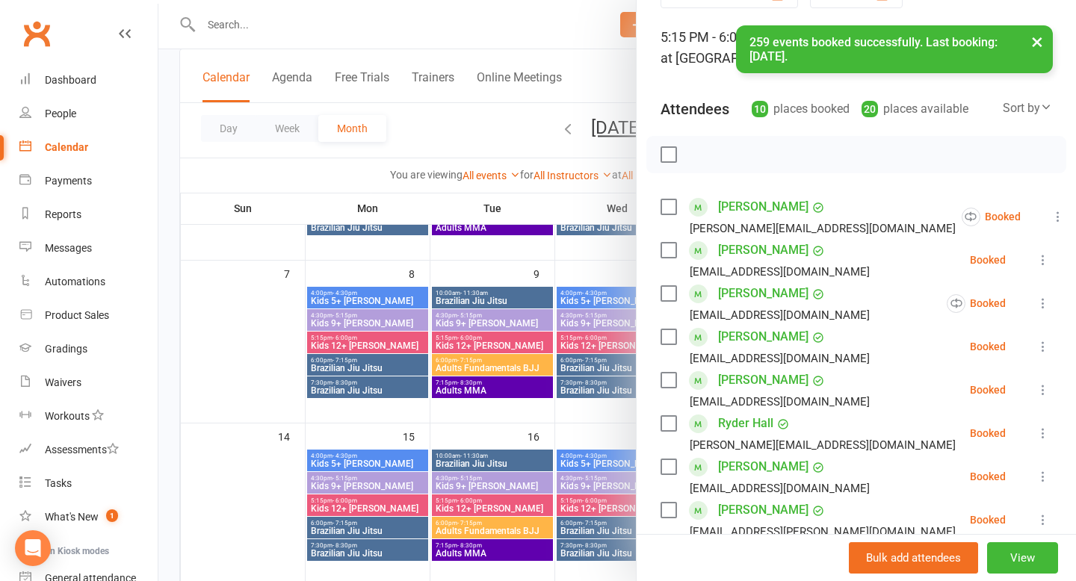
click at [1043, 48] on button "×" at bounding box center [1037, 41] width 27 height 32
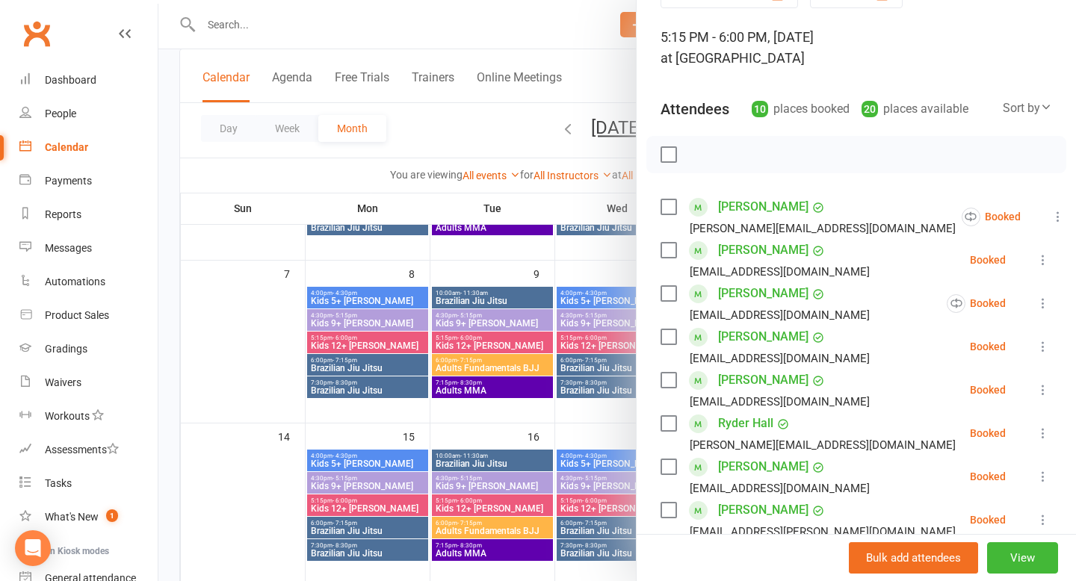
scroll to position [0, 0]
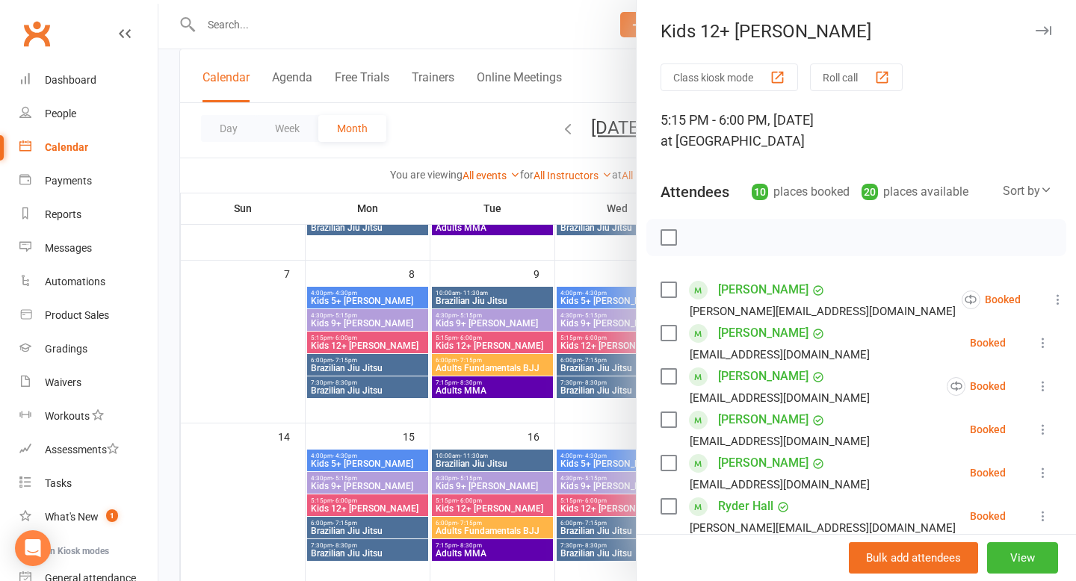
click at [872, 69] on button "Roll call" at bounding box center [856, 78] width 93 height 28
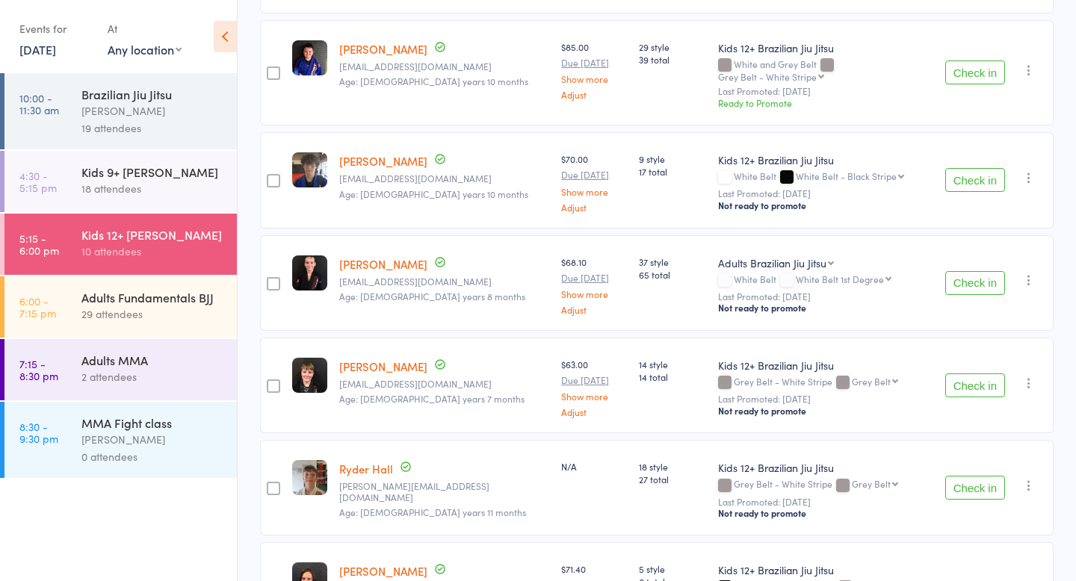
scroll to position [318, 0]
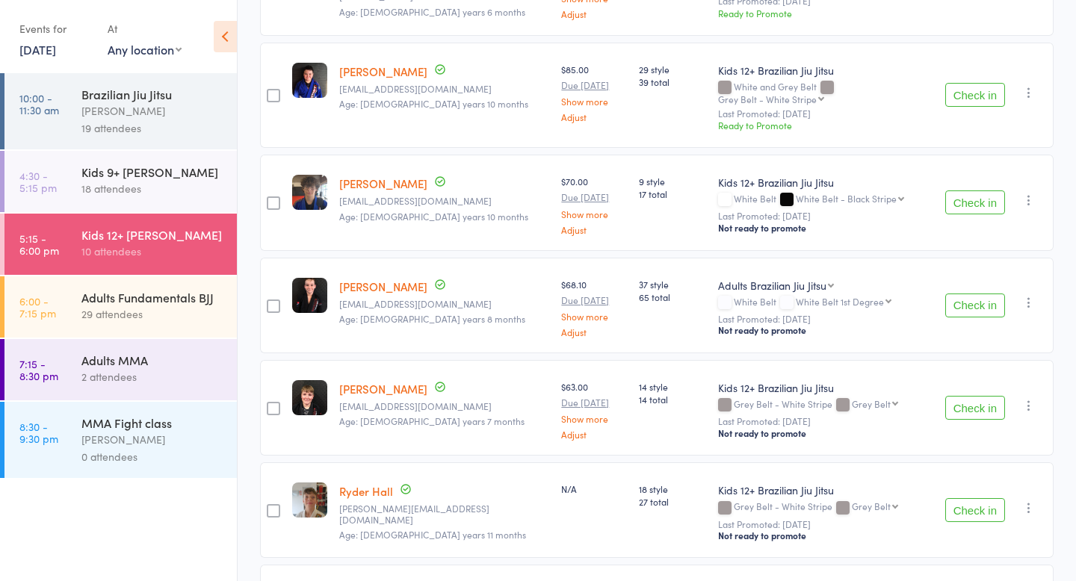
click at [1037, 193] on icon "button" at bounding box center [1029, 200] width 15 height 15
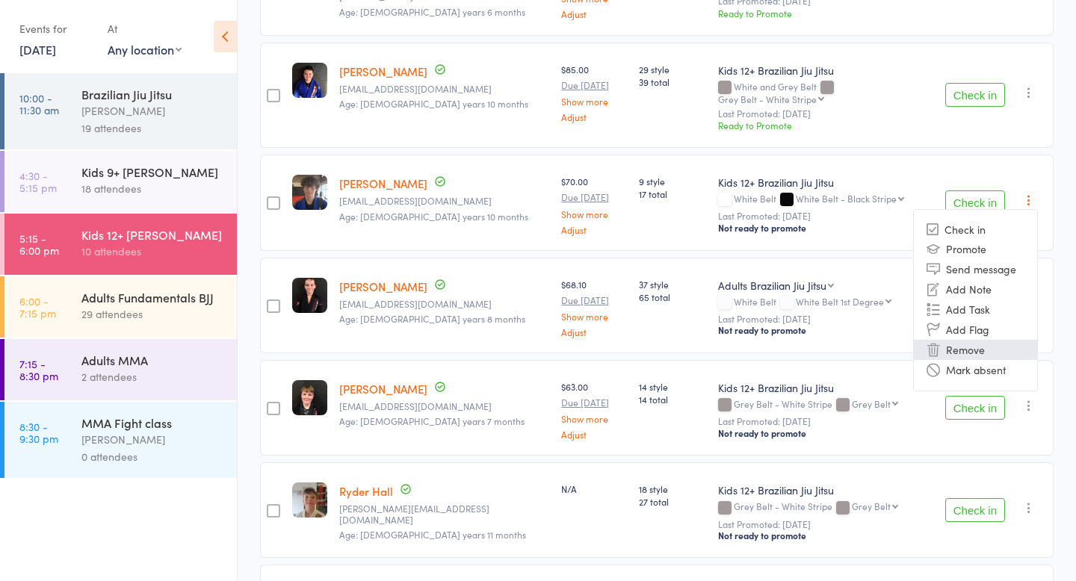
click at [952, 340] on li "Remove" at bounding box center [975, 350] width 123 height 20
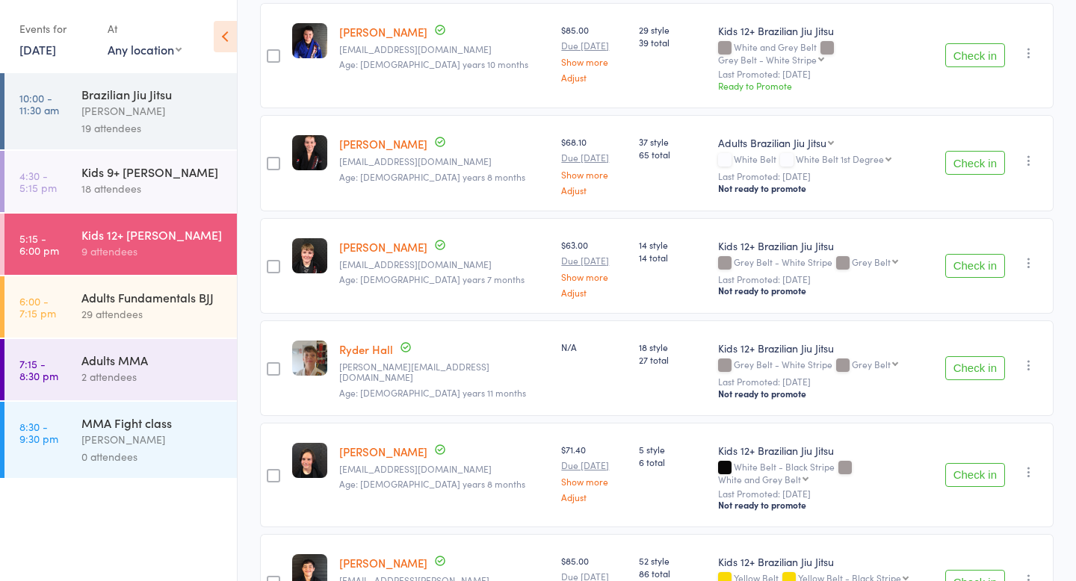
scroll to position [441, 0]
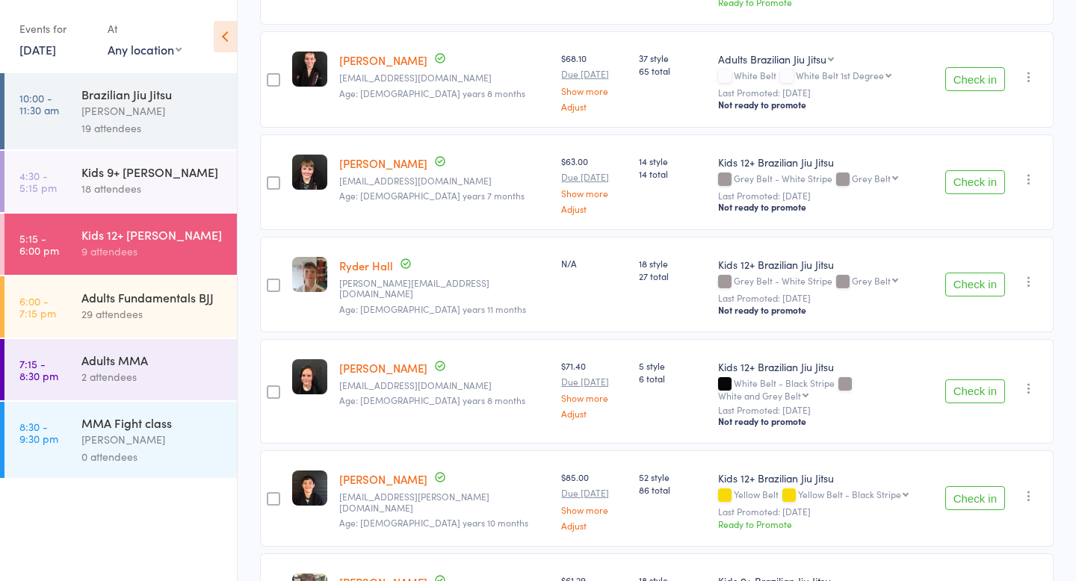
click at [1027, 274] on icon "button" at bounding box center [1029, 281] width 15 height 15
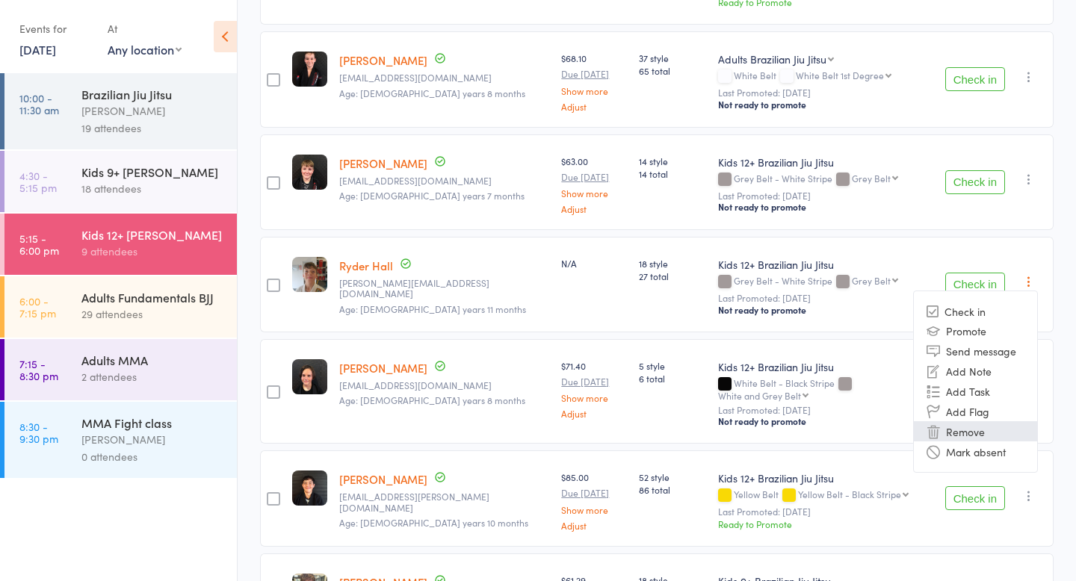
click at [975, 422] on li "Remove" at bounding box center [975, 432] width 123 height 20
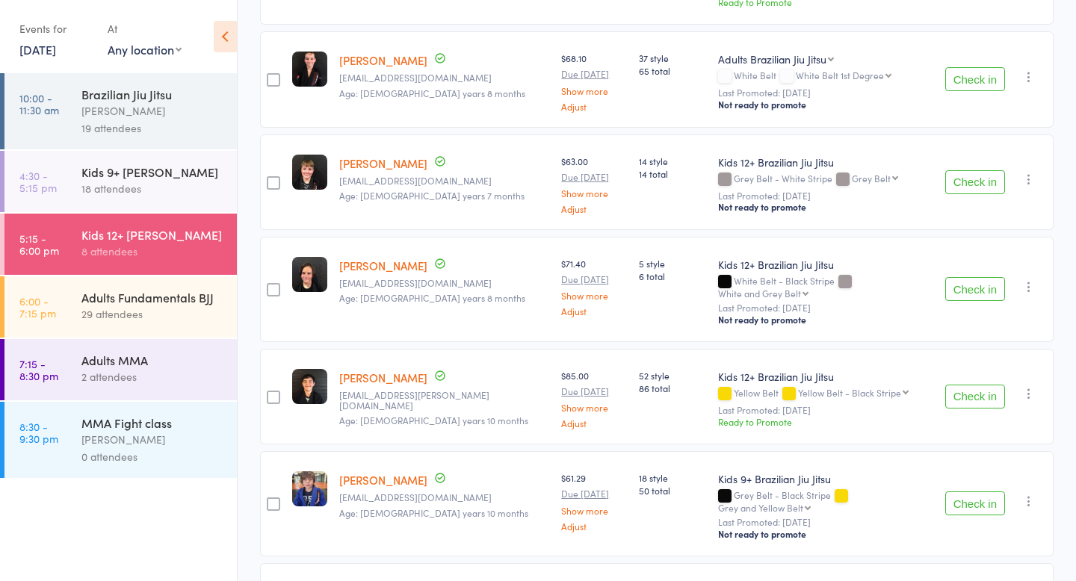
click at [1034, 280] on icon "button" at bounding box center [1029, 287] width 15 height 15
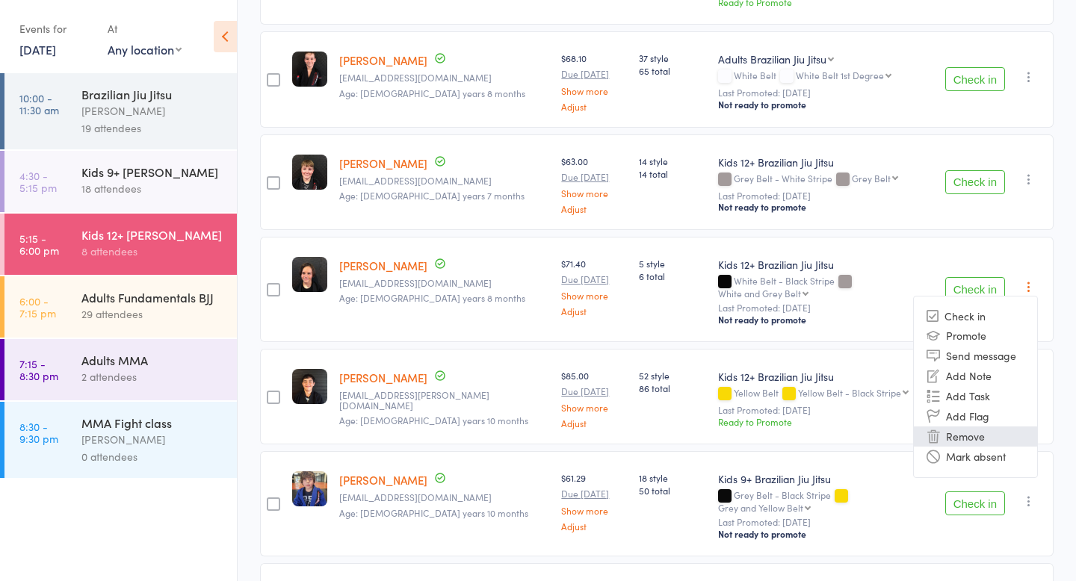
click at [997, 427] on li "Remove" at bounding box center [975, 437] width 123 height 20
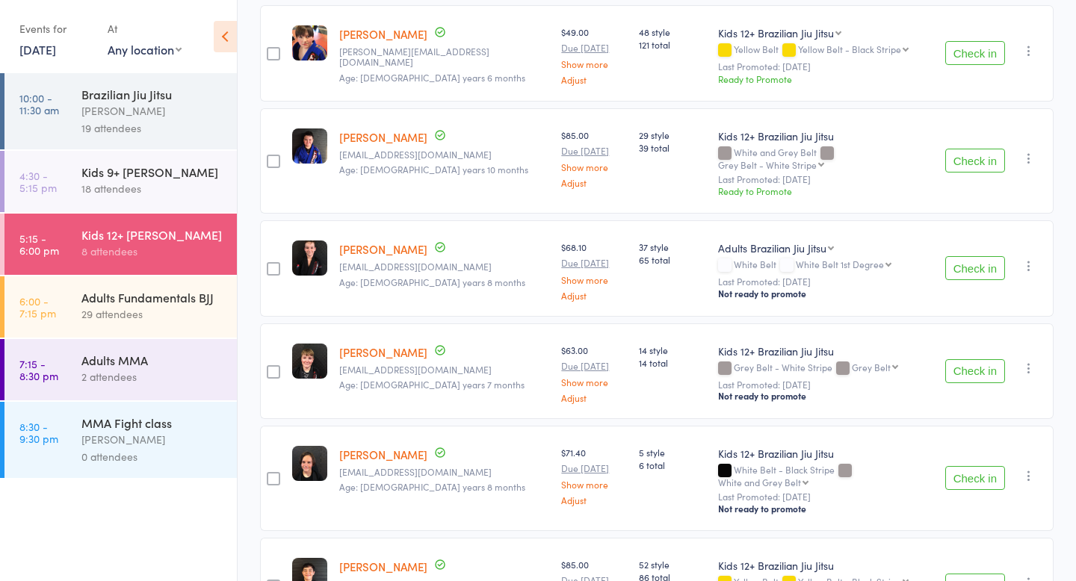
scroll to position [0, 0]
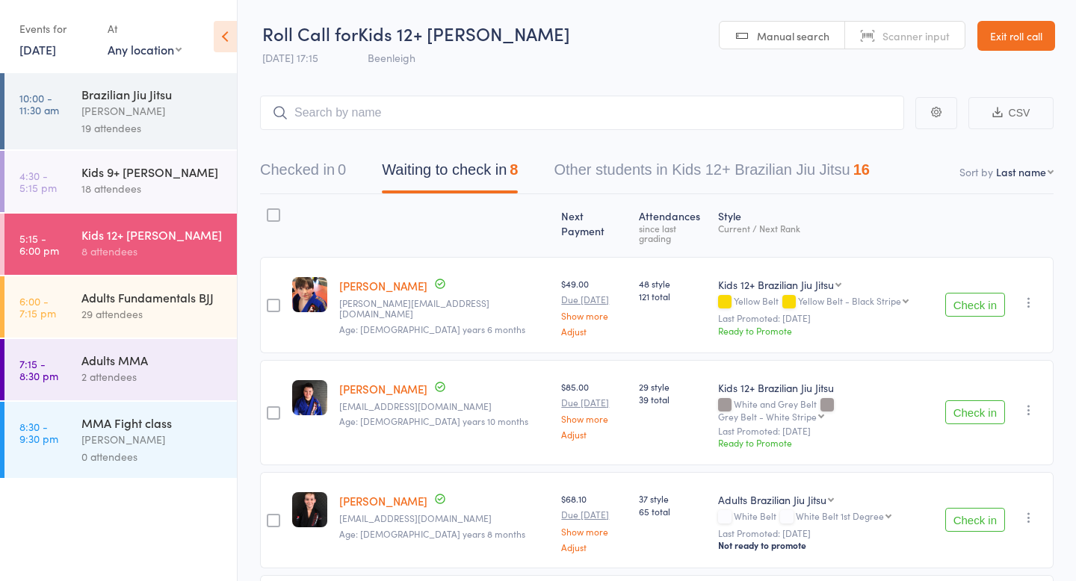
click at [1009, 126] on button "CSV" at bounding box center [1011, 113] width 85 height 32
click at [696, 155] on button "Other students in Kids 12+ Brazilian Jiu Jitsu 16" at bounding box center [712, 174] width 316 height 40
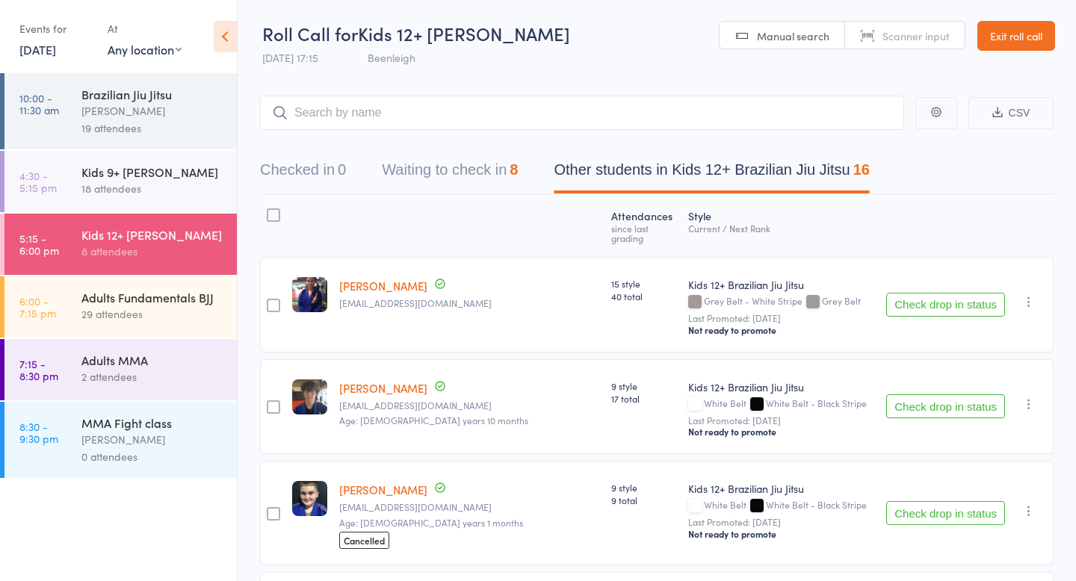
click at [696, 175] on button "Other students in Kids 12+ Brazilian Jiu Jitsu 16" at bounding box center [712, 174] width 316 height 40
click at [460, 181] on button "Waiting to check in 8" at bounding box center [450, 174] width 136 height 40
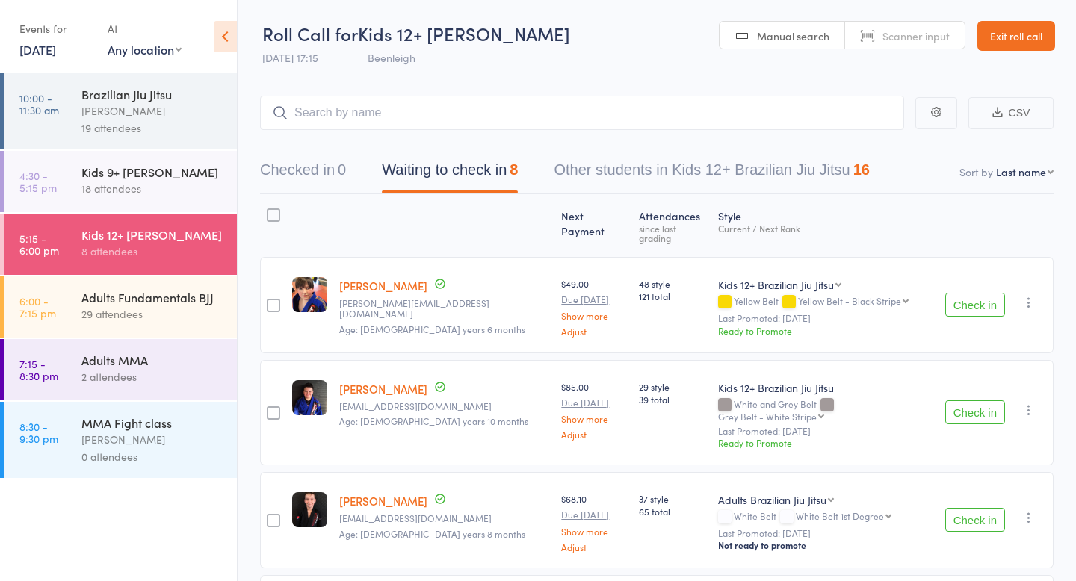
click at [1021, 102] on button "CSV" at bounding box center [1011, 113] width 85 height 32
